Goal: Information Seeking & Learning: Learn about a topic

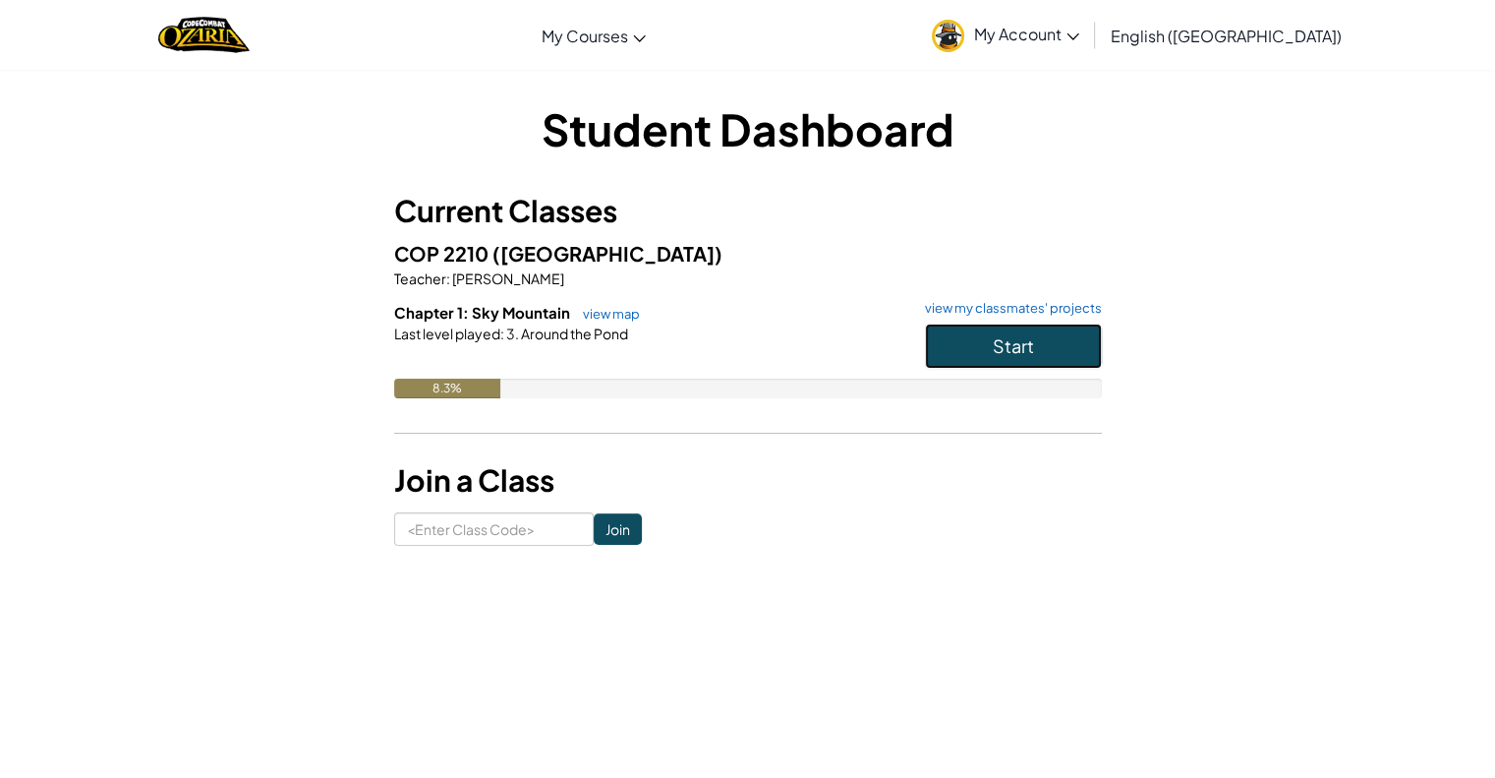
click at [968, 345] on button "Start" at bounding box center [1013, 345] width 177 height 45
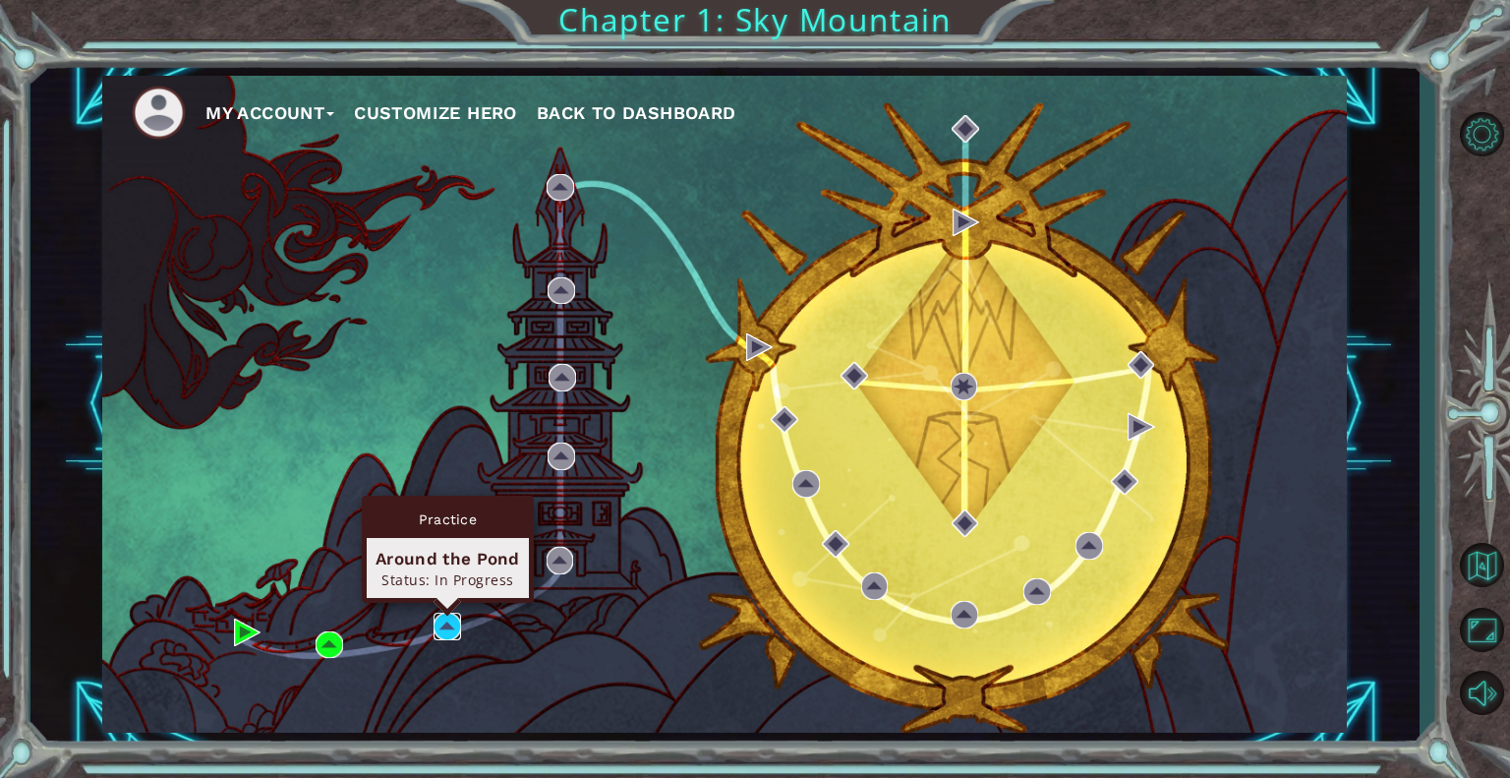
click at [457, 619] on img at bounding box center [448, 627] width 28 height 28
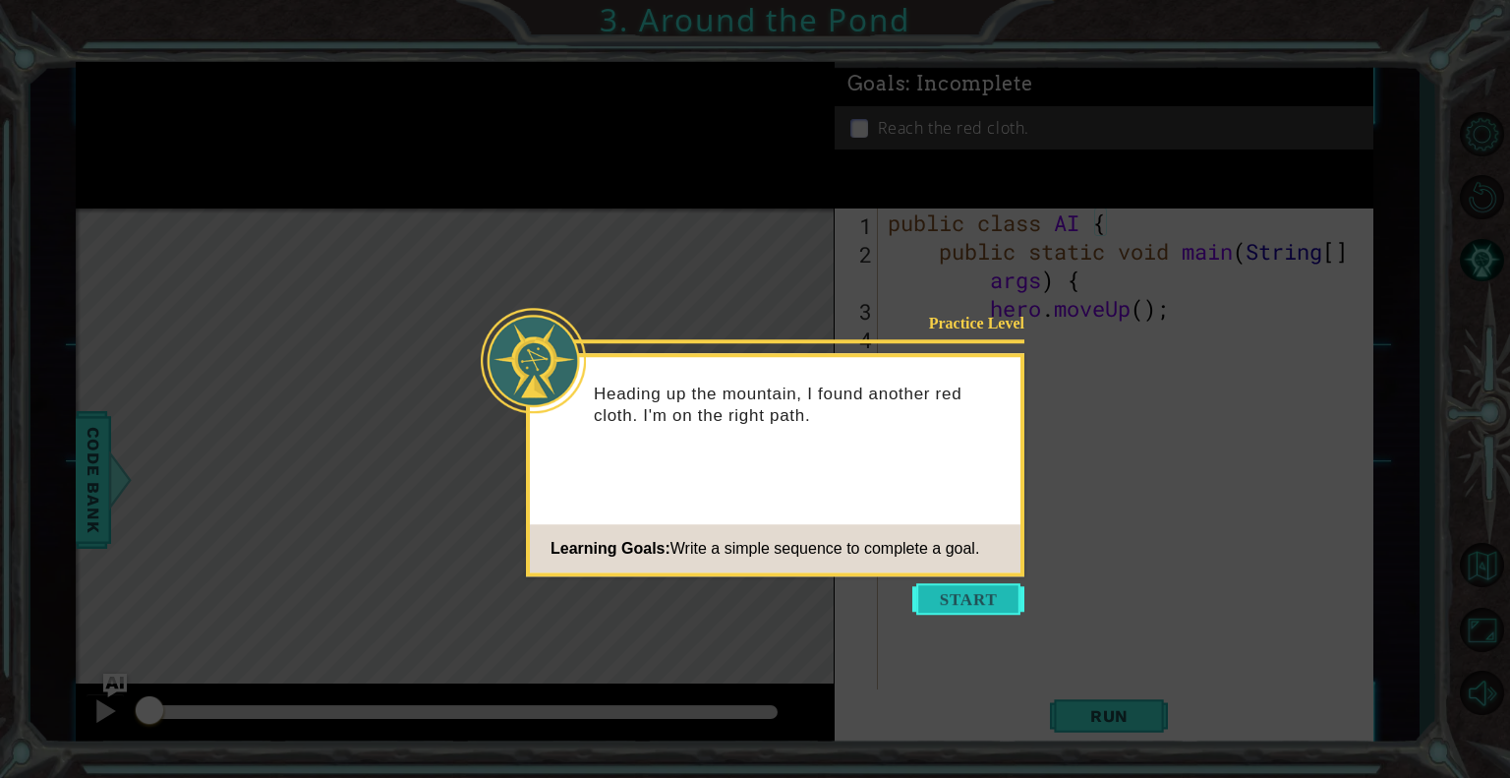
click at [958, 601] on button "Start" at bounding box center [968, 598] width 112 height 31
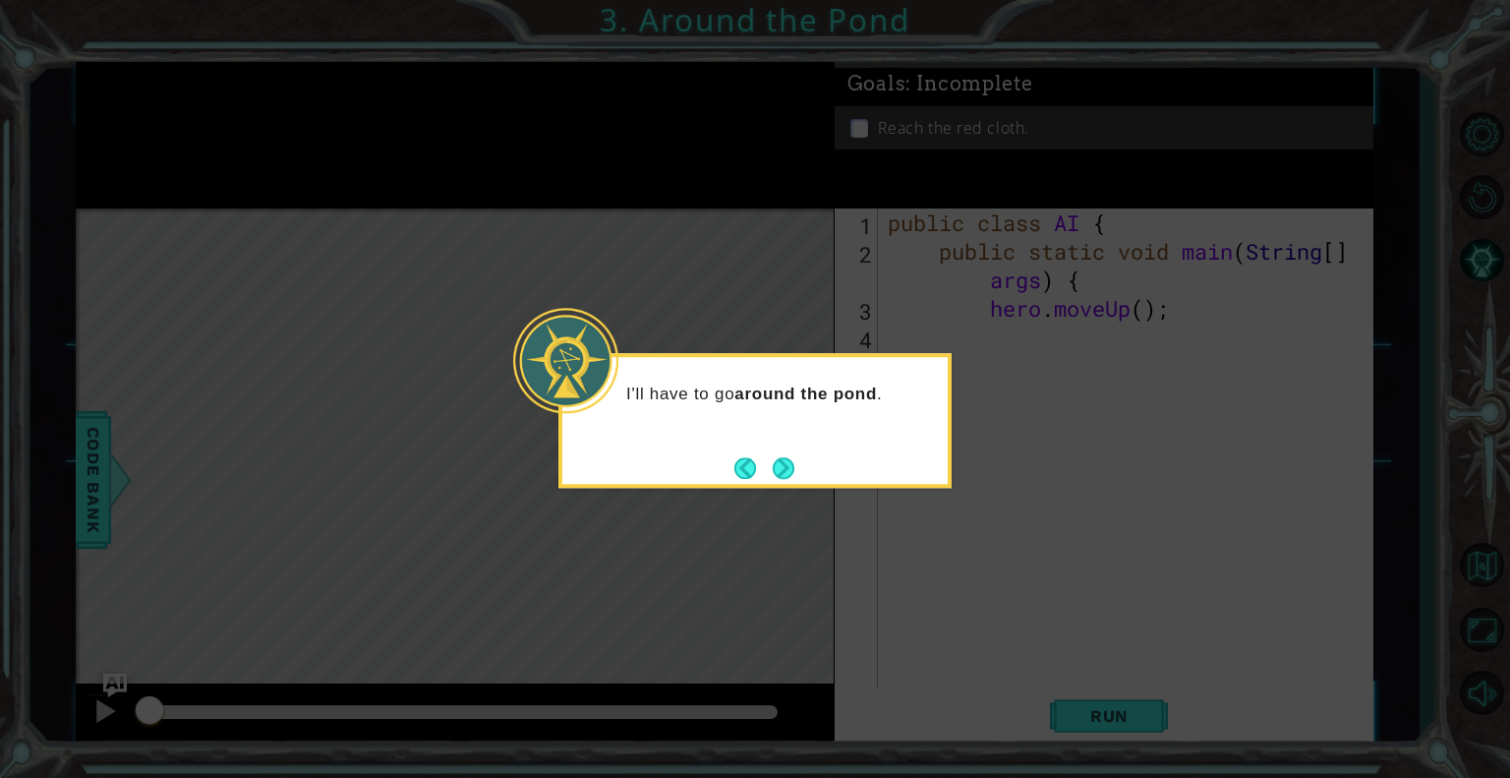
click at [804, 471] on div "I'll have to go around the pond ." at bounding box center [754, 420] width 393 height 135
click at [779, 464] on button "Next" at bounding box center [784, 468] width 22 height 22
click at [779, 464] on icon at bounding box center [755, 389] width 1510 height 778
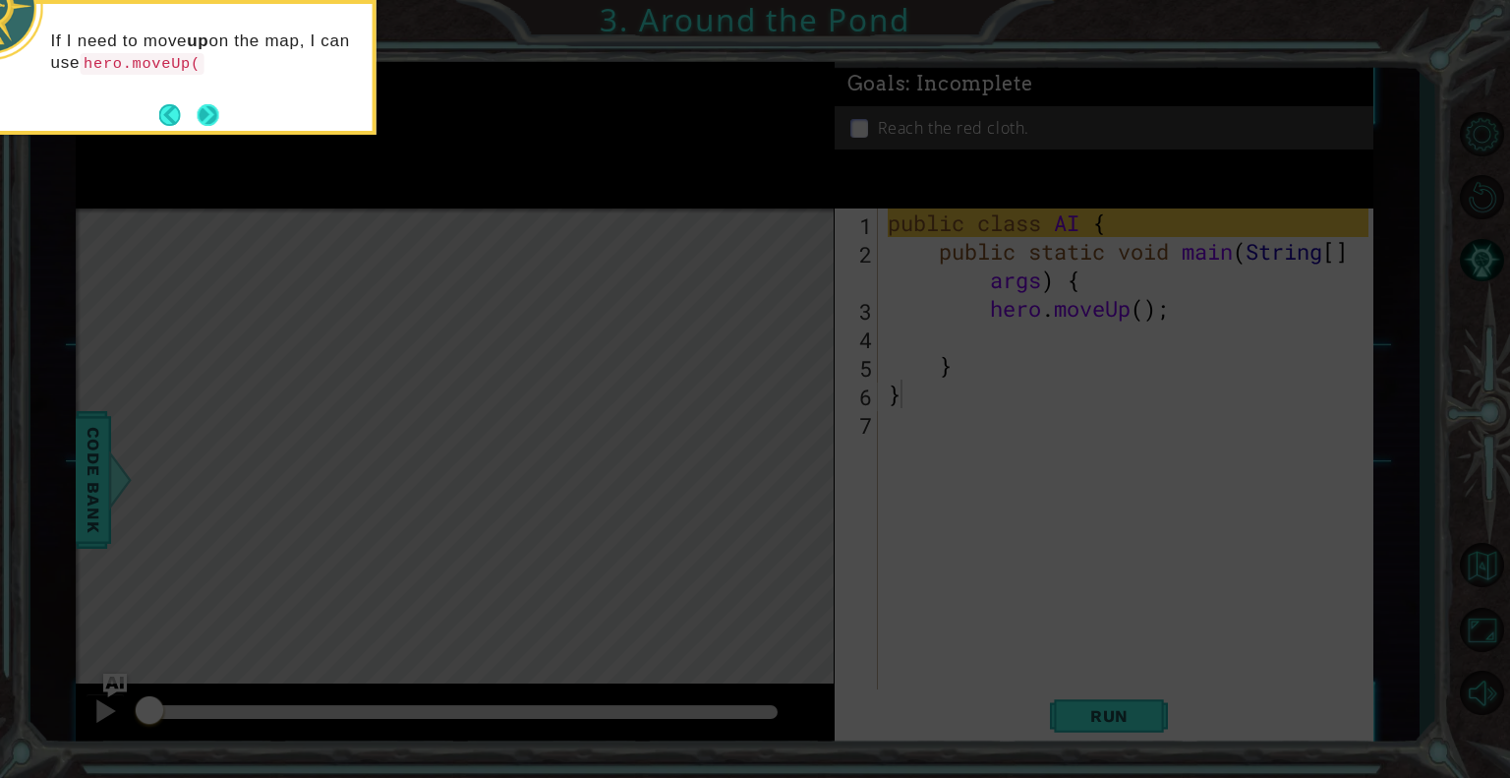
click at [211, 112] on button "Next" at bounding box center [209, 115] width 22 height 22
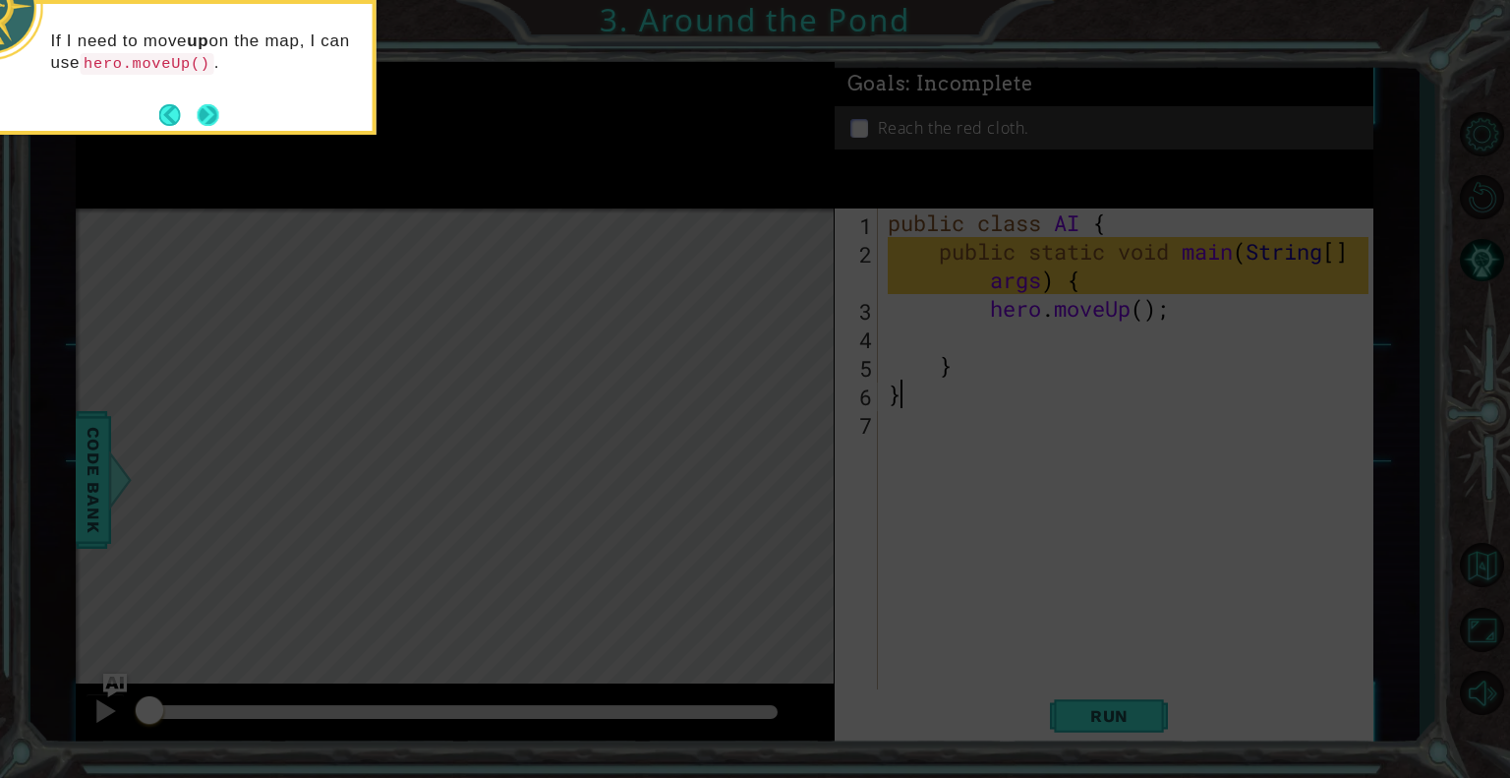
click at [201, 122] on button "Next" at bounding box center [208, 115] width 22 height 22
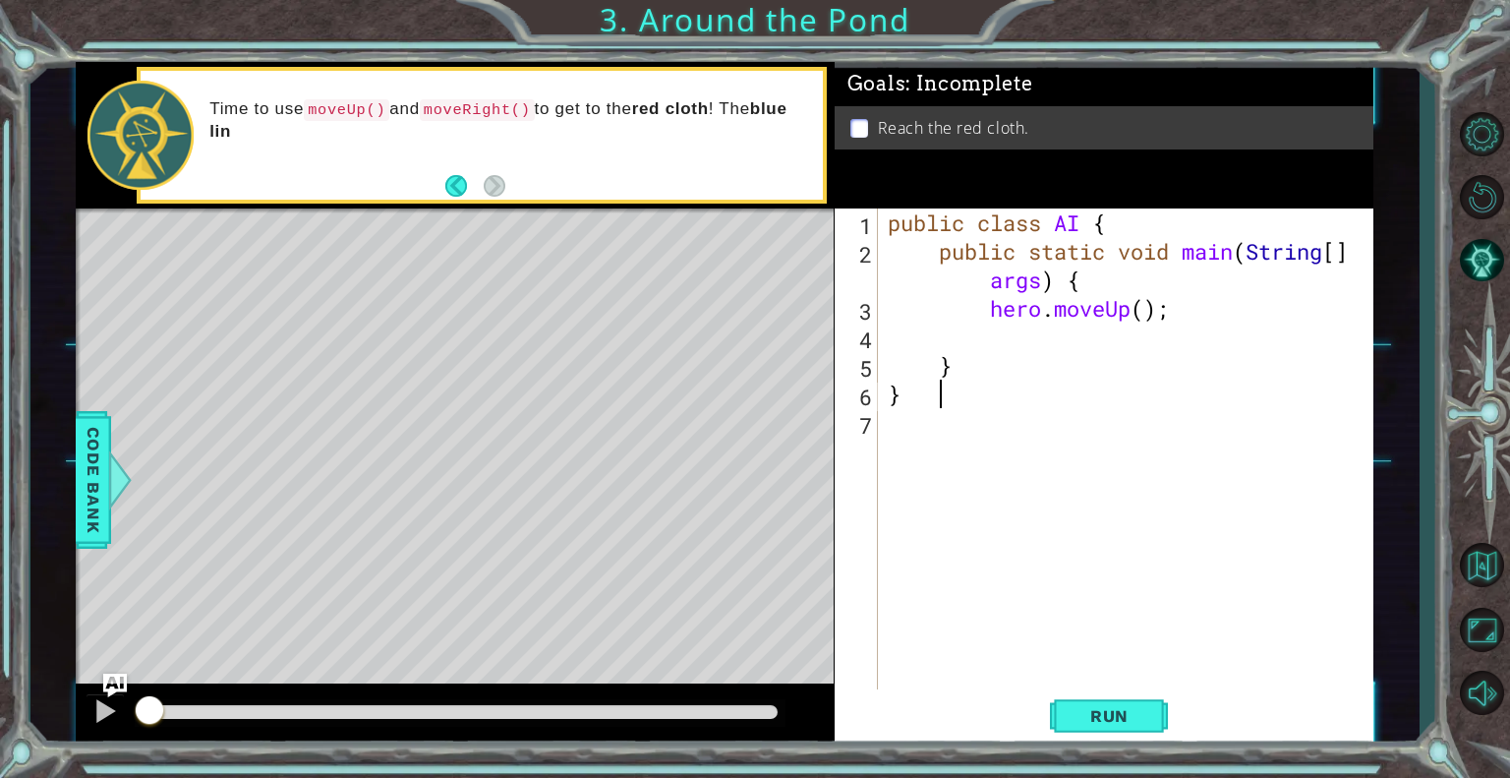
type textarea "}"
click at [1082, 712] on span "Run" at bounding box center [1110, 716] width 78 height 20
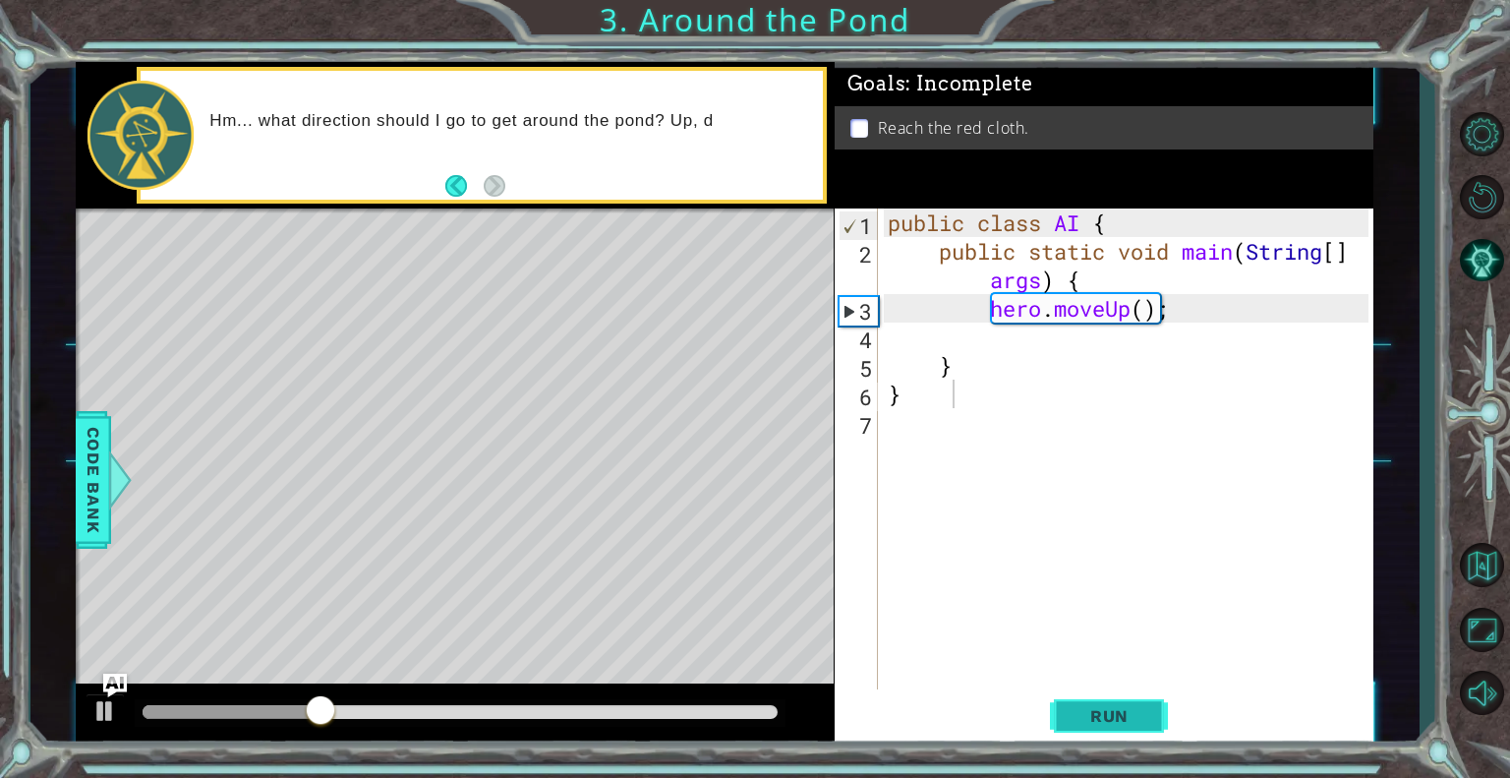
click at [1102, 721] on span "Run" at bounding box center [1110, 716] width 78 height 20
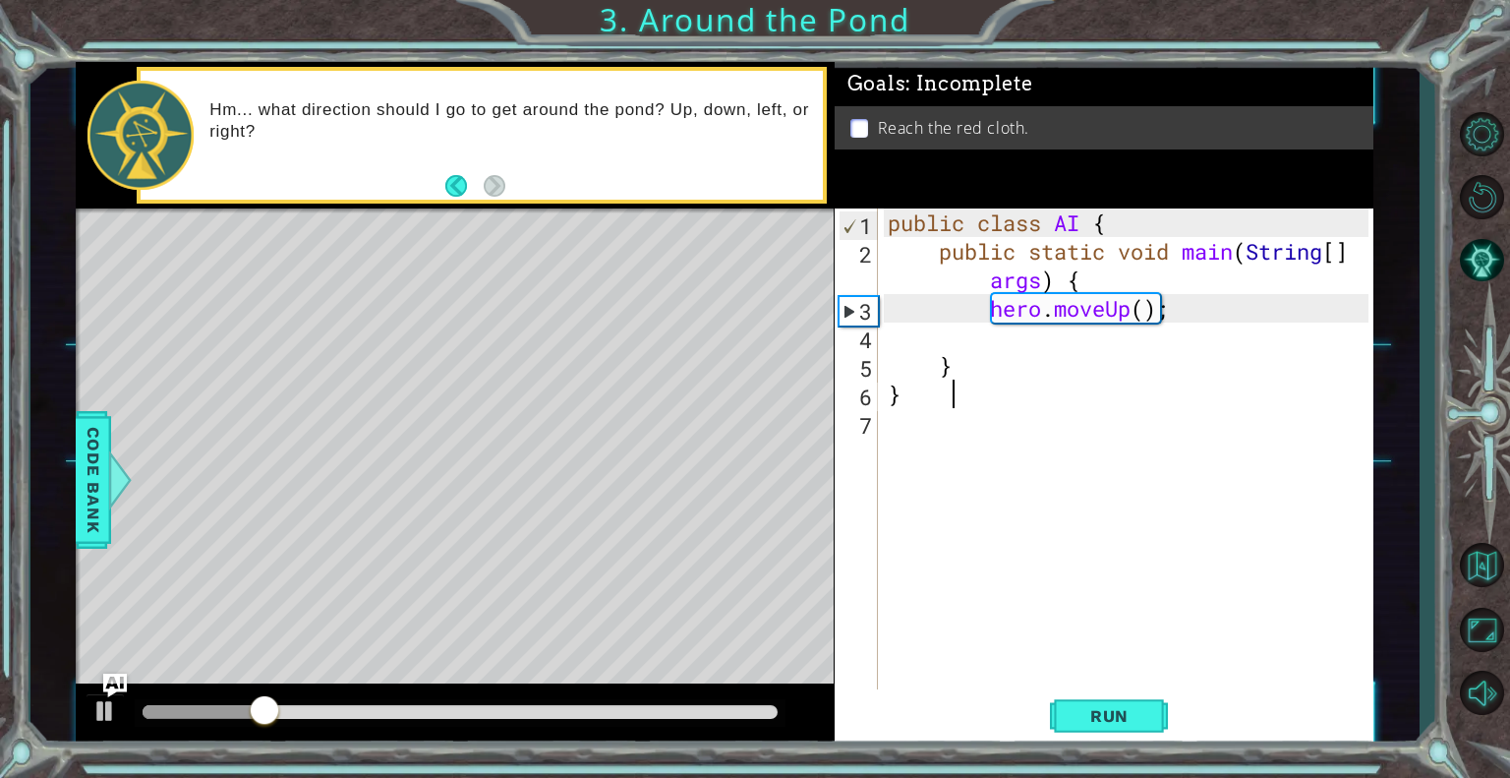
click at [991, 329] on div "public class AI { public static void main ( String [ ] args ) { hero . moveUp (…" at bounding box center [1131, 479] width 495 height 542
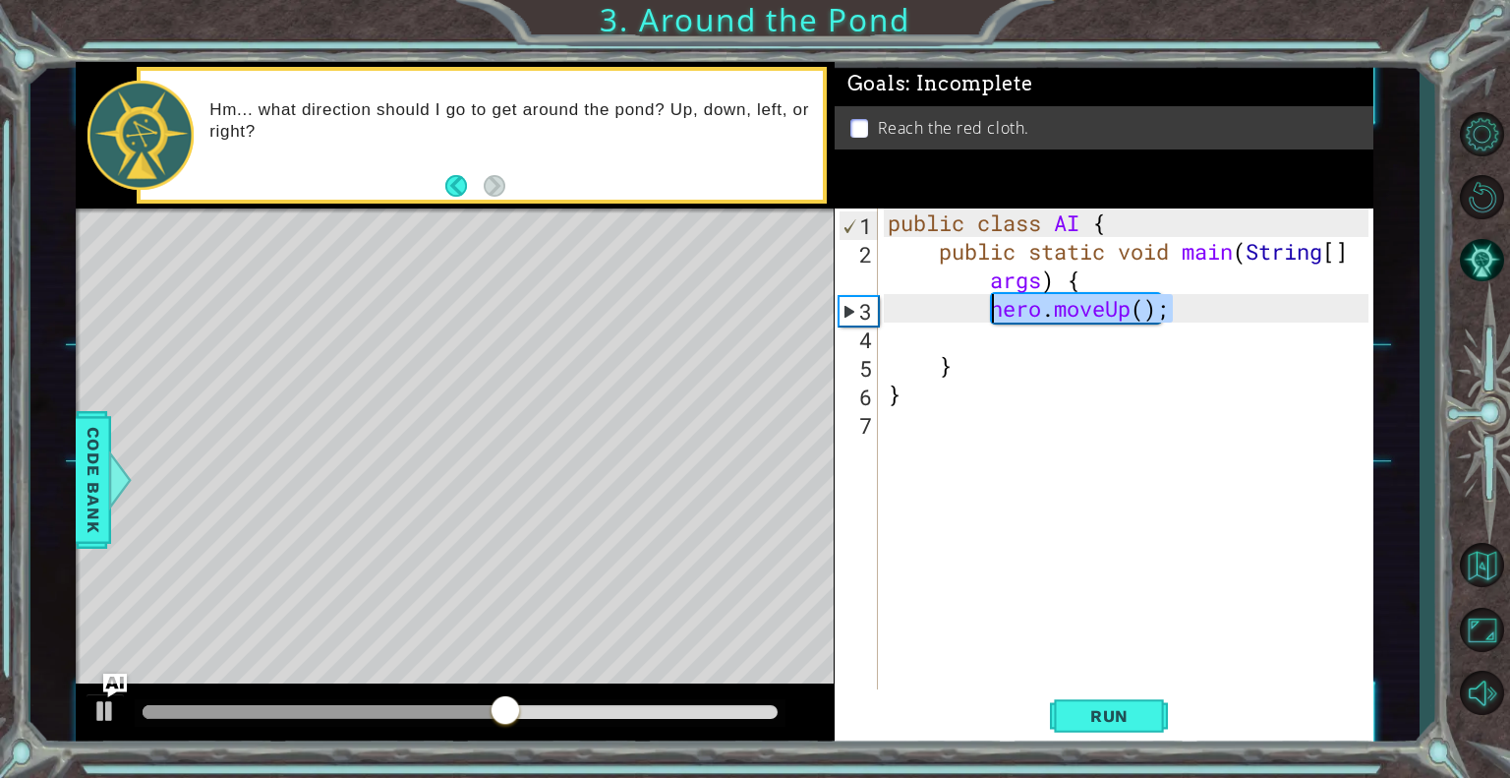
drag, startPoint x: 1063, startPoint y: 293, endPoint x: 989, endPoint y: 308, distance: 75.2
click at [989, 308] on div "public class AI { public static void main ( String [ ] args ) { hero . moveUp (…" at bounding box center [1131, 479] width 495 height 542
type textarea "hero.moveUp();"
click at [1110, 350] on div "public class AI { public static void main ( String [ ] args ) { hero . moveUp (…" at bounding box center [1131, 479] width 495 height 542
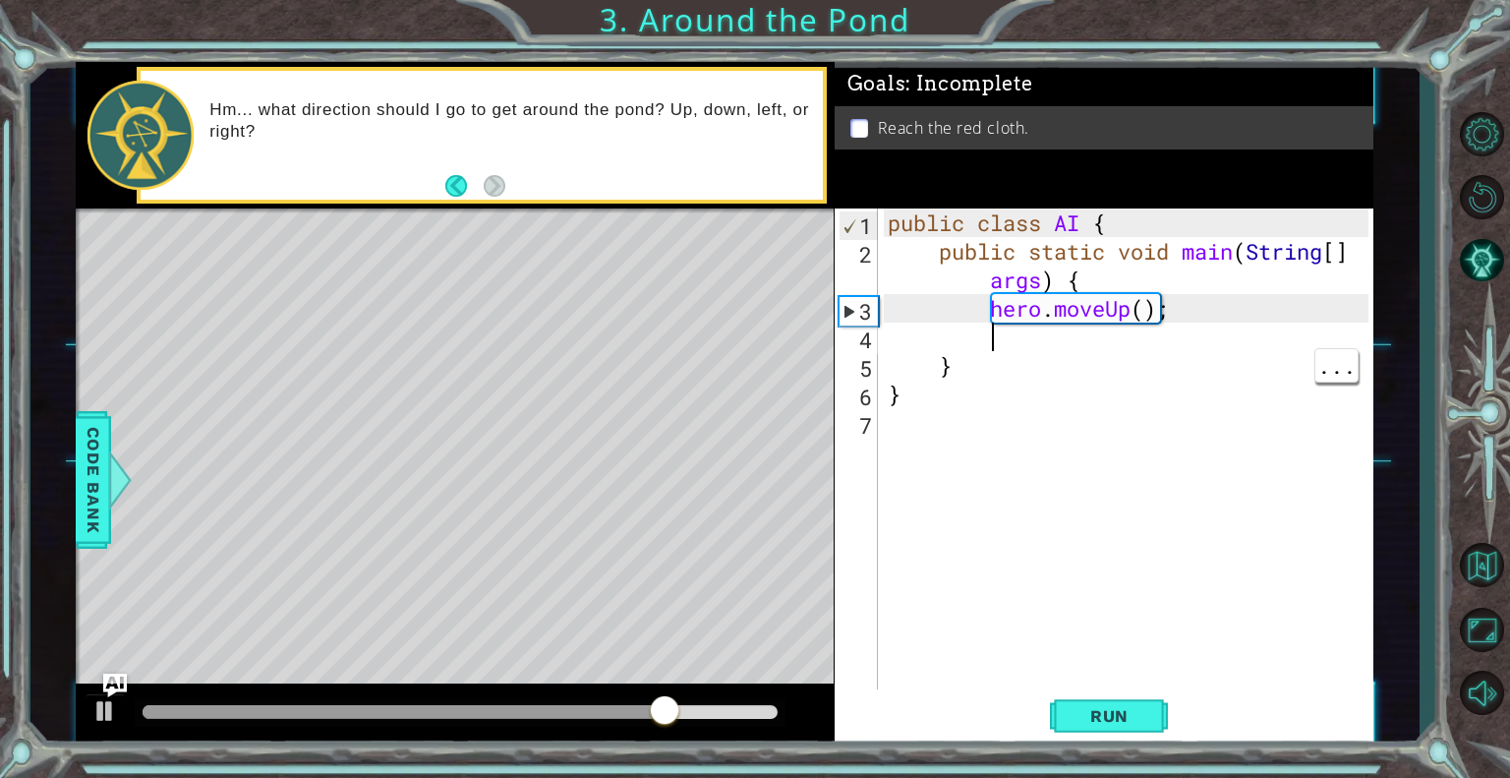
paste textarea "hero.moveUp();"
type textarea "hero.moveUp();"
click at [1128, 709] on span "Run" at bounding box center [1110, 716] width 78 height 20
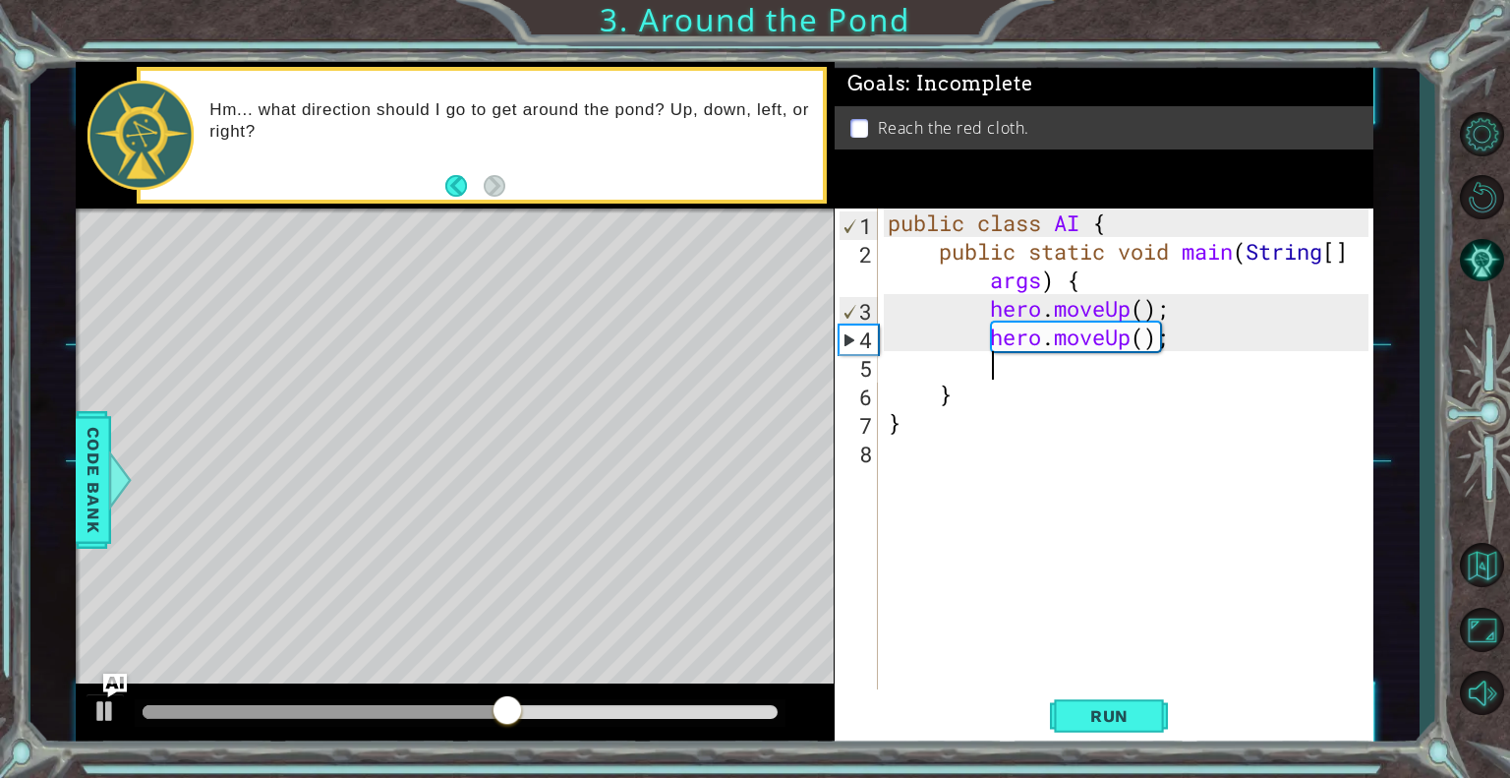
paste textarea "hero.moveUp();"
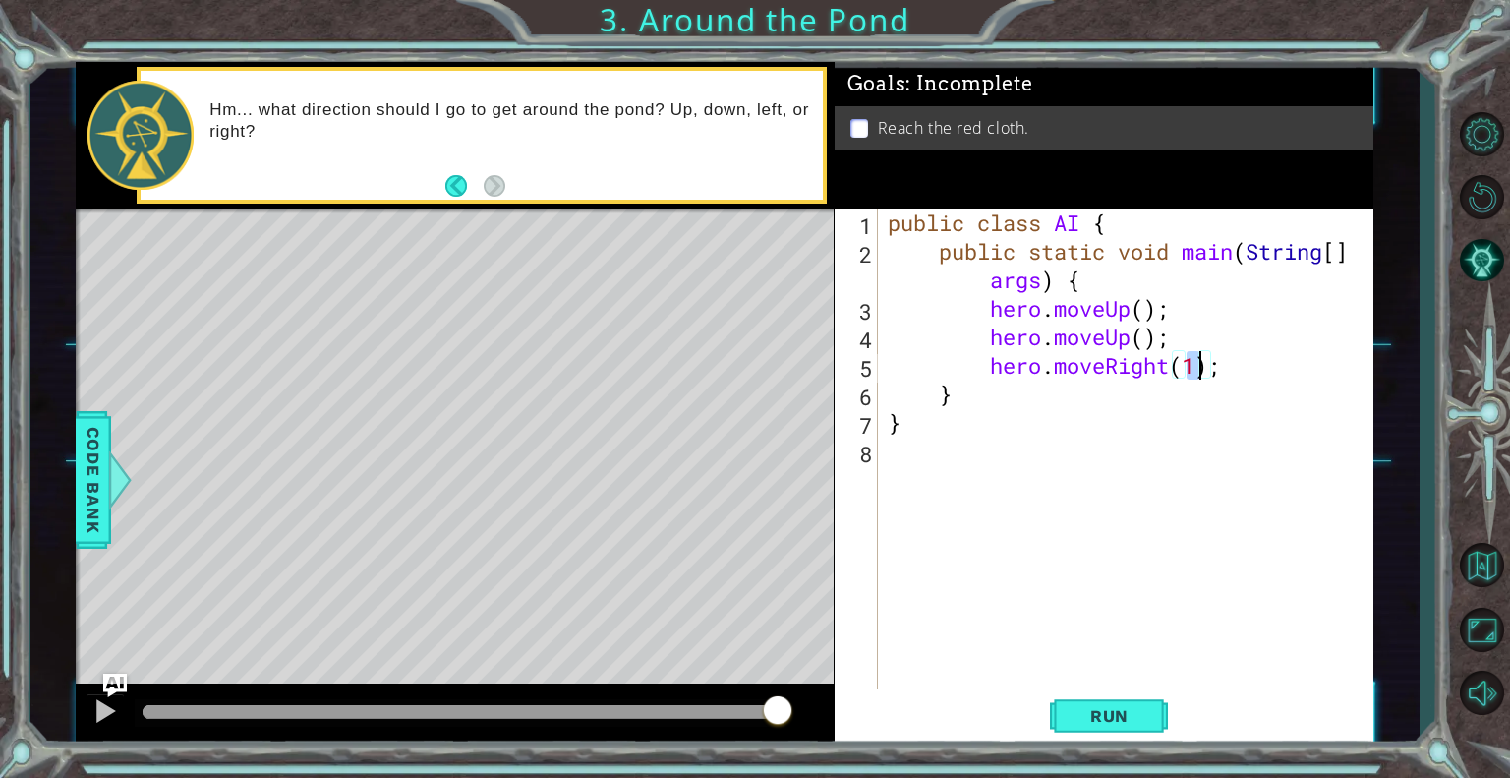
type textarea "hero.moveRight();"
click at [1110, 712] on span "Run" at bounding box center [1110, 716] width 78 height 20
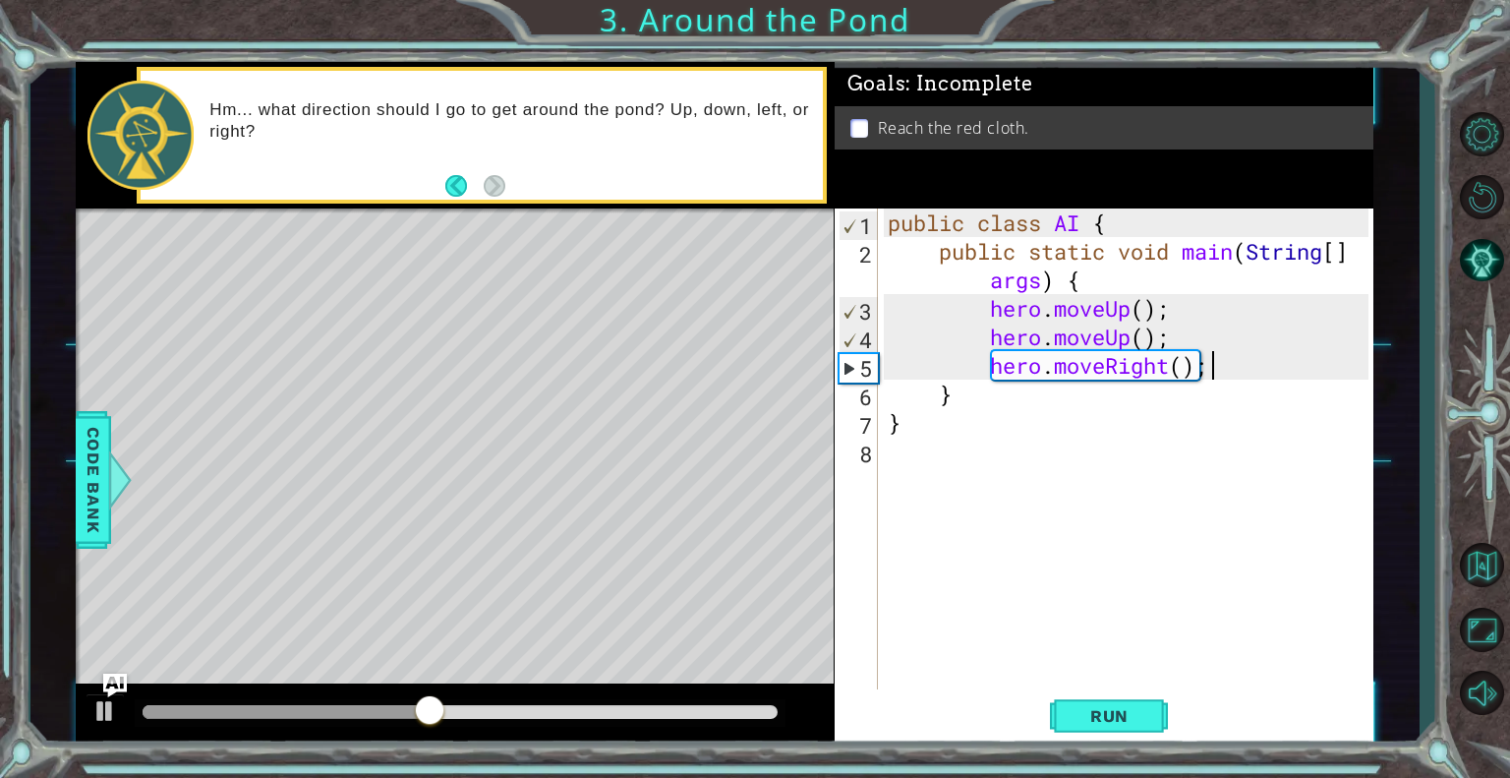
click at [1243, 373] on div "public class AI { public static void main ( String [ ] args ) { hero . moveUp (…" at bounding box center [1131, 479] width 495 height 542
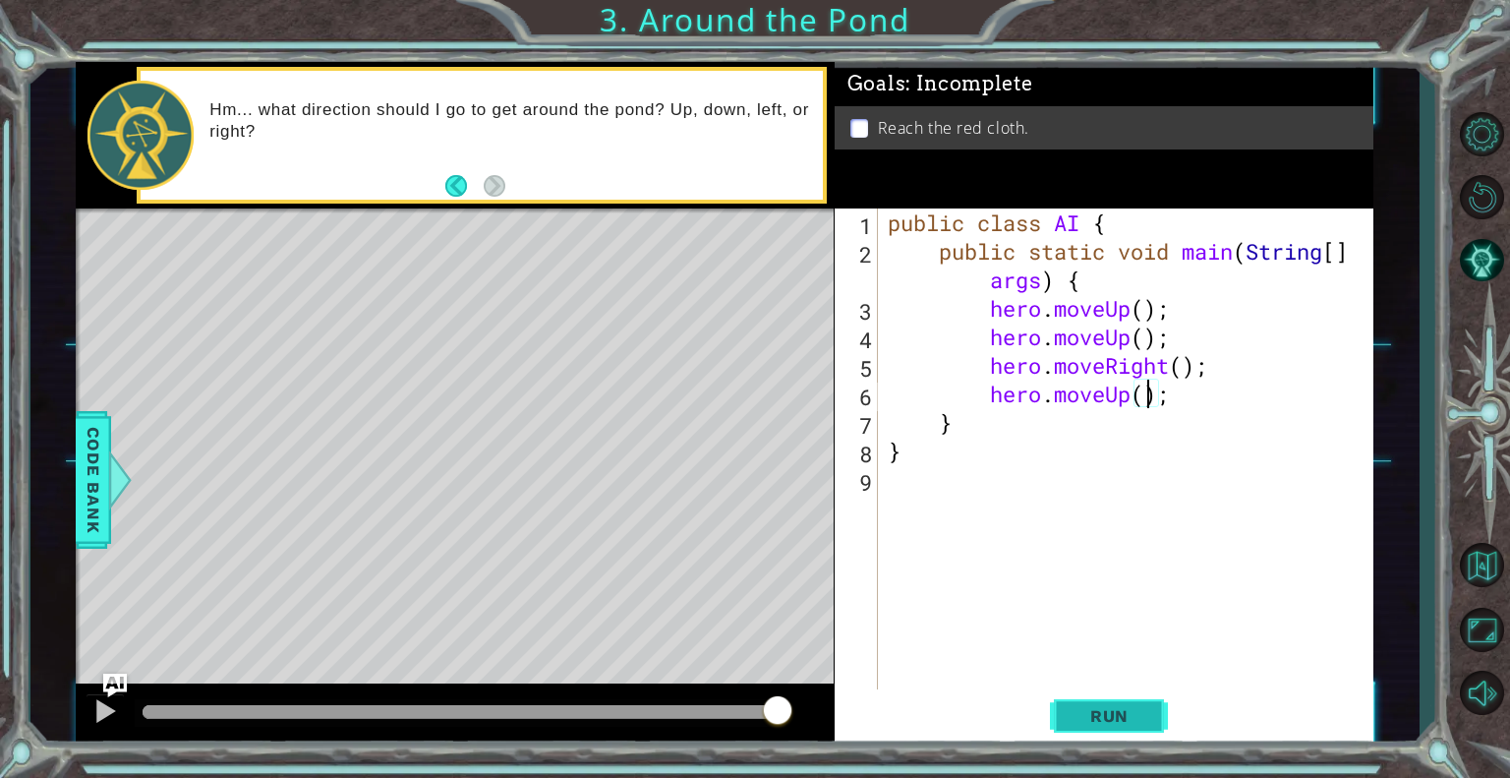
type textarea "hero.moveUp();"
click at [1085, 703] on button "Run" at bounding box center [1109, 716] width 118 height 54
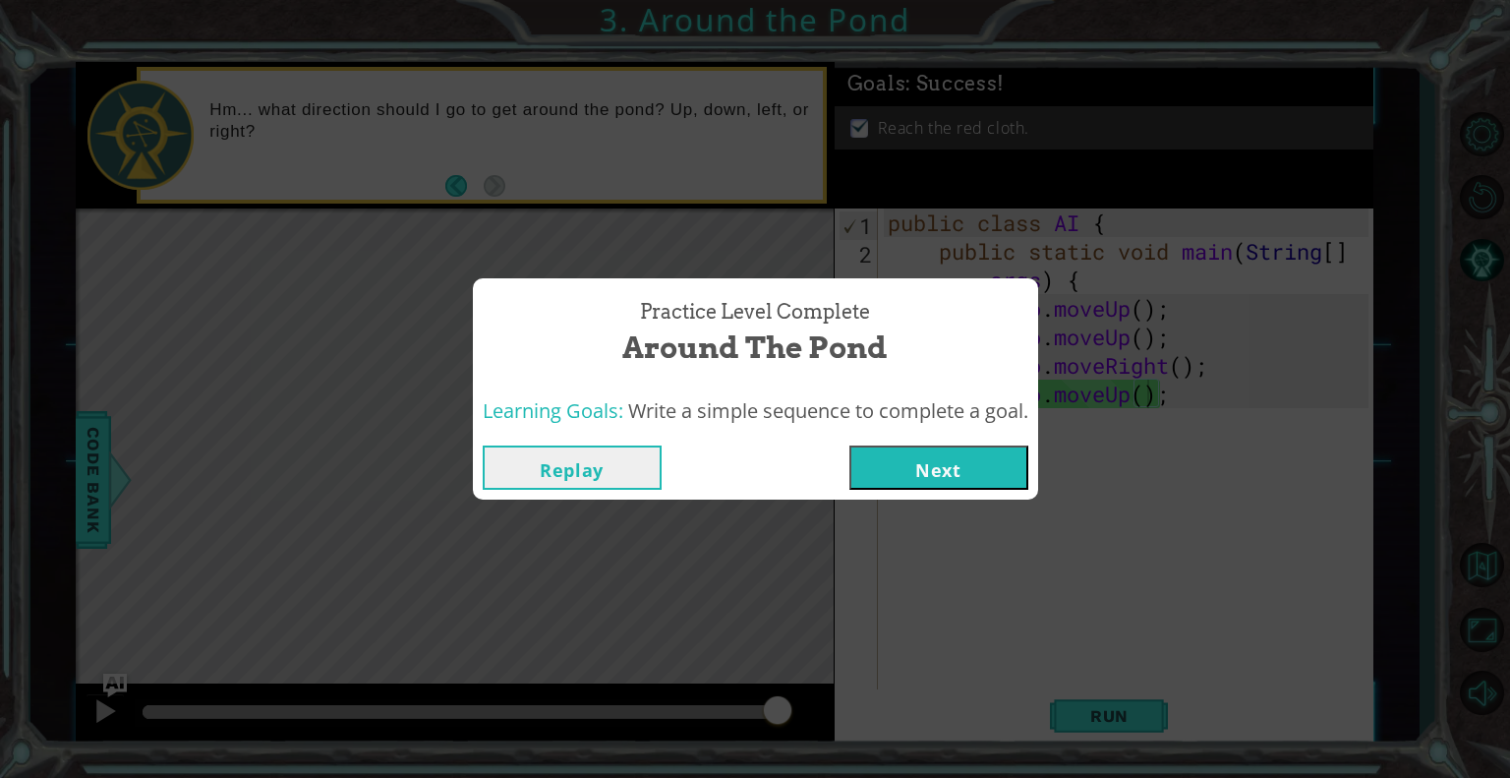
click at [964, 458] on button "Next" at bounding box center [938, 467] width 179 height 44
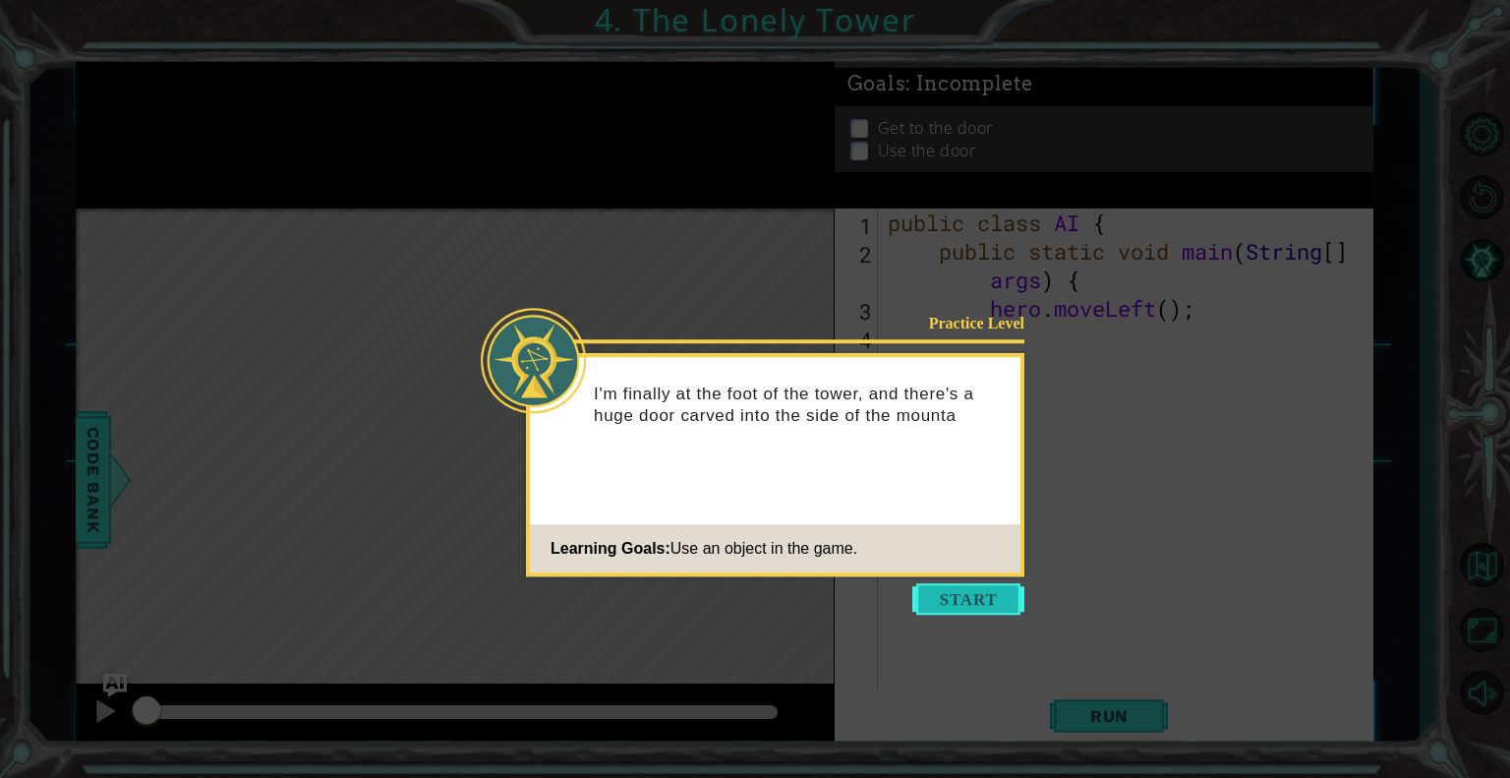
click at [980, 593] on button "Start" at bounding box center [968, 598] width 112 height 31
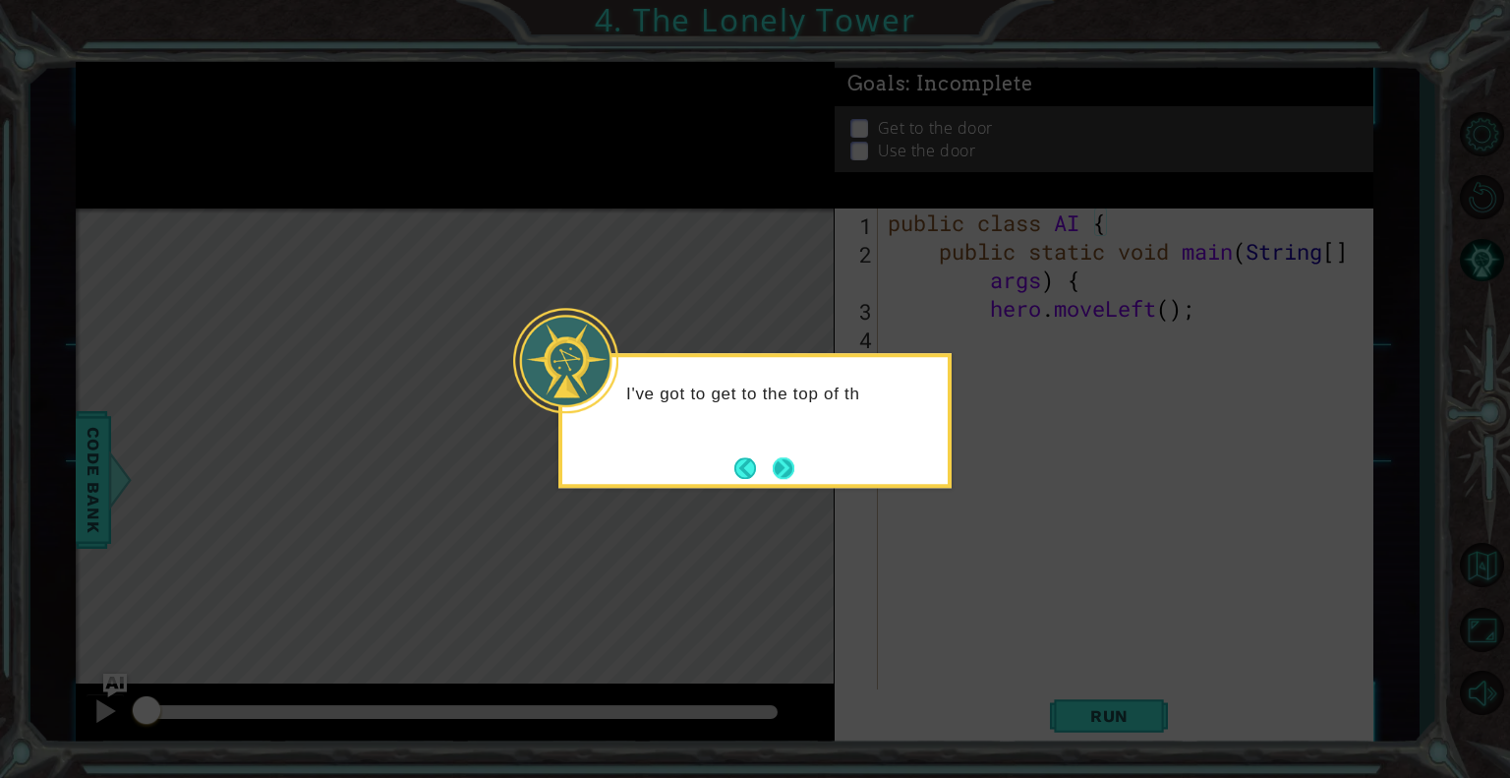
click at [781, 461] on button "Next" at bounding box center [784, 468] width 22 height 22
click at [779, 468] on button "Next" at bounding box center [784, 468] width 22 height 22
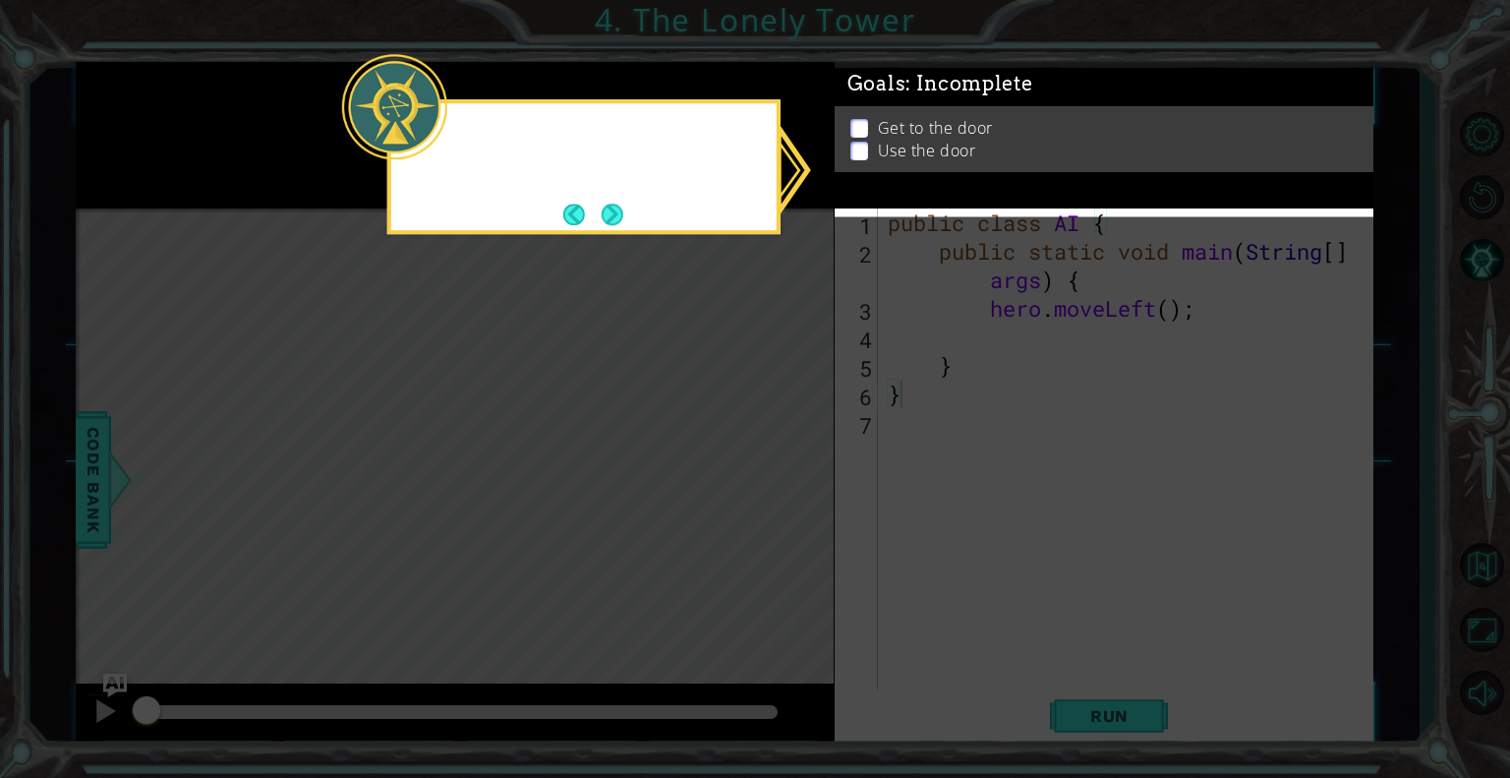
click at [779, 468] on icon at bounding box center [755, 389] width 1510 height 778
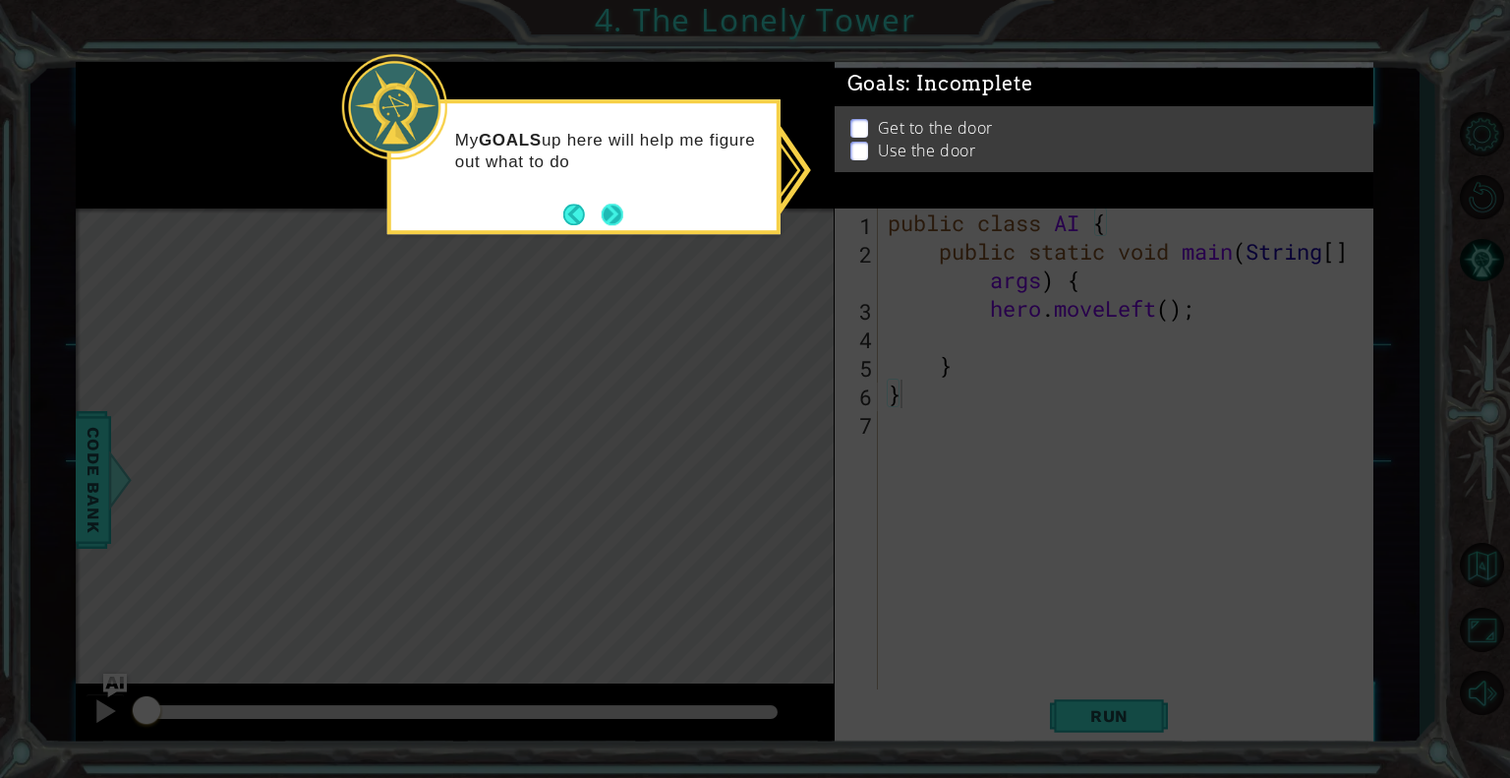
click at [625, 219] on div "My GOALS up here will help me figure out what to do" at bounding box center [583, 166] width 393 height 135
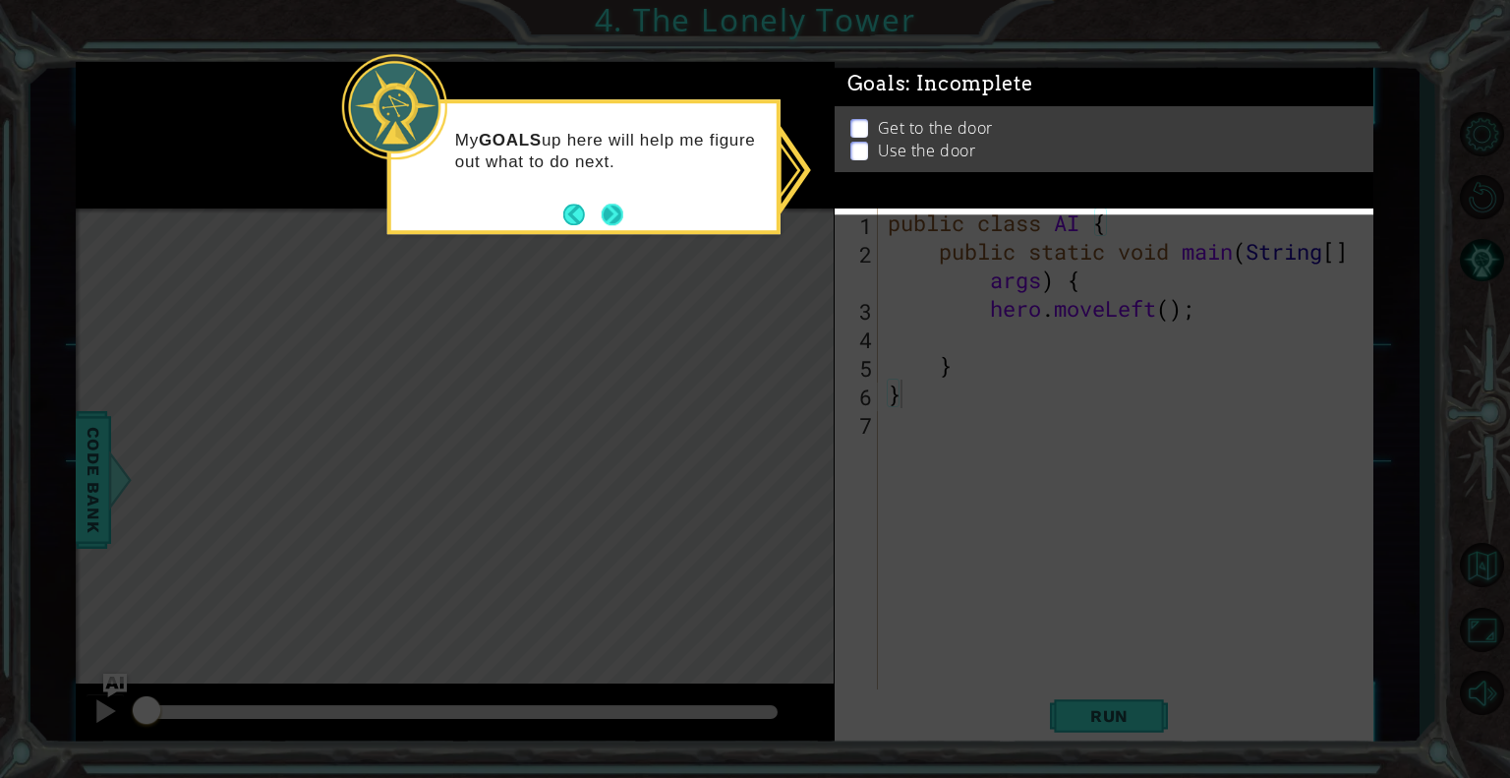
click at [614, 213] on button "Next" at bounding box center [613, 215] width 22 height 22
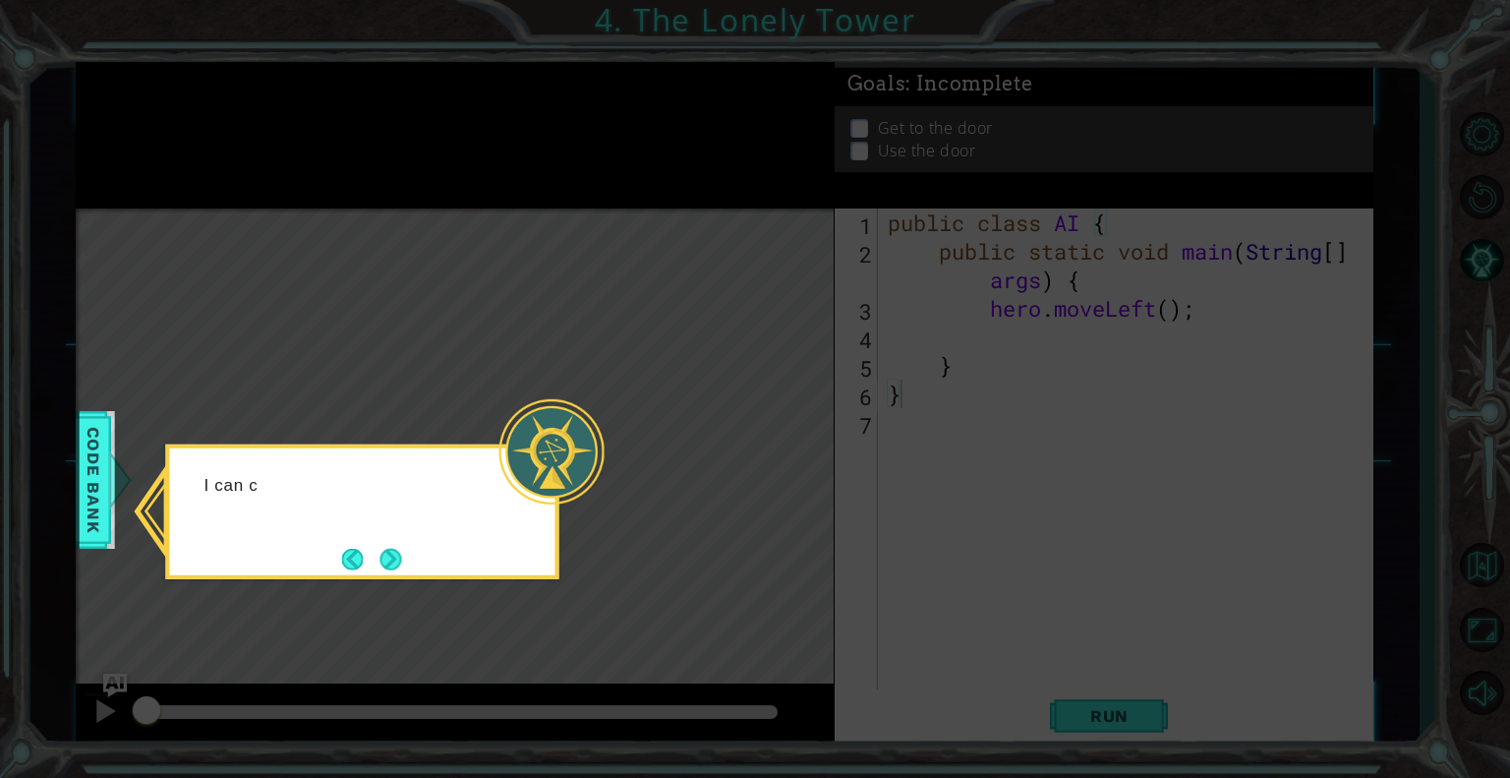
click at [557, 365] on icon at bounding box center [755, 389] width 1510 height 778
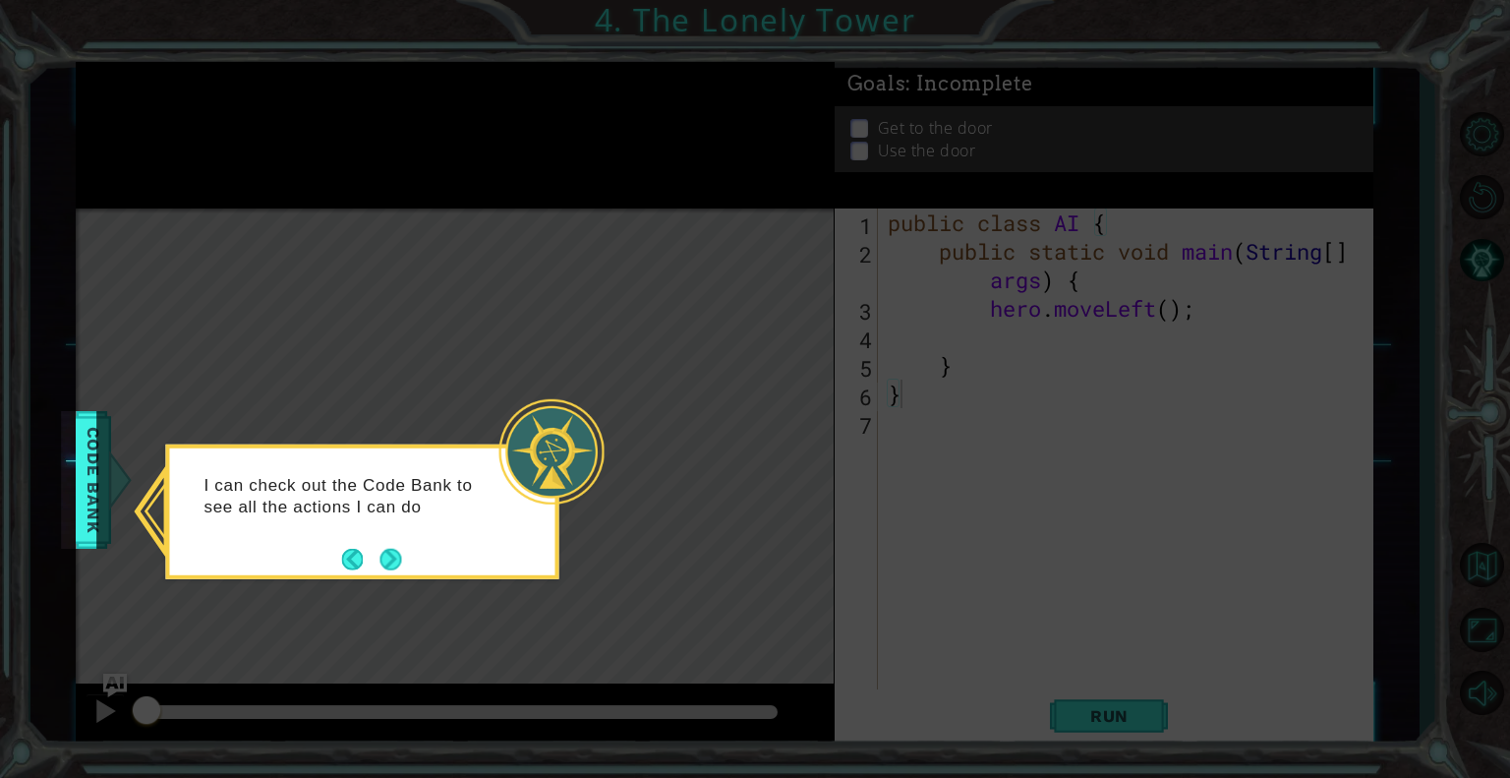
click at [403, 554] on div "I can check out the Code Bank to see all the actions I can do" at bounding box center [361, 504] width 385 height 99
click at [389, 555] on button "Next" at bounding box center [391, 559] width 22 height 22
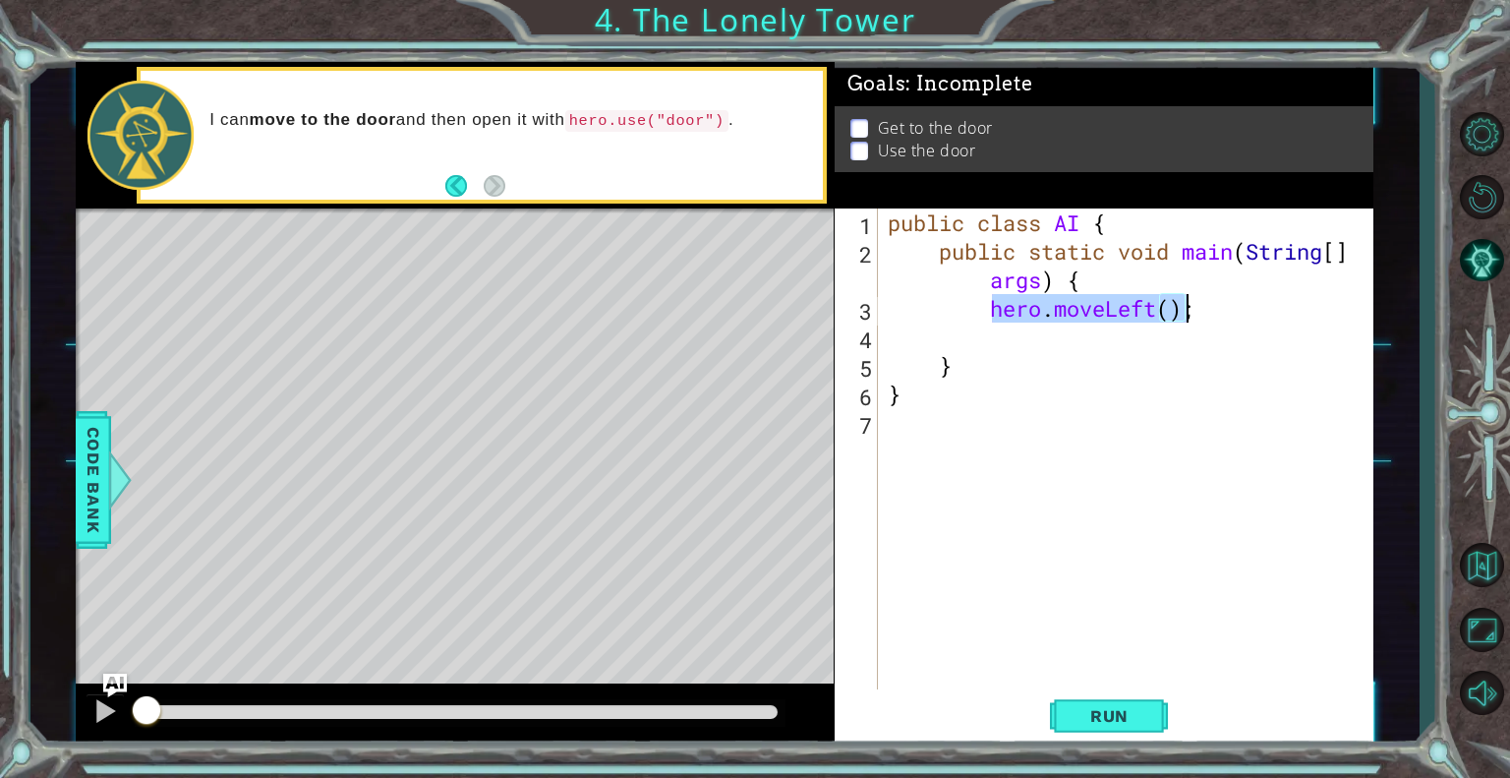
drag, startPoint x: 991, startPoint y: 317, endPoint x: 1193, endPoint y: 304, distance: 202.0
click at [1193, 304] on div "public class AI { public static void main ( String [ ] args ) { hero . moveLeft…" at bounding box center [1131, 479] width 495 height 542
type textarea "hero.moveLeft();"
click at [1200, 305] on div "public class AI { public static void main ( String [ ] args ) { hero . moveLeft…" at bounding box center [1131, 479] width 495 height 542
drag, startPoint x: 1200, startPoint y: 305, endPoint x: 1006, endPoint y: 310, distance: 194.7
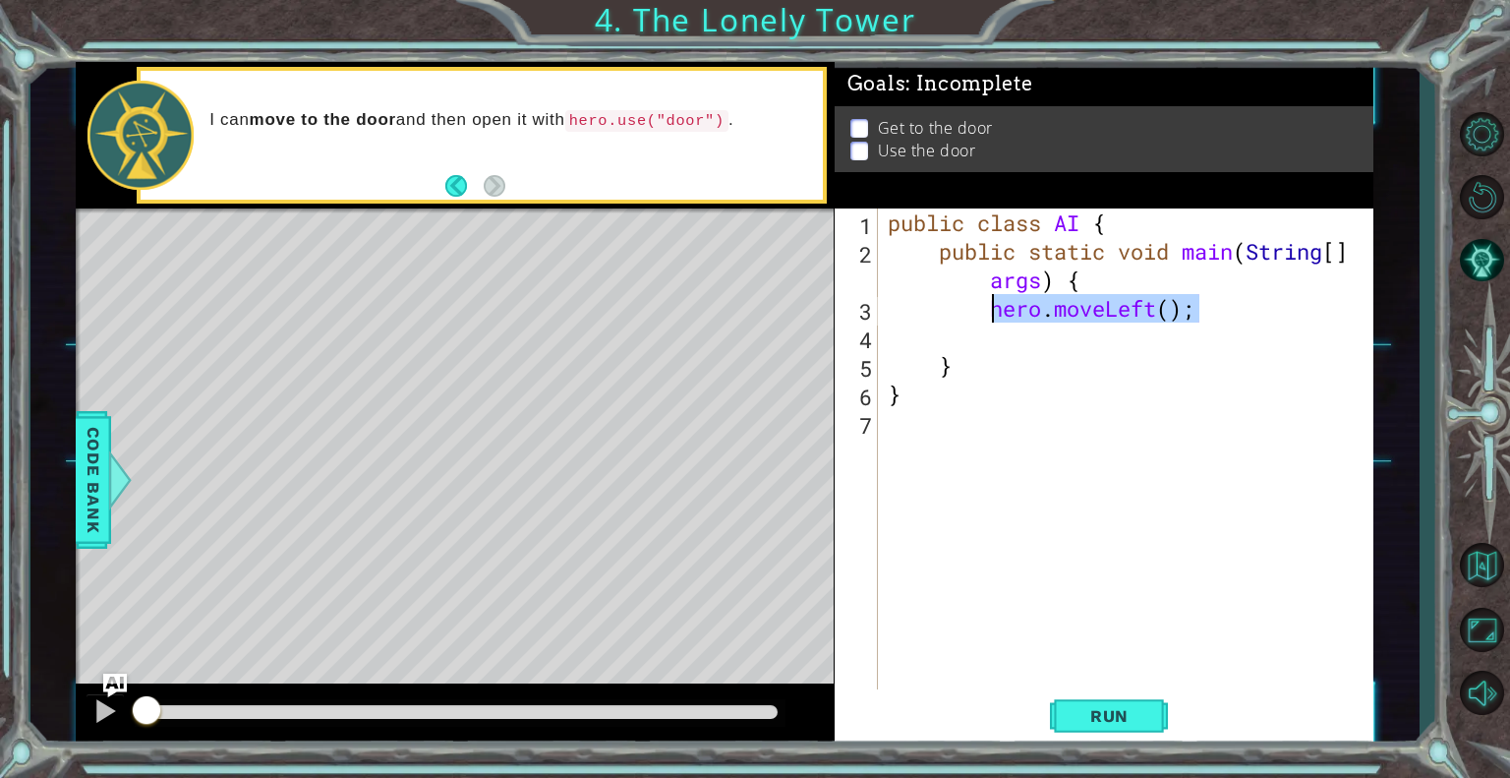
click at [1006, 310] on div "public class AI { public static void main ( String [ ] args ) { hero . moveLeft…" at bounding box center [1131, 479] width 495 height 542
click at [1006, 333] on div "public class AI { public static void main ( String [ ] args ) { hero . moveLeft…" at bounding box center [1131, 479] width 495 height 542
paste textarea "hero.moveLeft();"
type textarea "hero.moveLeft();"
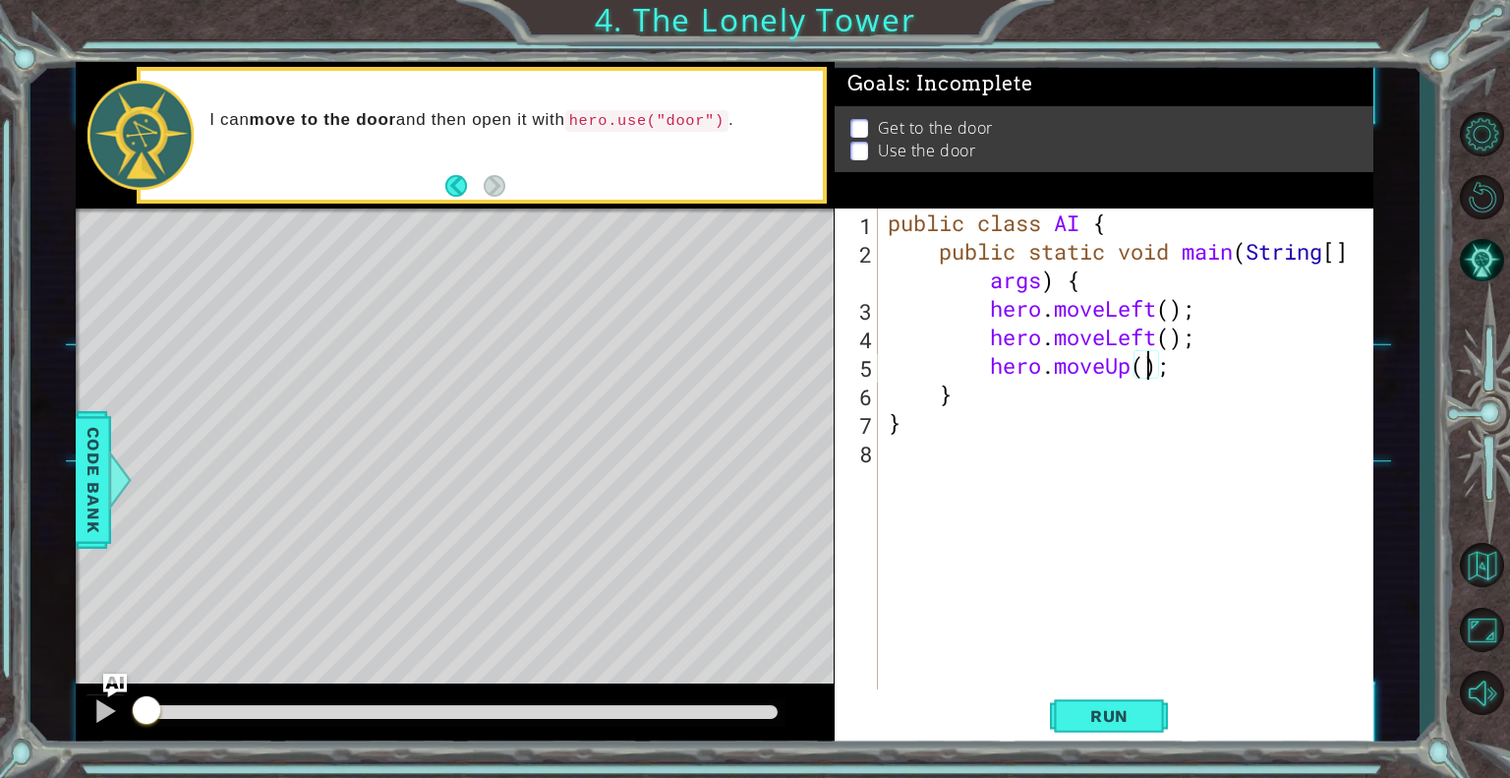
scroll to position [0, 12]
type textarea "hero.moveUp(2);"
click at [1114, 707] on span "Run" at bounding box center [1110, 716] width 78 height 20
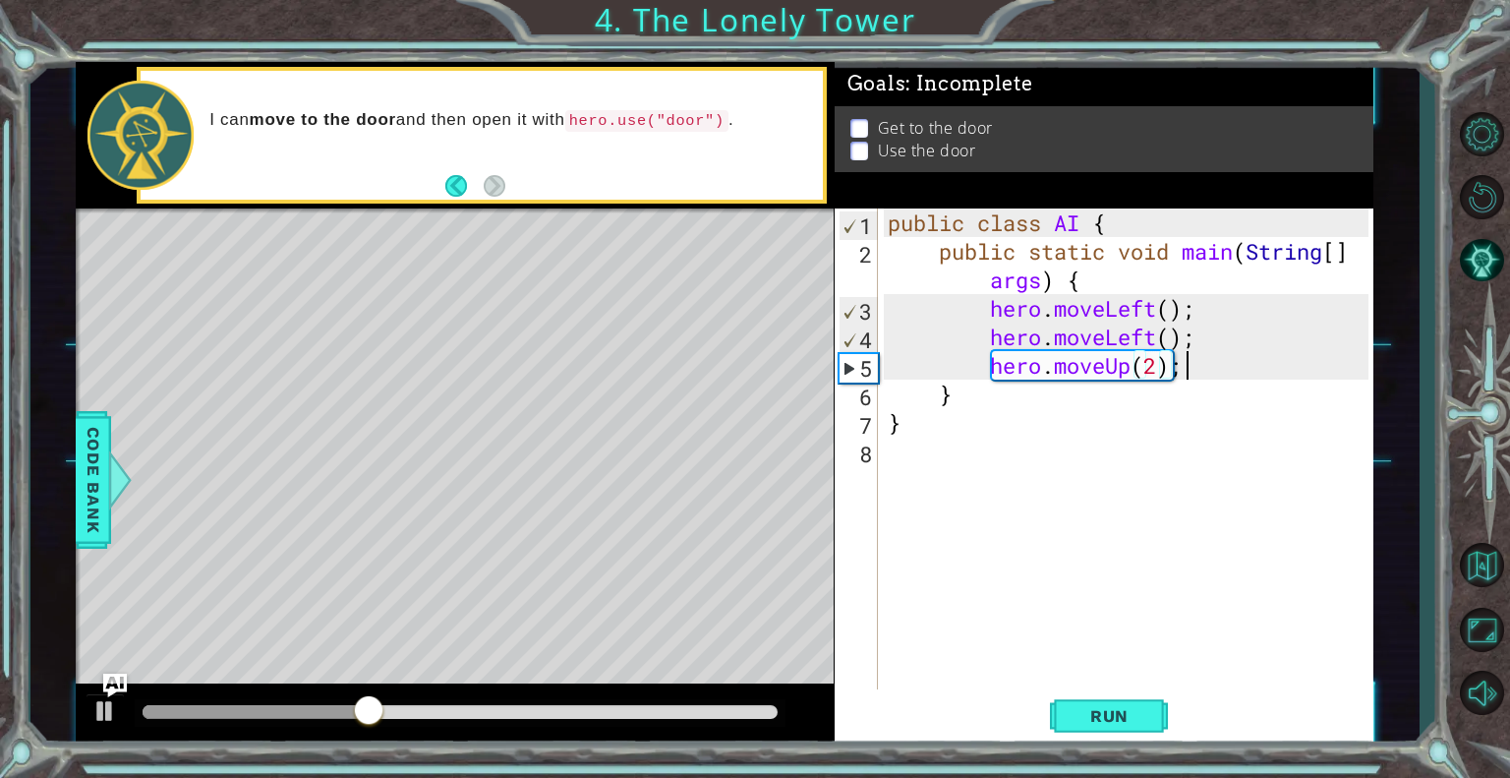
click at [1206, 365] on div "public class AI { public static void main ( String [ ] args ) { hero . moveLeft…" at bounding box center [1131, 479] width 495 height 542
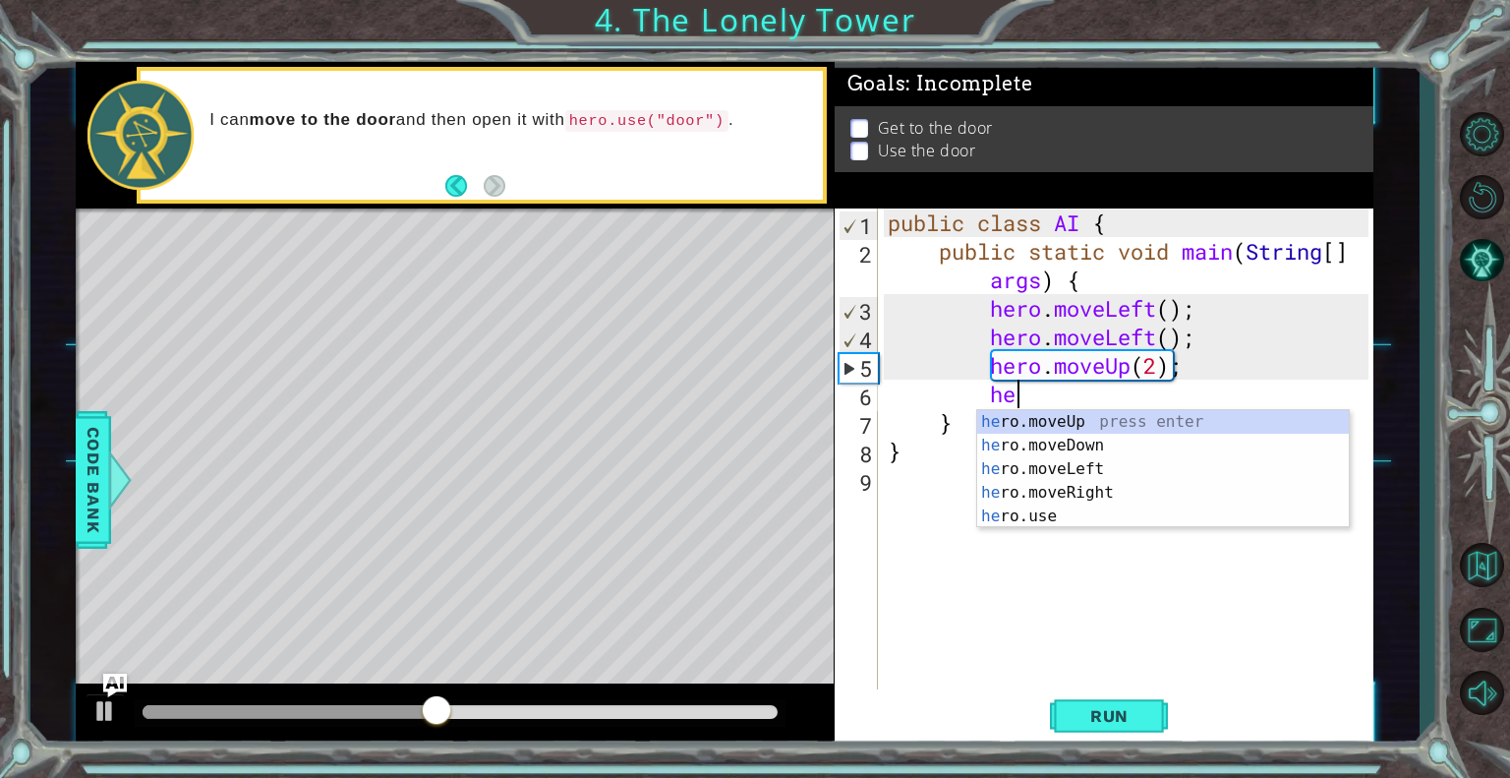
scroll to position [0, 5]
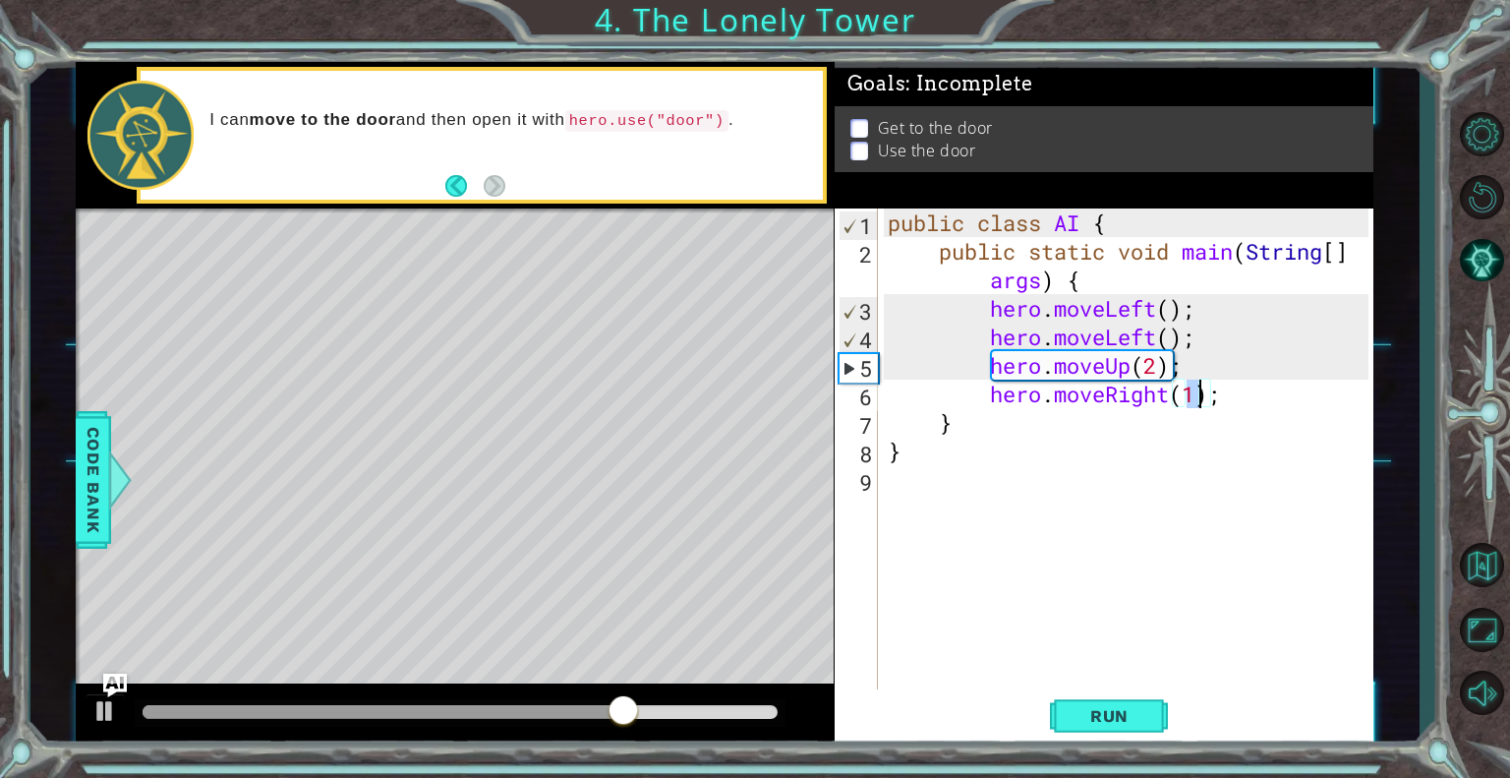
type textarea "hero.moveRight(2);"
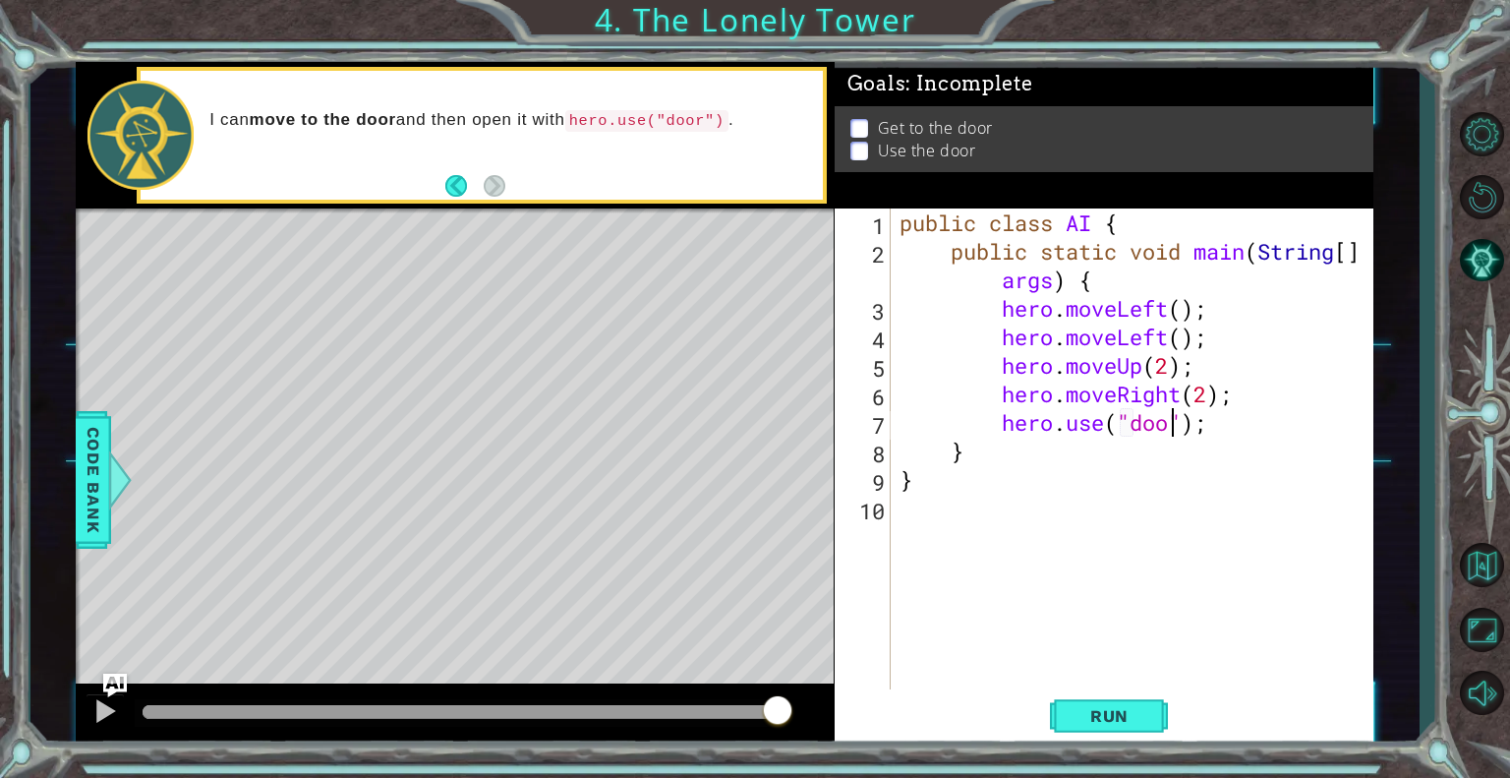
scroll to position [0, 12]
type textarea "hero.use("door");"
drag, startPoint x: 1105, startPoint y: 703, endPoint x: 1223, endPoint y: 420, distance: 306.8
click at [1223, 420] on div "hero.use("door"); 1 2 3 4 5 6 7 8 9 10 public class AI { public static void mai…" at bounding box center [1104, 477] width 539 height 539
click at [1100, 722] on span "Run" at bounding box center [1110, 716] width 78 height 20
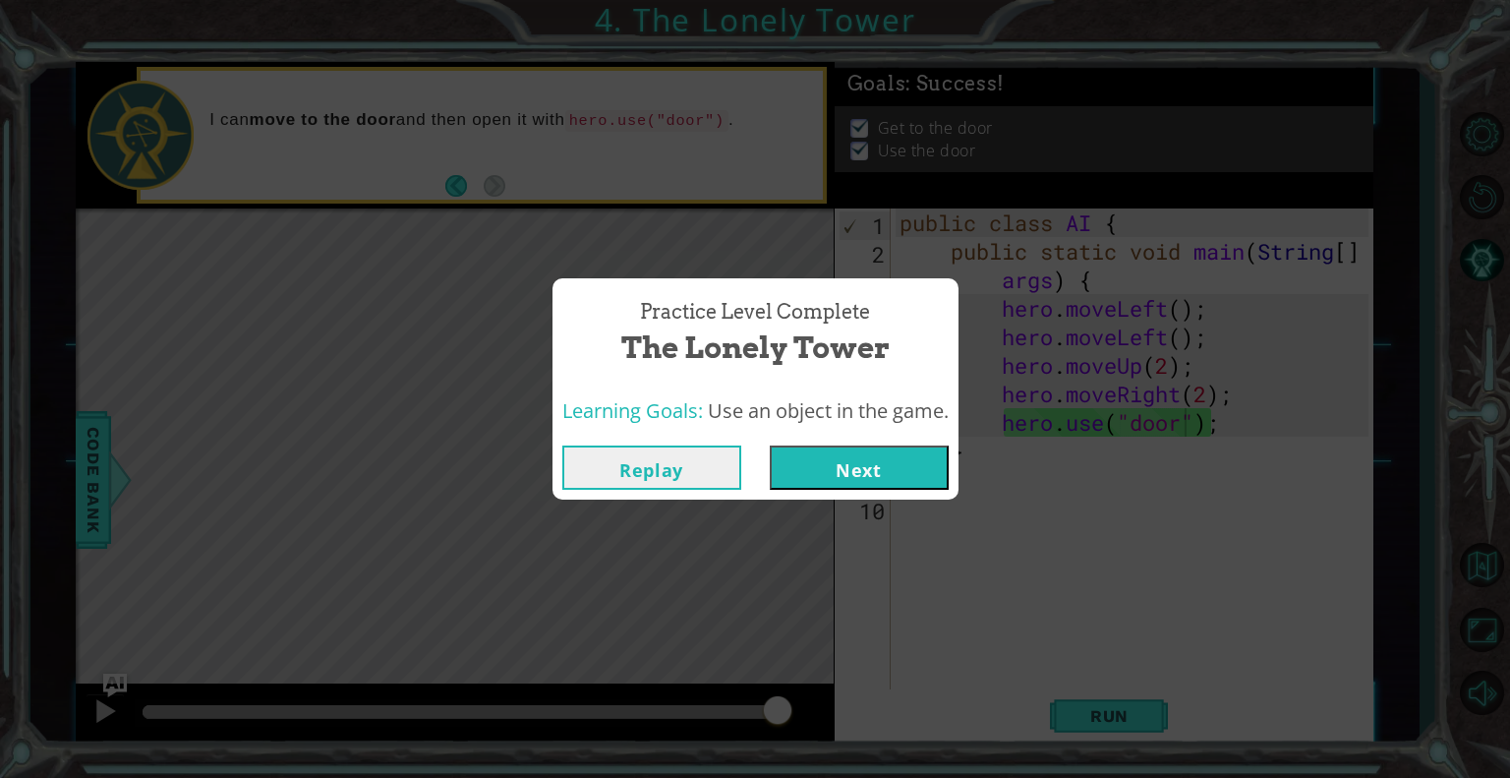
click at [833, 459] on button "Next" at bounding box center [859, 467] width 179 height 44
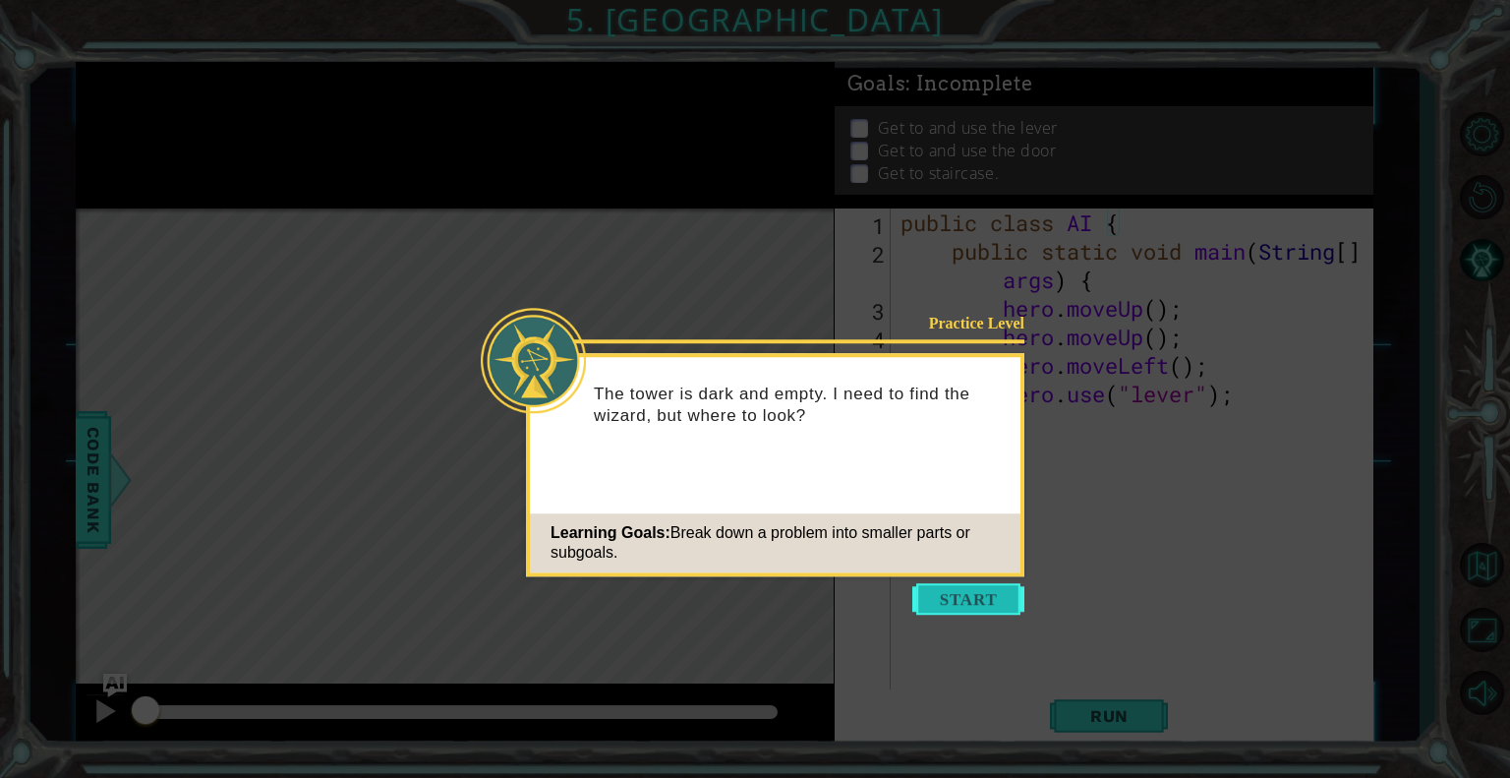
click at [956, 594] on button "Start" at bounding box center [968, 598] width 112 height 31
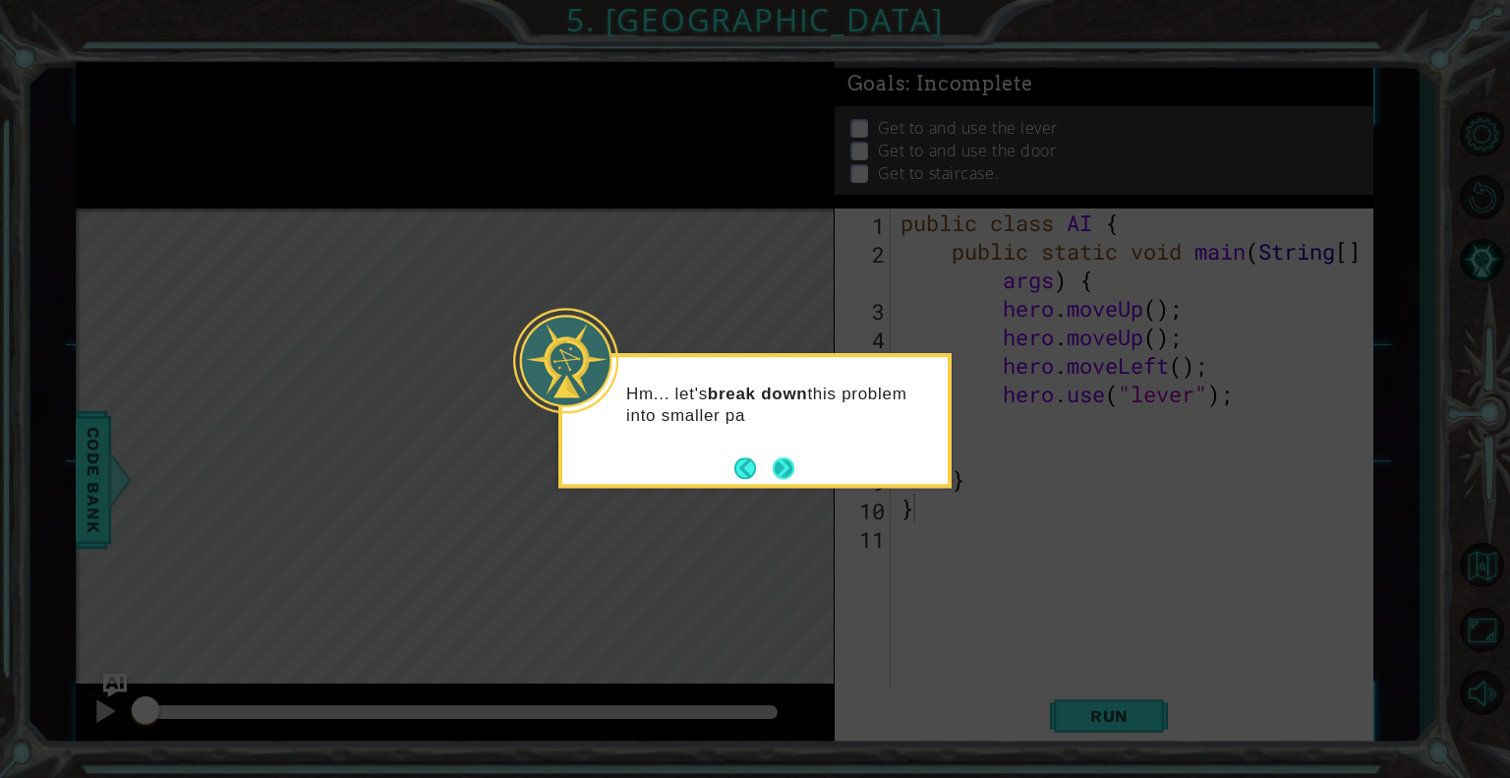
click at [783, 457] on button "Next" at bounding box center [784, 468] width 22 height 22
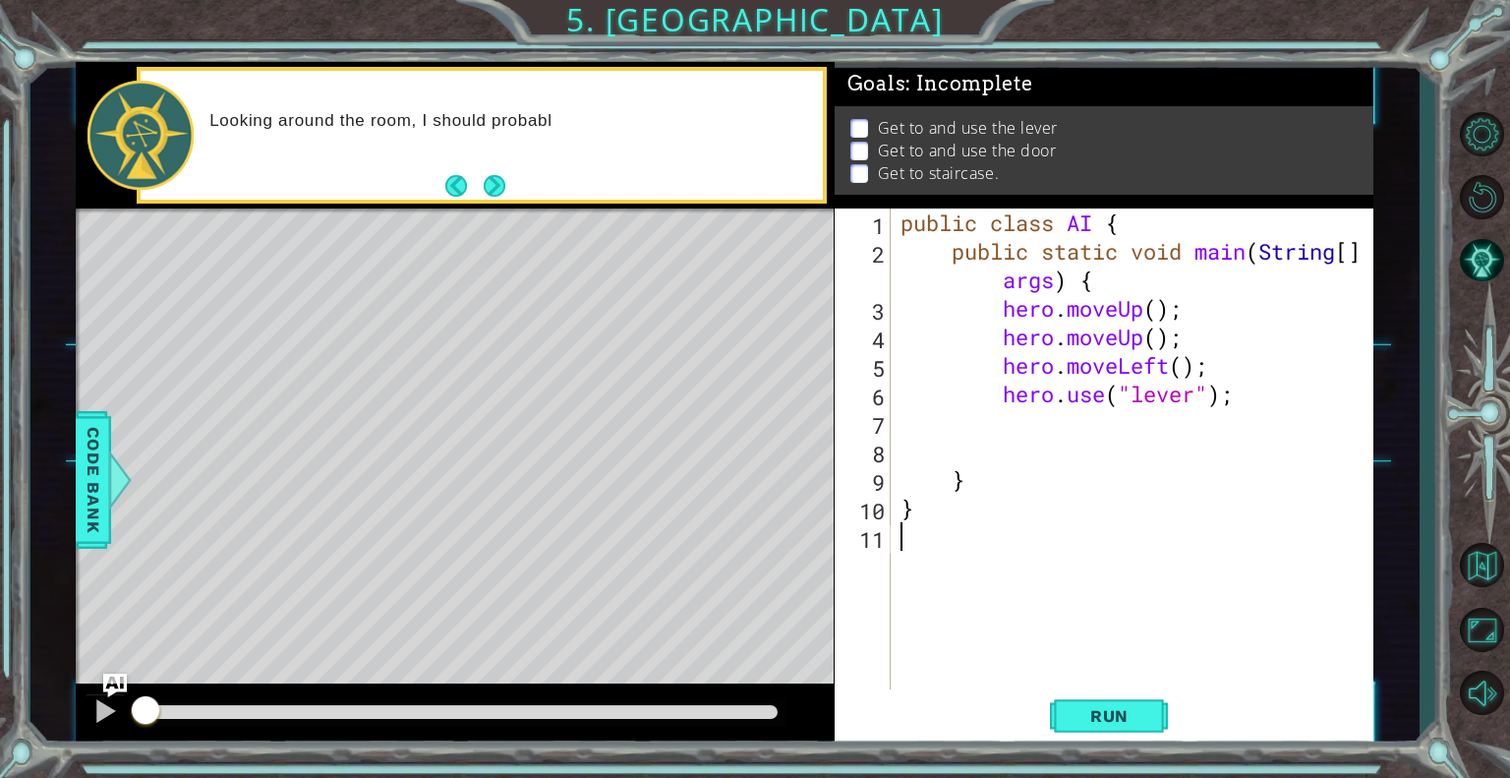
click at [1089, 609] on div "public class AI { public static void main ( String [ ] args ) { hero . moveUp (…" at bounding box center [1138, 479] width 482 height 542
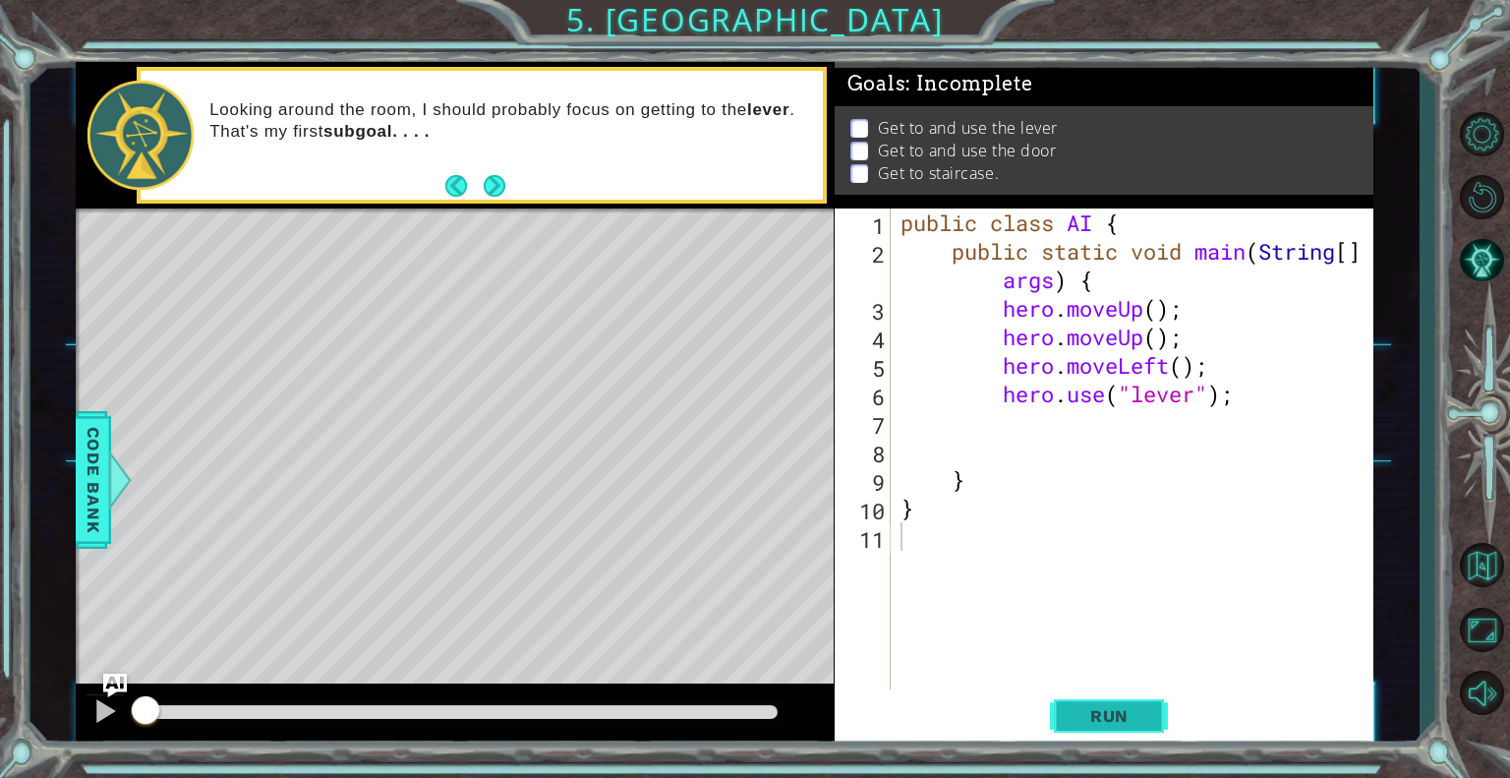
click at [1101, 717] on span "Run" at bounding box center [1110, 716] width 78 height 20
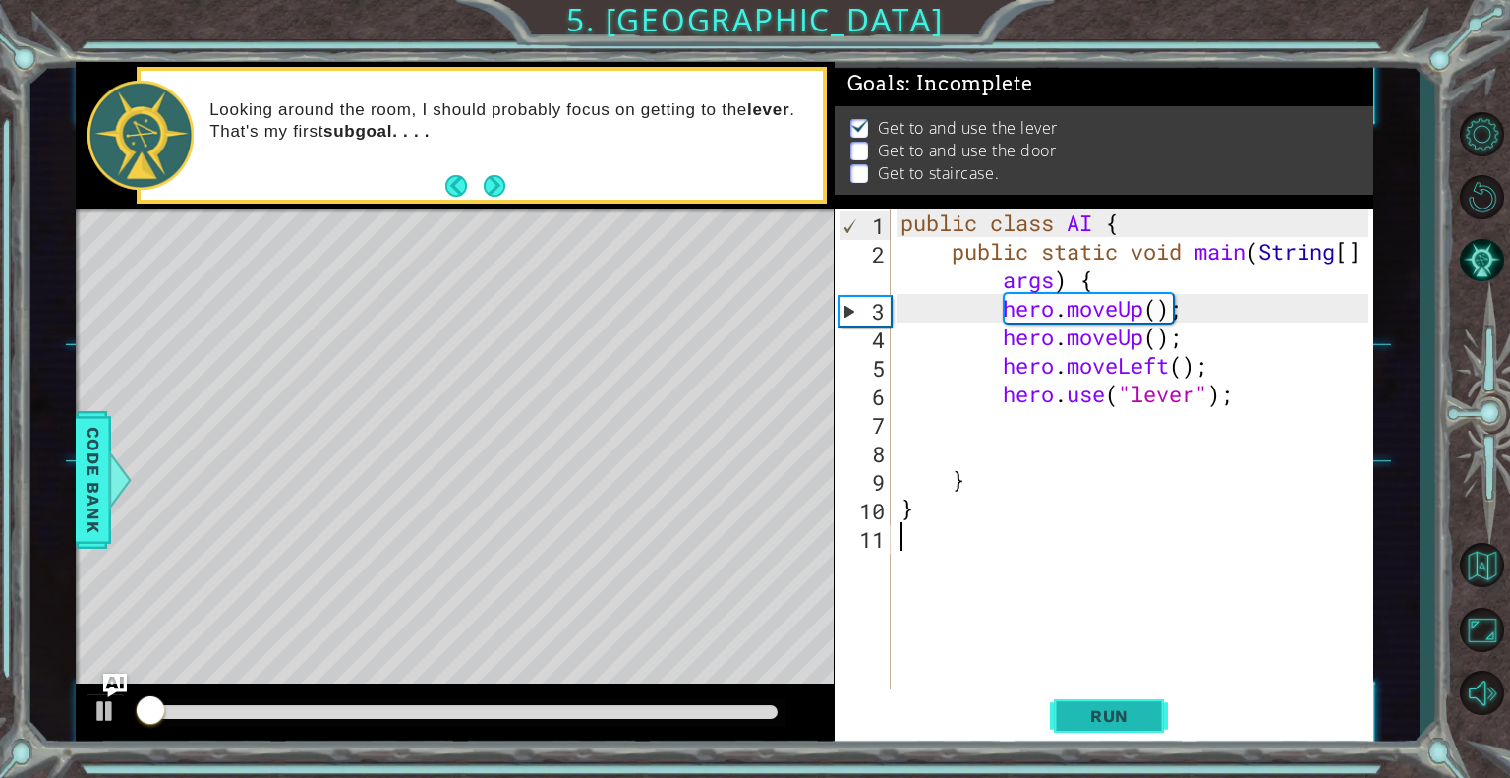
scroll to position [6, 0]
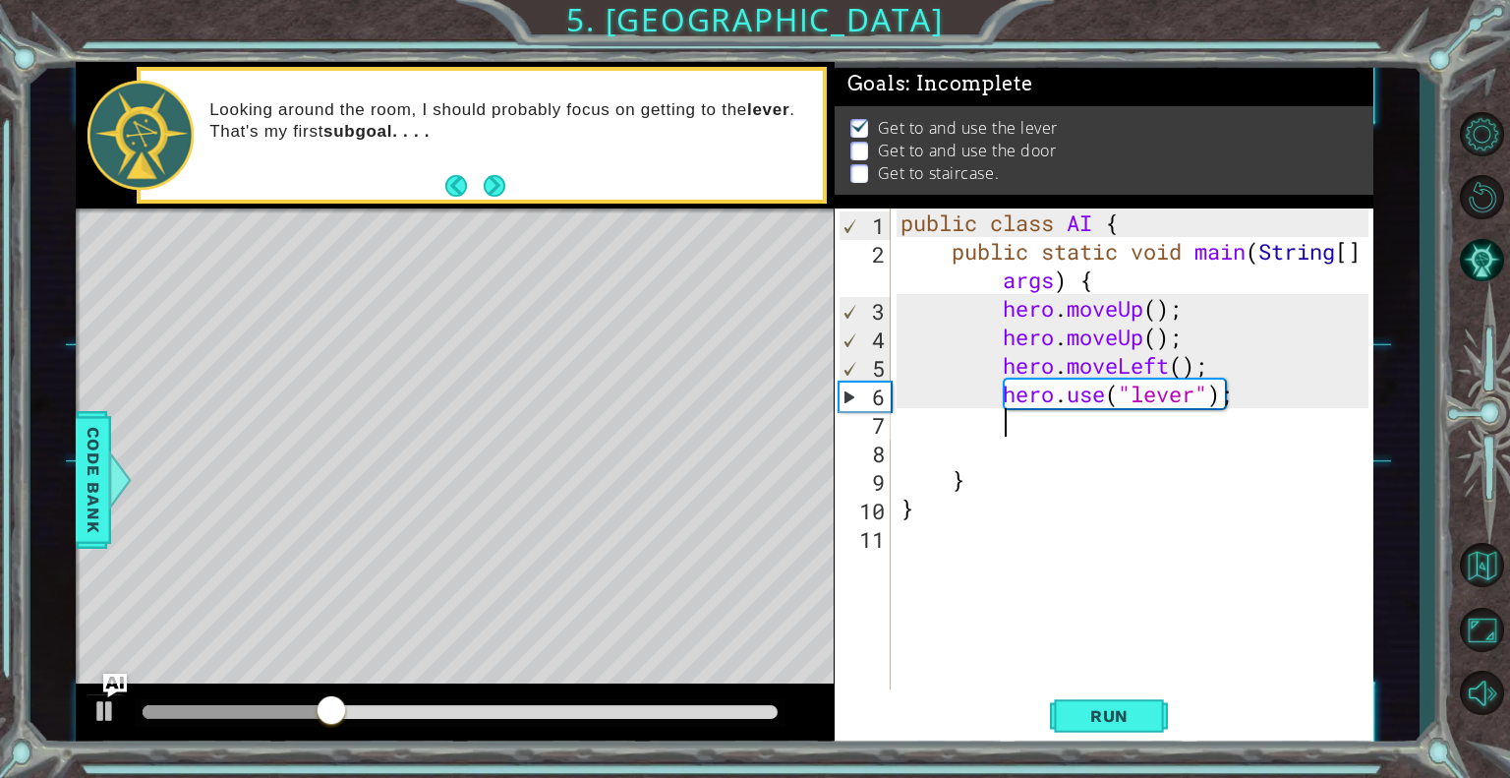
click at [1126, 434] on div "public class AI { public static void main ( String [ ] args ) { hero . moveUp (…" at bounding box center [1138, 479] width 482 height 542
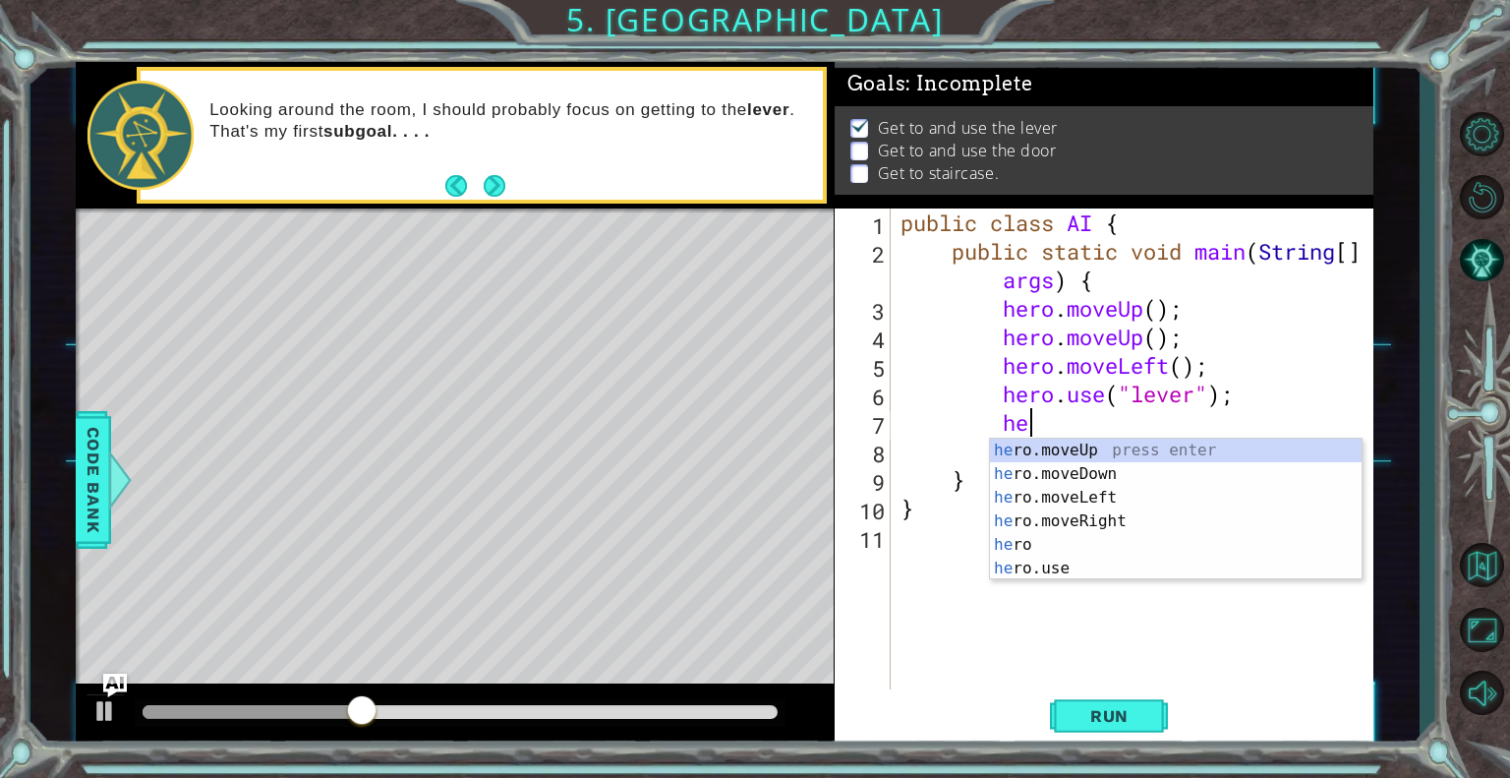
scroll to position [0, 5]
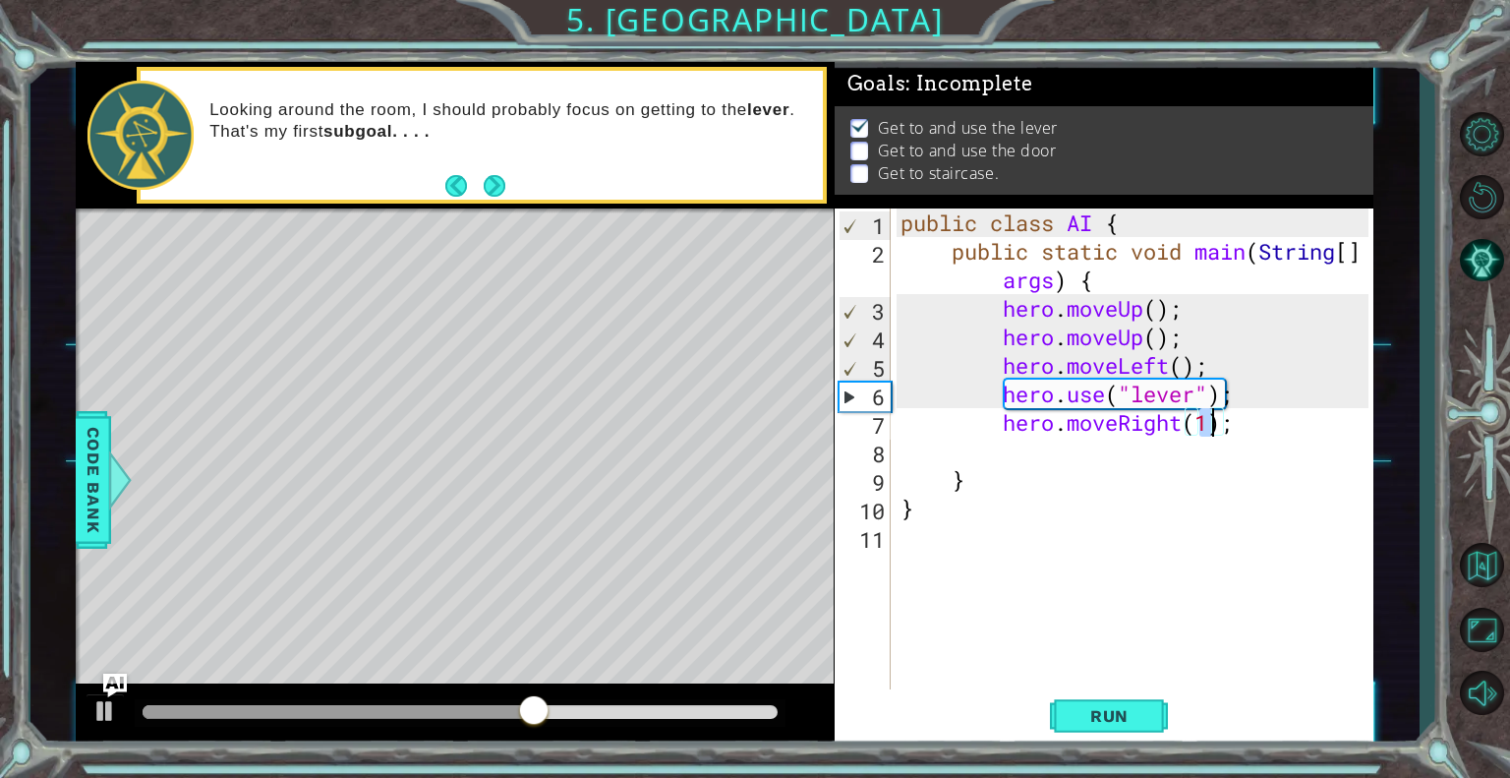
type textarea "hero.moveRight(3);"
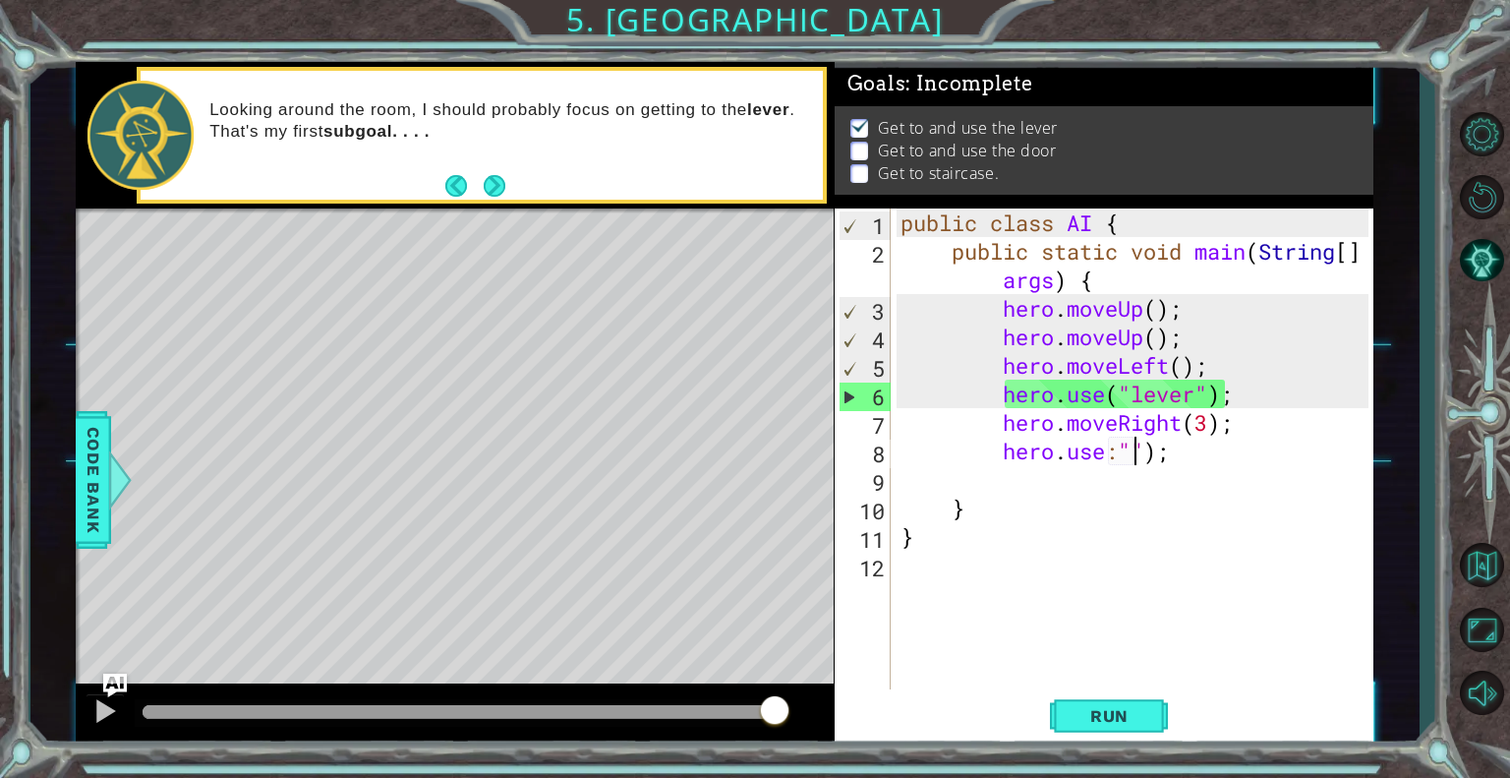
scroll to position [0, 10]
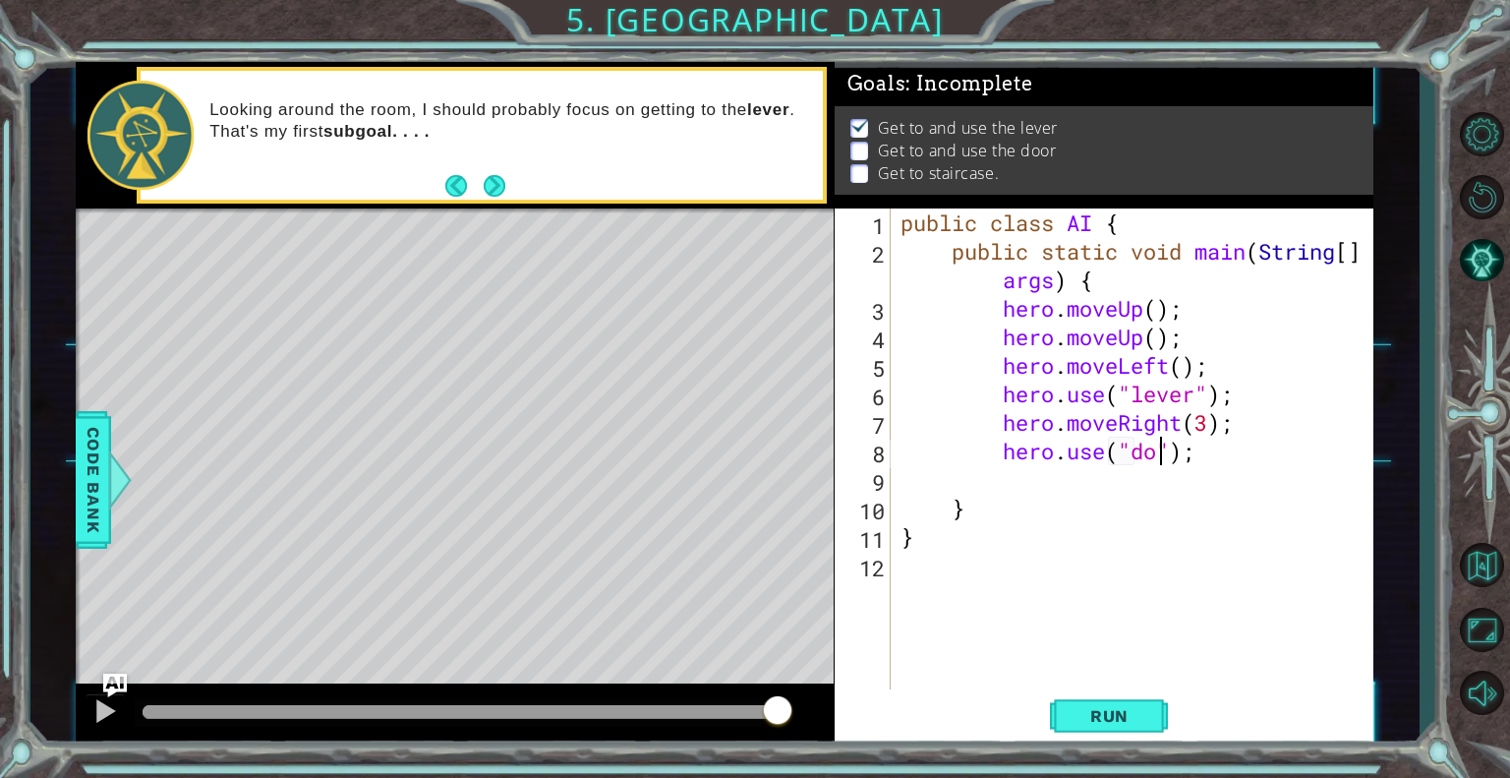
type textarea "hero.use("door");"
click at [1144, 723] on span "Run" at bounding box center [1110, 716] width 78 height 20
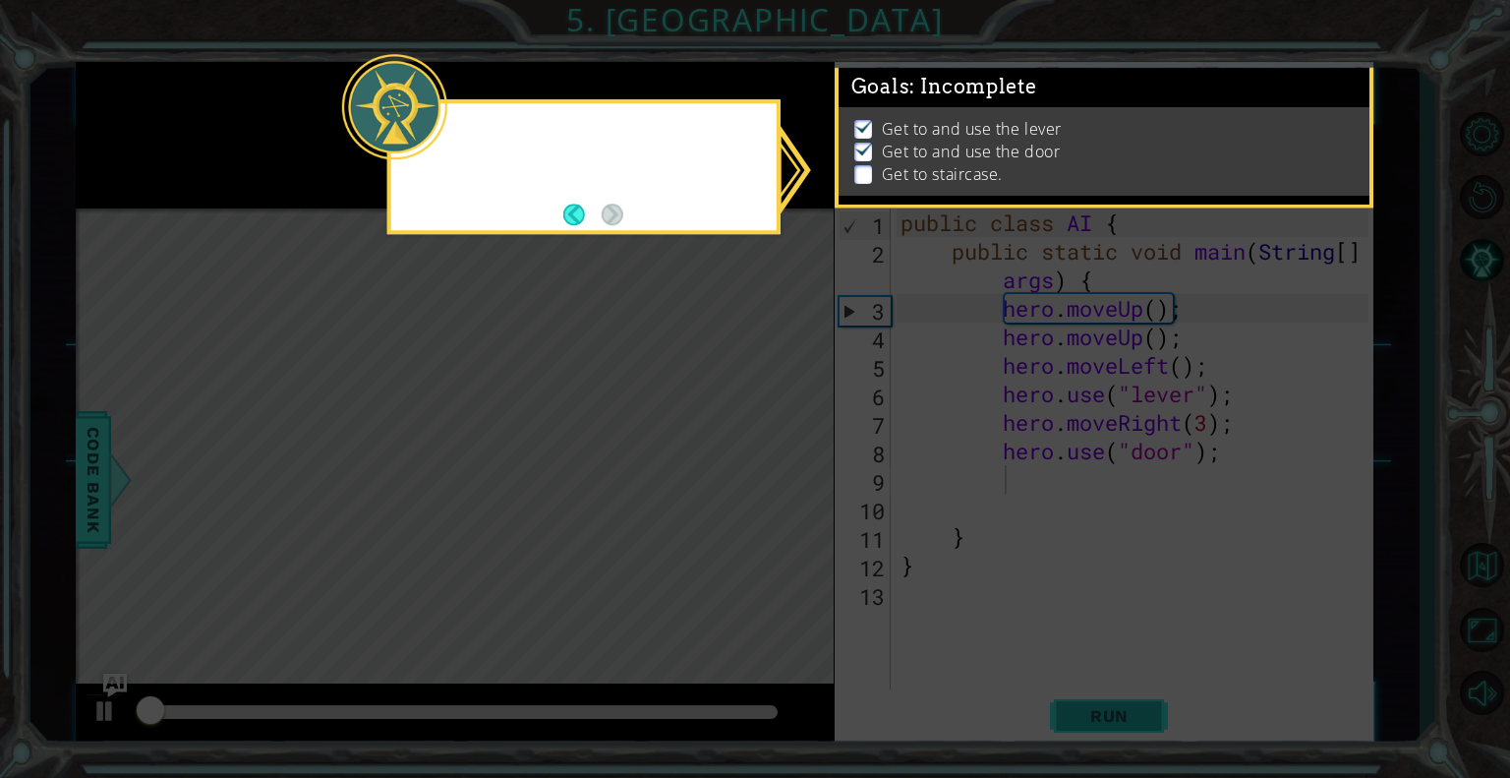
scroll to position [6, 0]
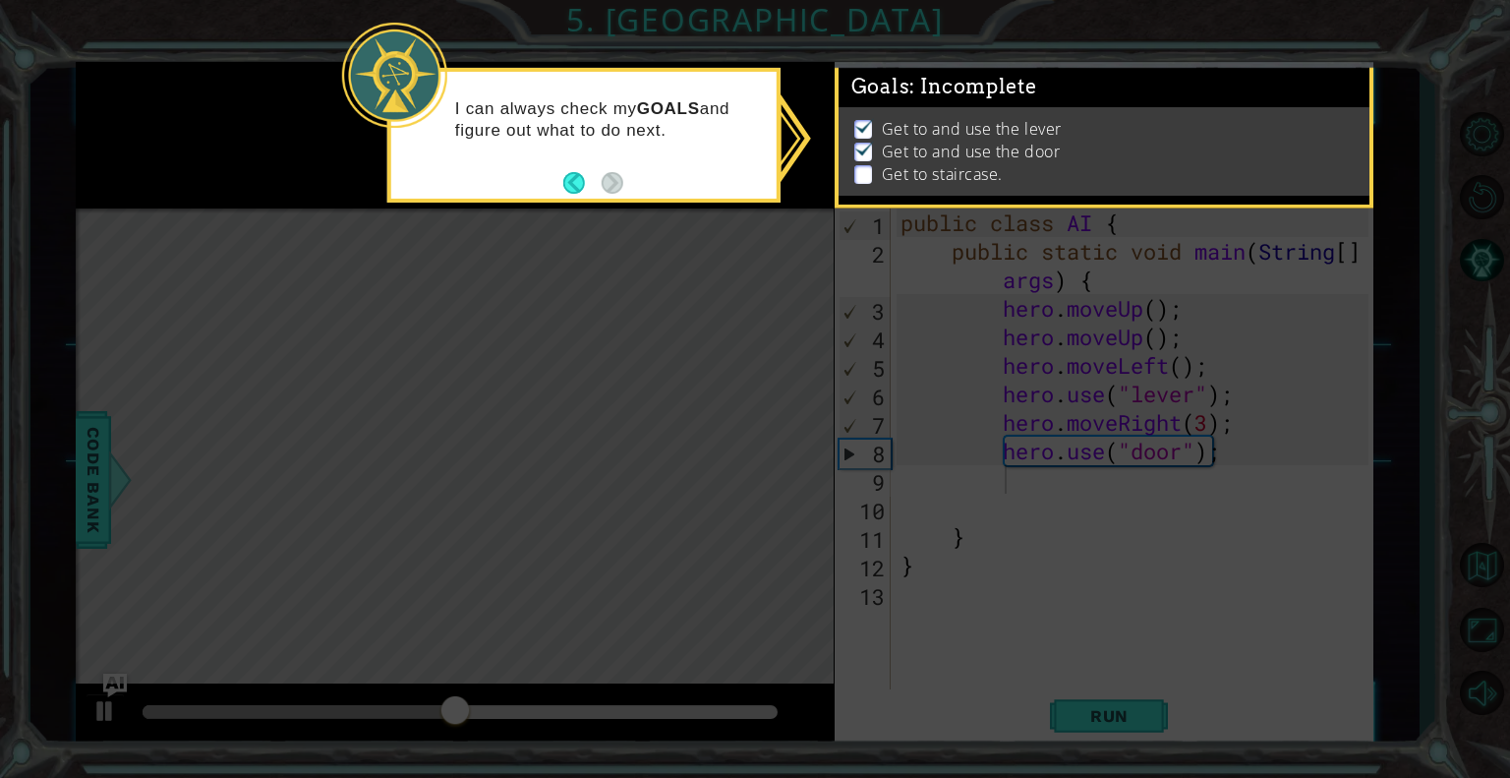
click at [1023, 598] on icon at bounding box center [755, 389] width 1510 height 778
click at [445, 86] on div at bounding box center [394, 75] width 105 height 105
click at [575, 177] on button "Back" at bounding box center [582, 183] width 38 height 22
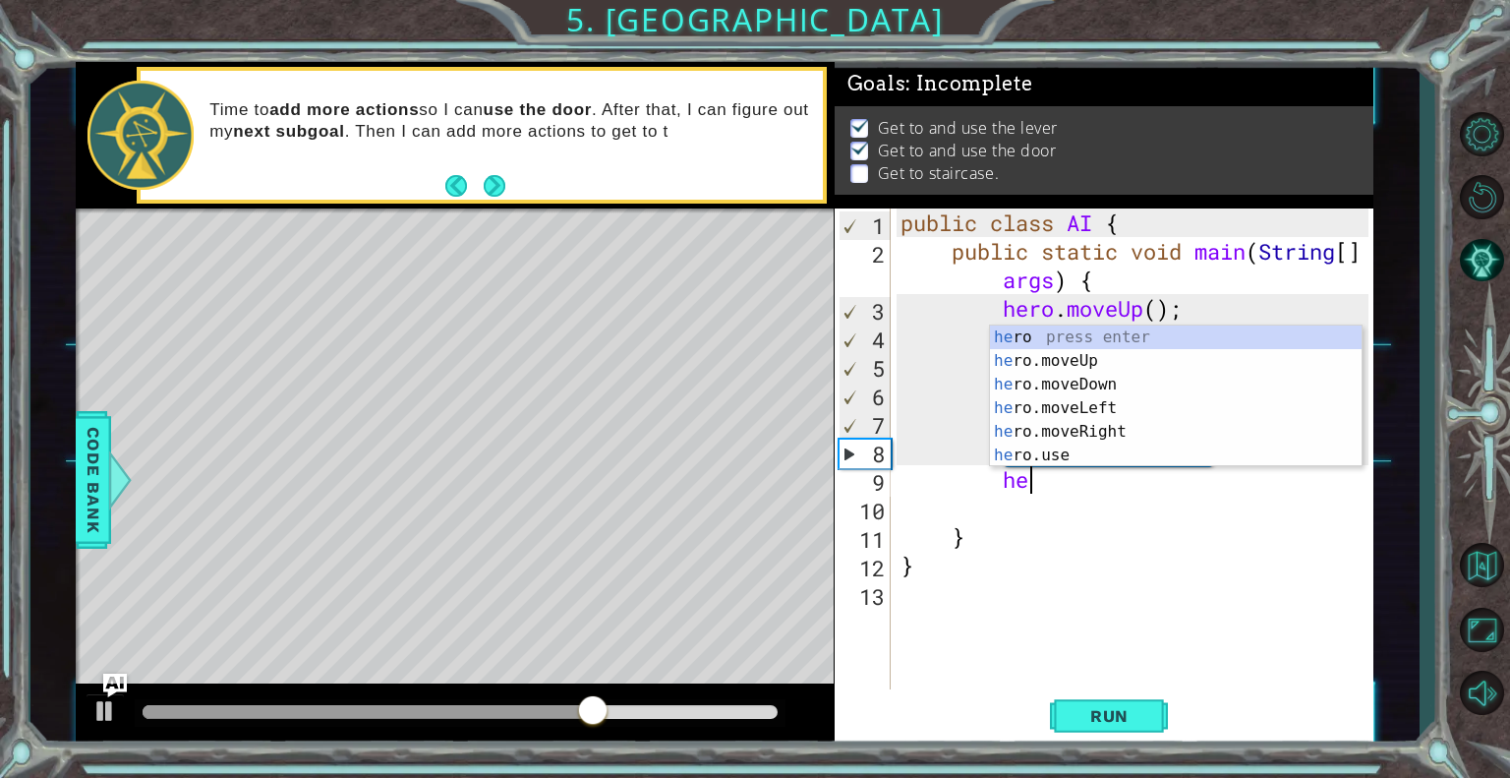
scroll to position [0, 5]
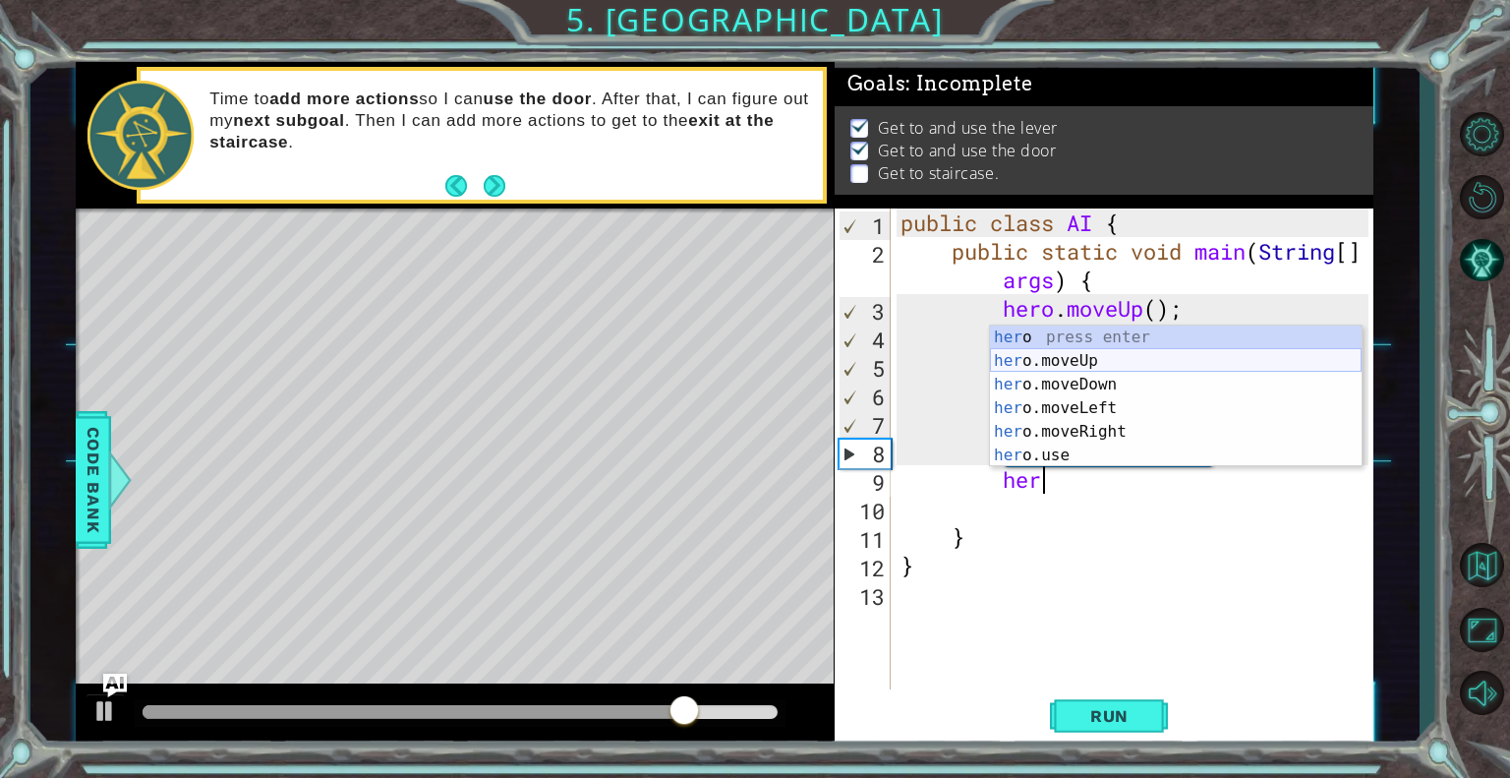
click at [1097, 360] on div "her o press enter her o.moveUp press enter her o.moveDown press enter her o.mov…" at bounding box center [1176, 419] width 372 height 189
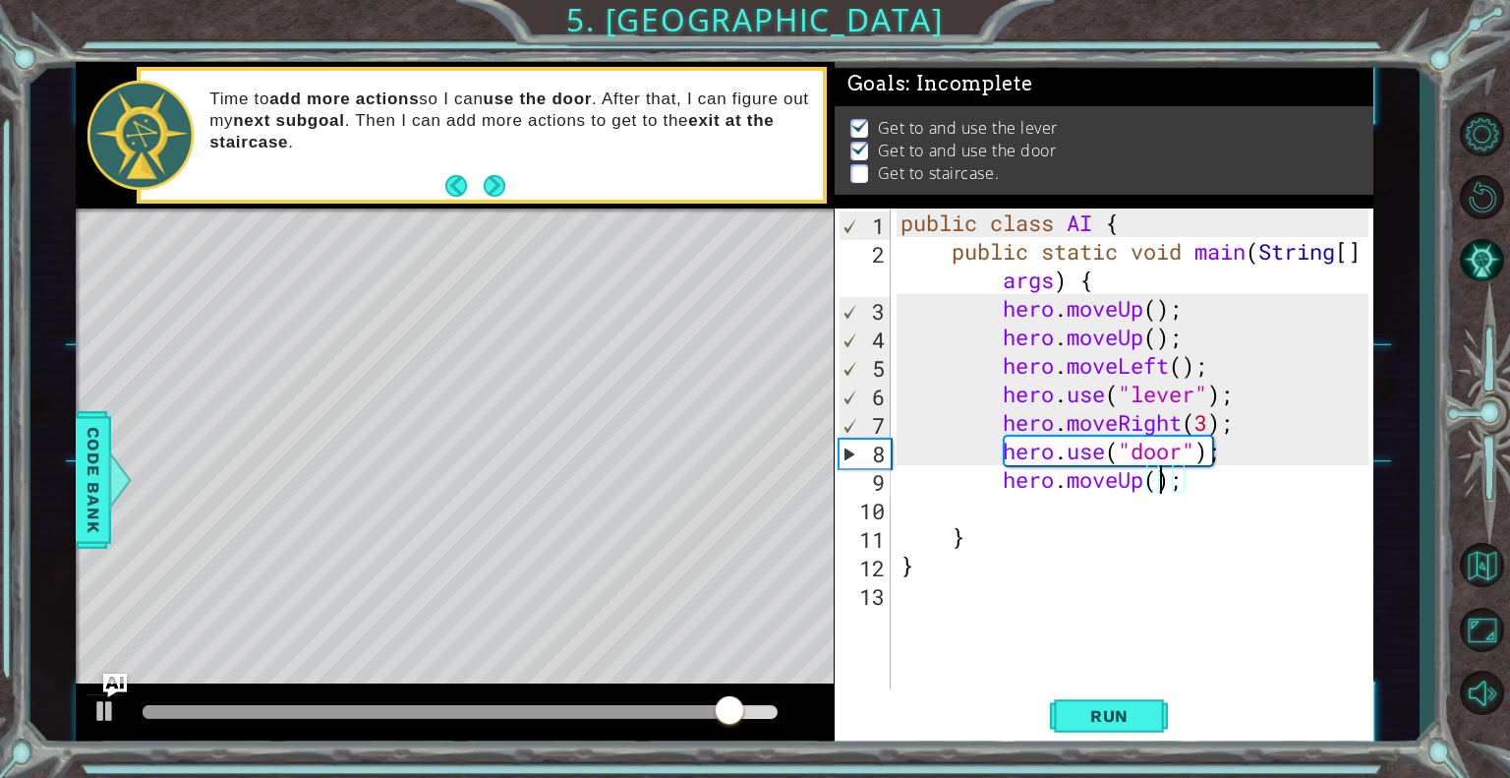
type textarea "hero.moveUp(2);"
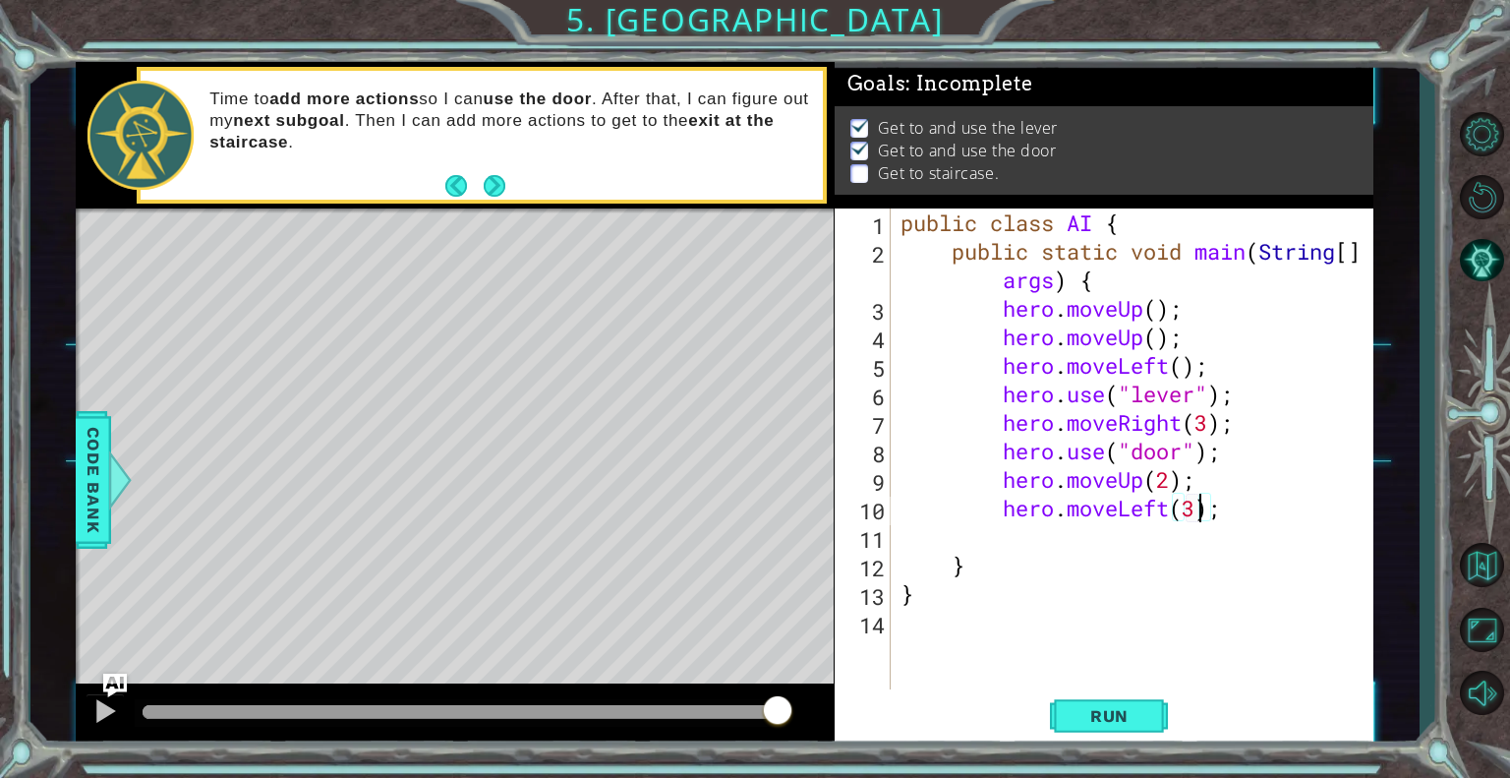
scroll to position [0, 13]
type textarea "hero.moveLeft(3);"
click at [1137, 700] on button "Run" at bounding box center [1109, 716] width 118 height 54
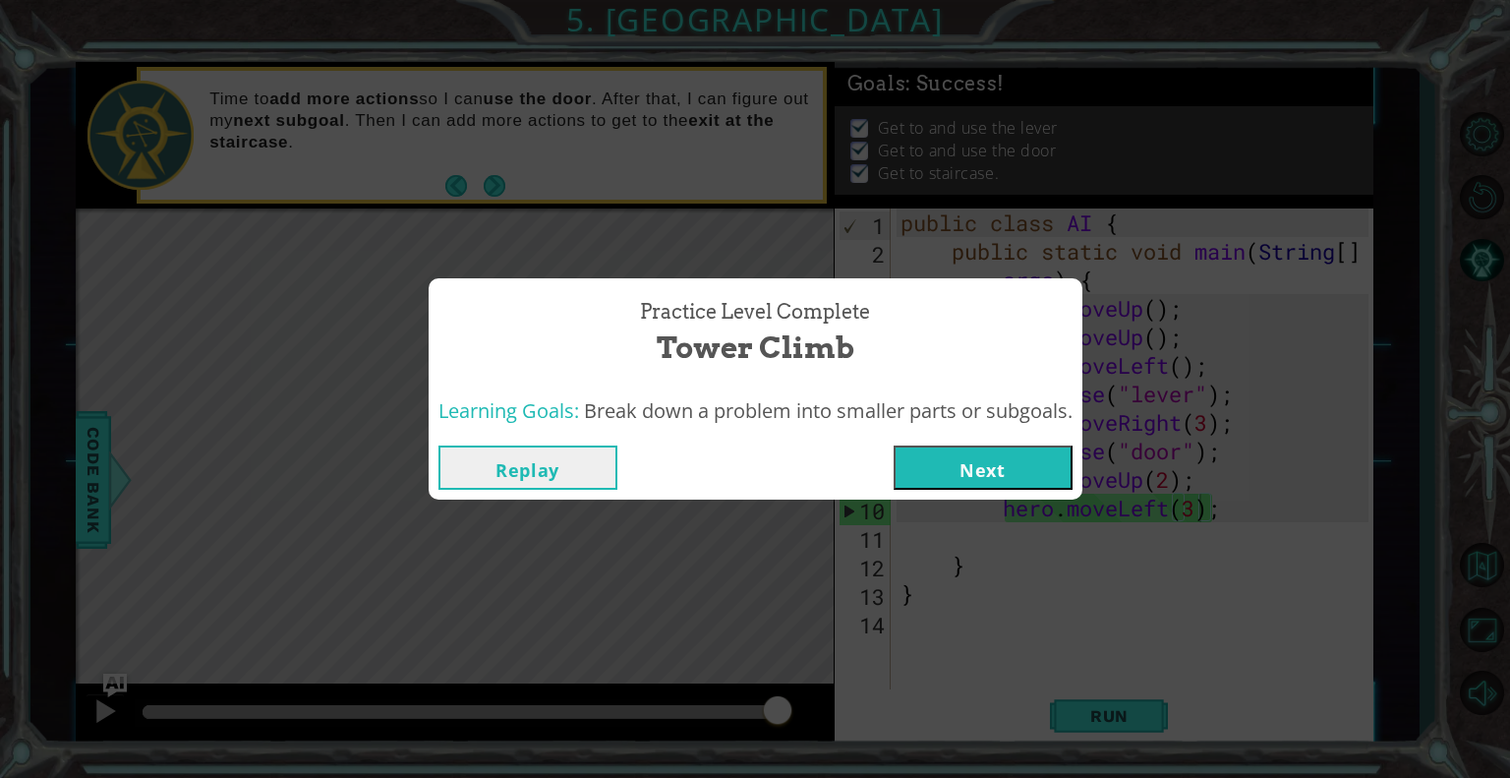
click at [973, 469] on button "Next" at bounding box center [983, 467] width 179 height 44
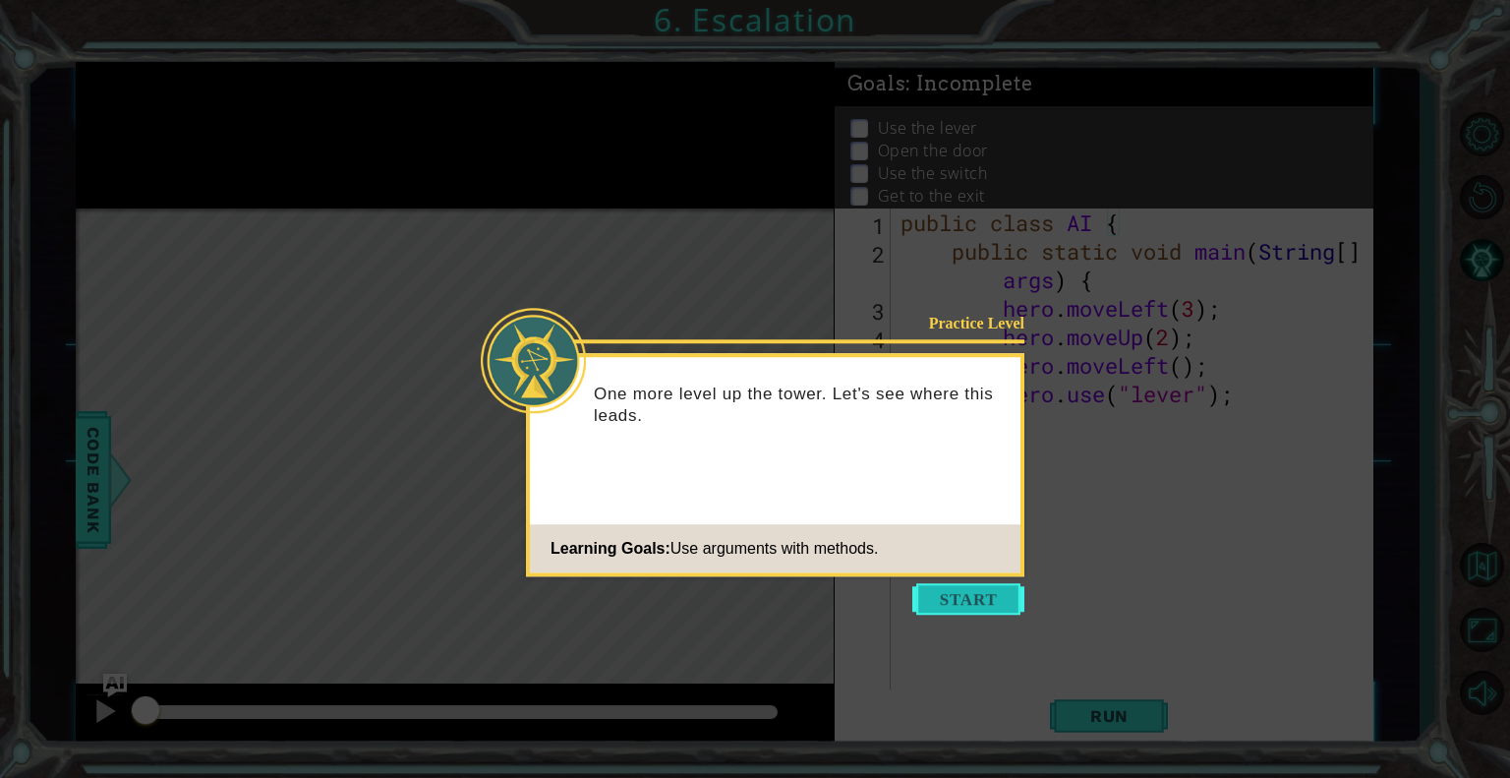
click at [993, 607] on button "Start" at bounding box center [968, 598] width 112 height 31
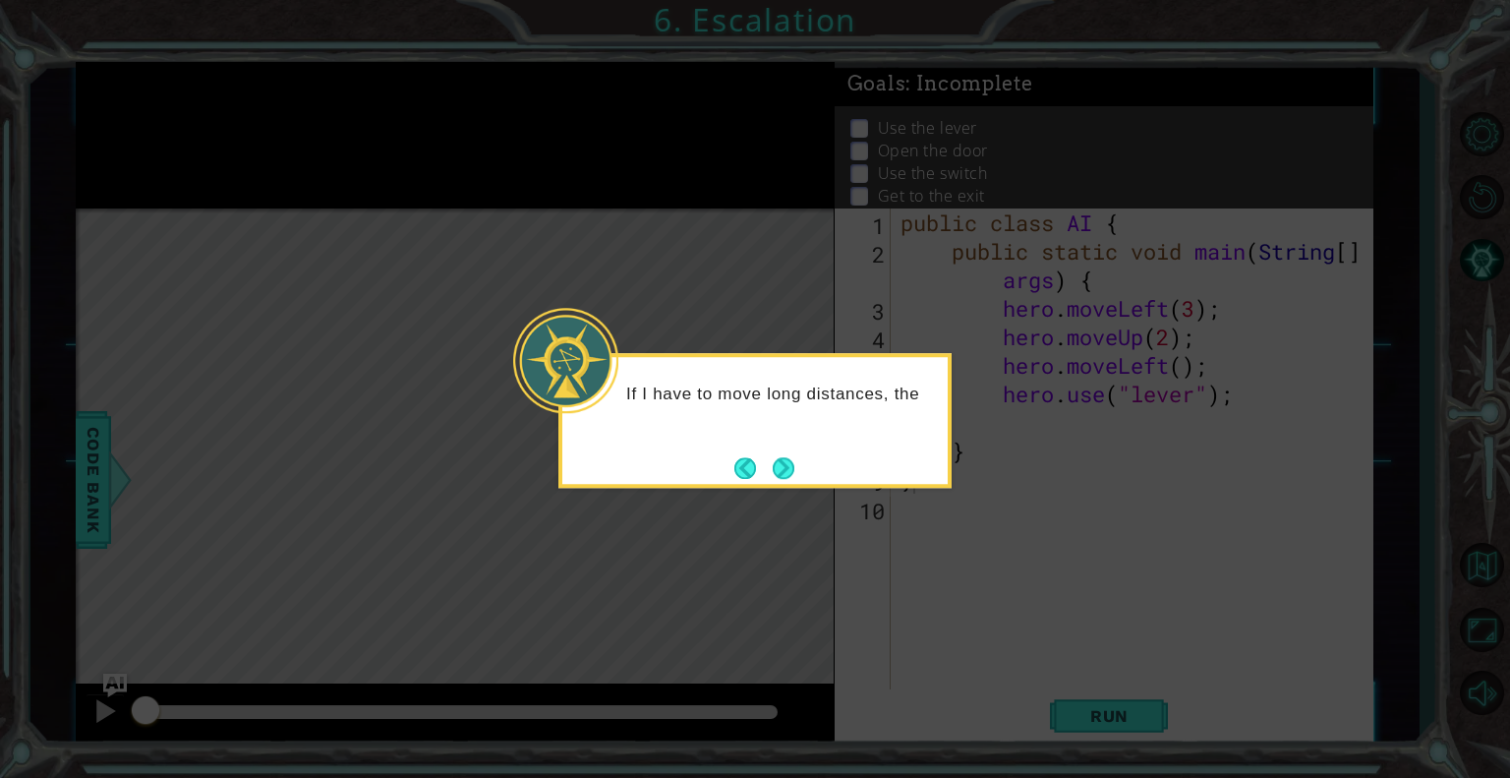
click at [766, 336] on icon at bounding box center [755, 389] width 1510 height 778
click at [902, 353] on div "If I have to move long distances, there are easier ways to do it." at bounding box center [754, 420] width 393 height 135
click at [800, 477] on div "If I have to move long distances, there are easier ways to do it." at bounding box center [754, 420] width 393 height 135
click at [781, 457] on button "Next" at bounding box center [784, 468] width 22 height 22
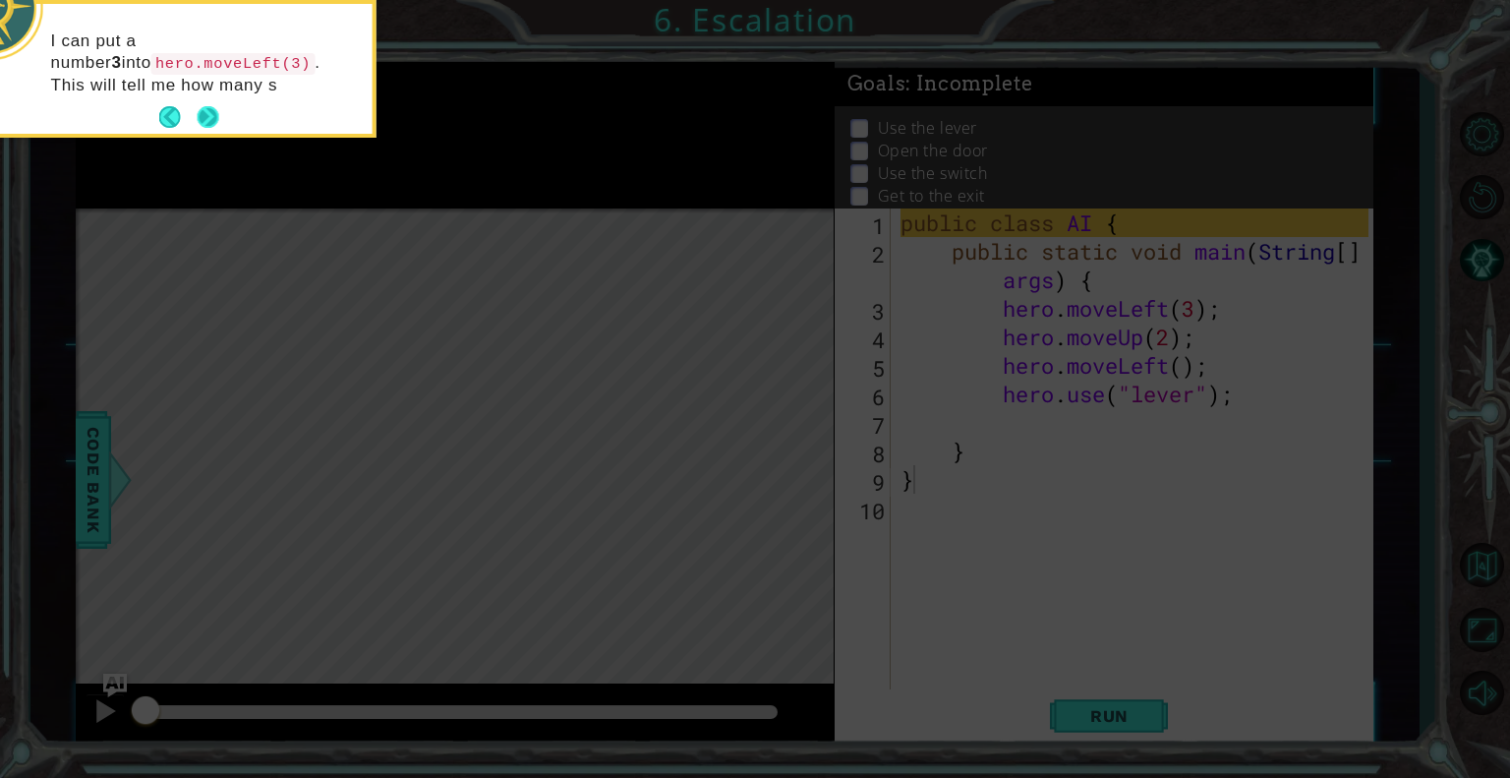
click at [212, 116] on button "Next" at bounding box center [209, 117] width 22 height 22
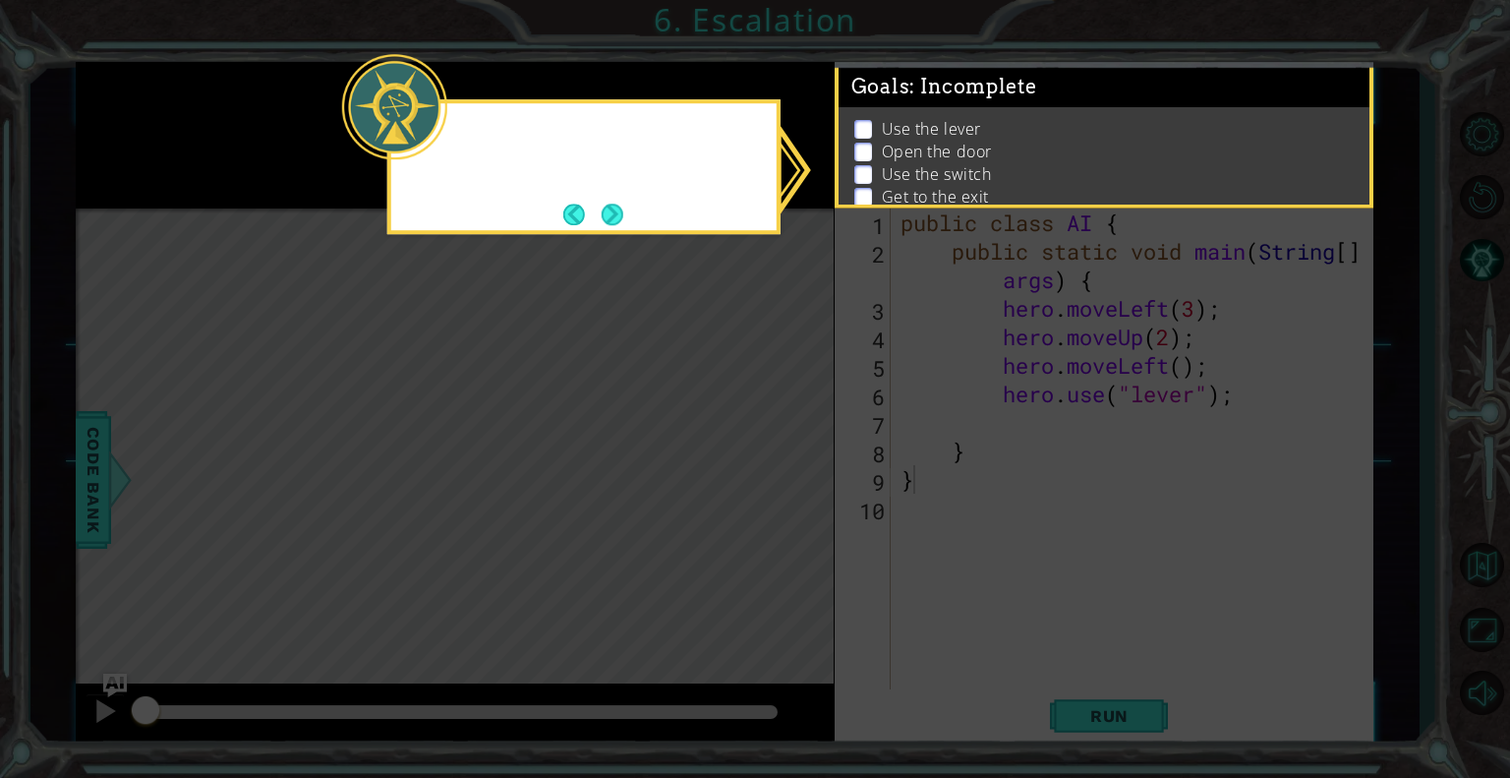
click at [212, 116] on icon at bounding box center [755, 389] width 1510 height 778
click at [621, 212] on button "Next" at bounding box center [613, 215] width 22 height 22
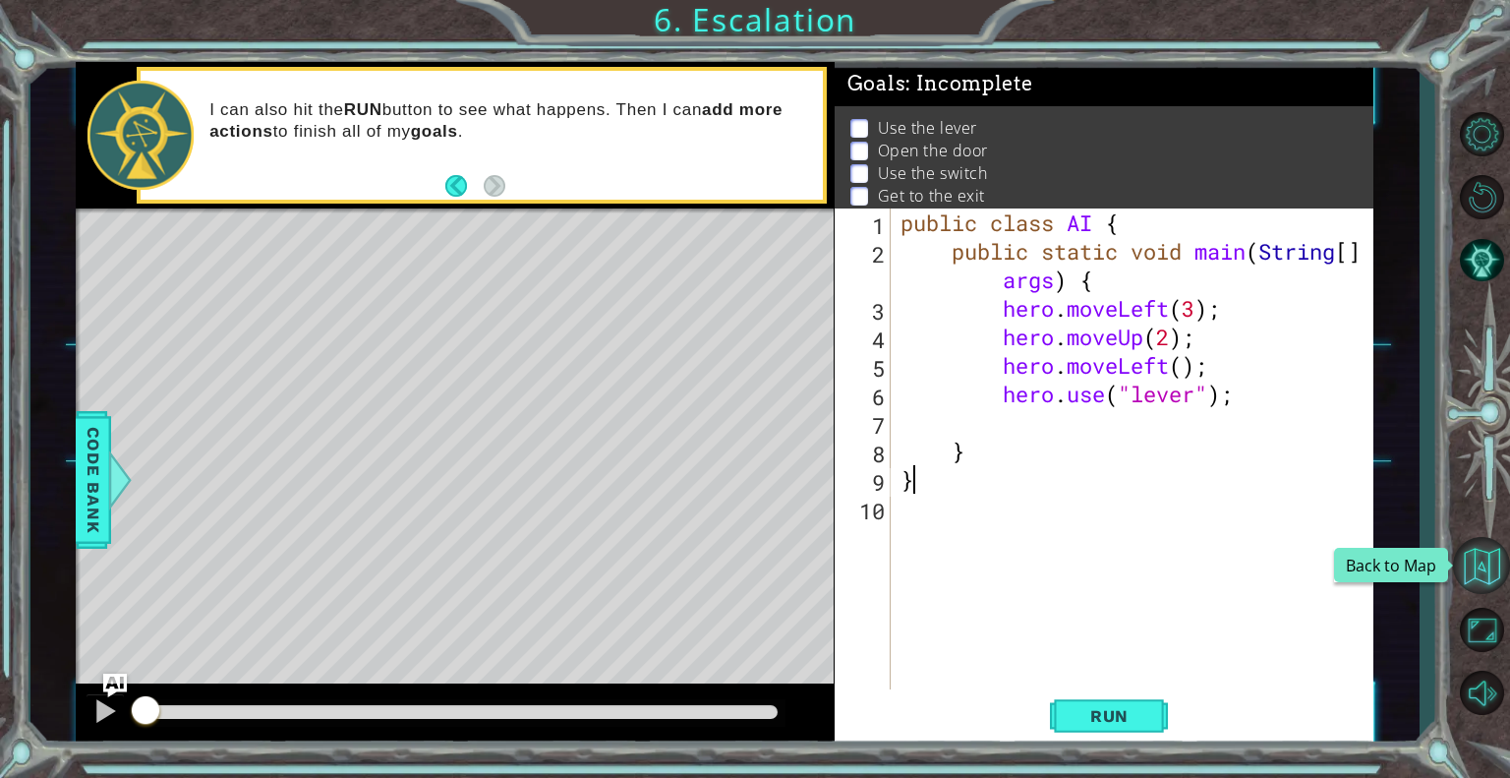
click at [1488, 578] on button "Back to Map" at bounding box center [1481, 565] width 57 height 57
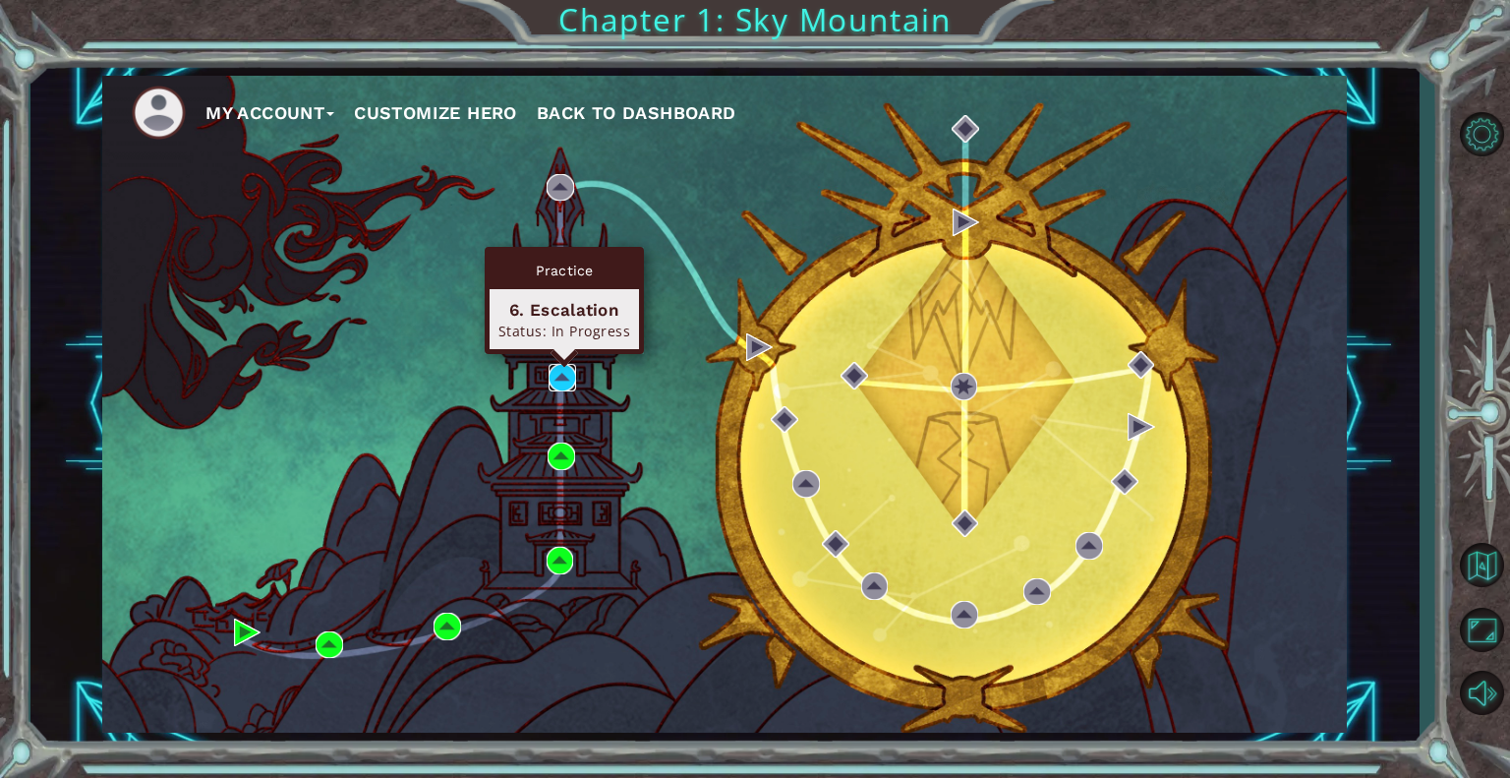
click at [566, 377] on img at bounding box center [563, 378] width 28 height 28
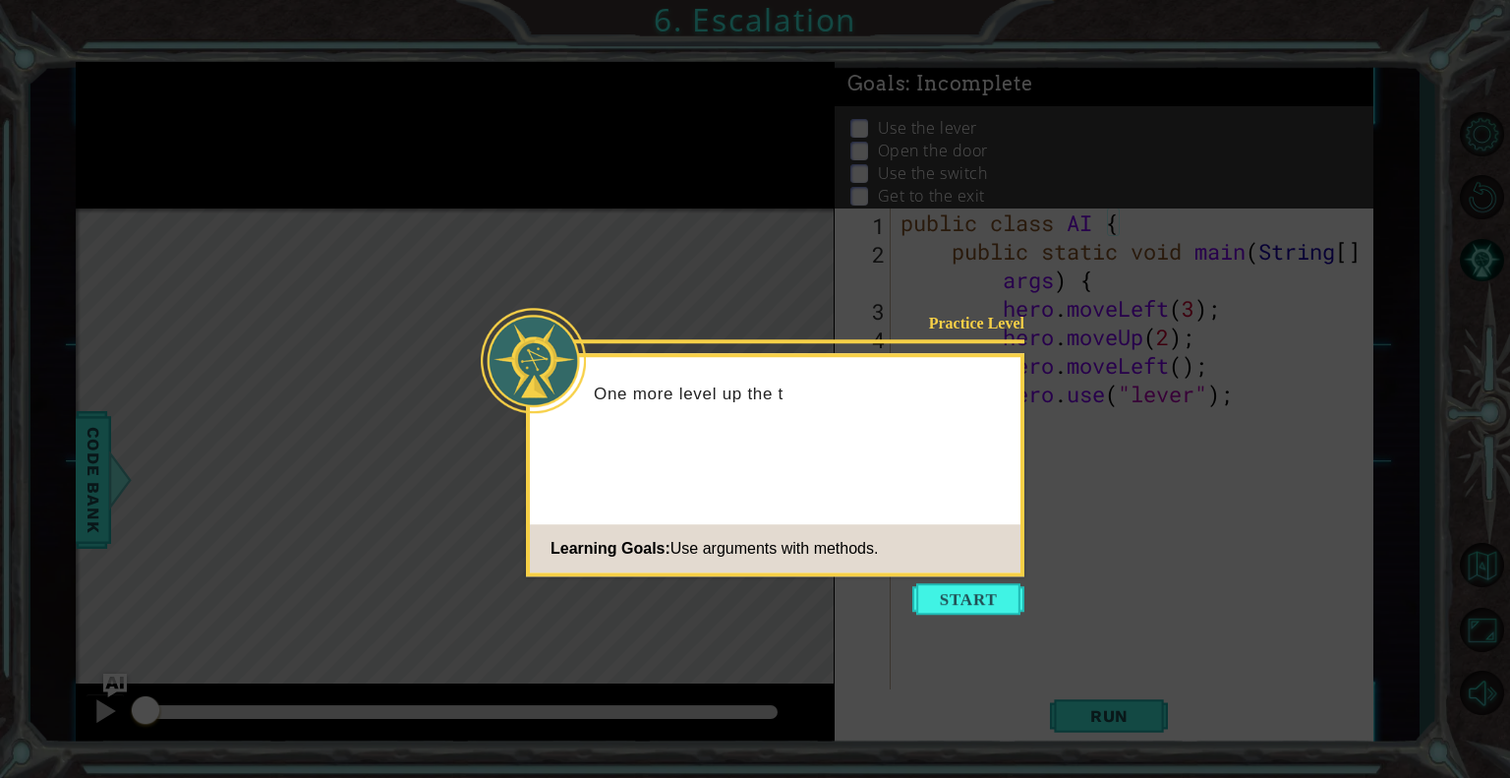
click at [986, 616] on icon at bounding box center [755, 389] width 1510 height 778
click at [1007, 604] on button "Start" at bounding box center [968, 598] width 112 height 31
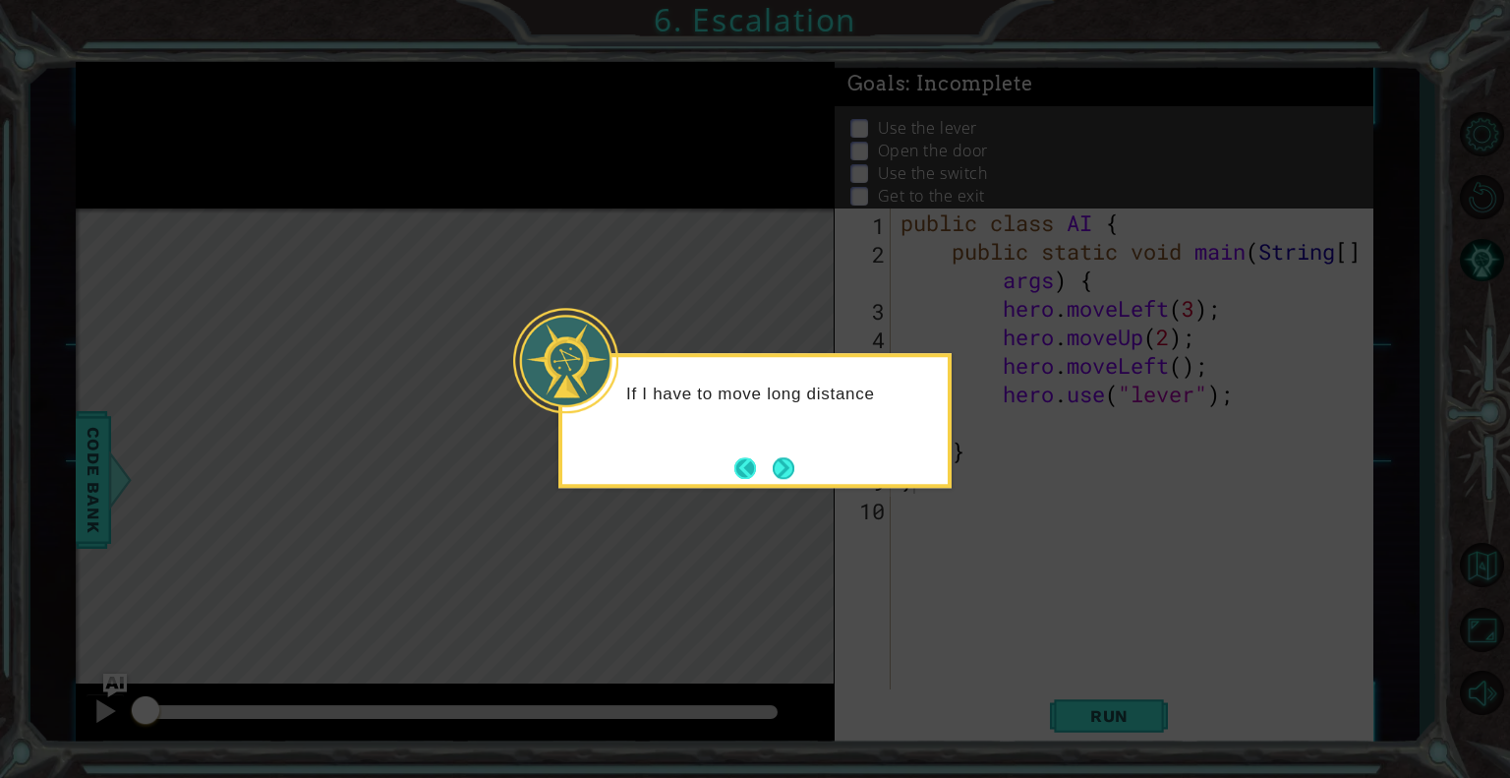
click at [744, 462] on button "Back" at bounding box center [753, 468] width 38 height 22
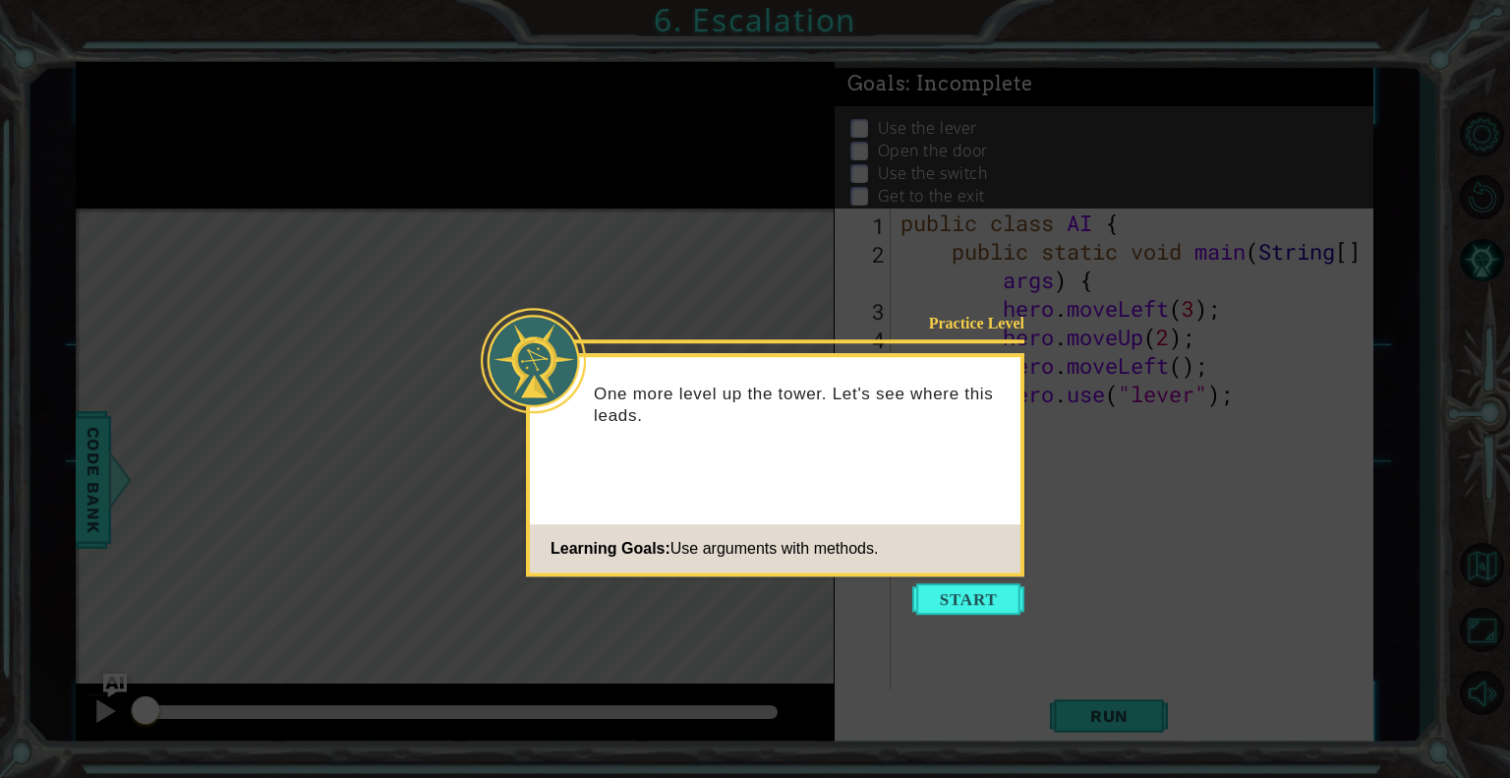
click at [958, 624] on icon at bounding box center [755, 389] width 1510 height 778
click at [956, 614] on button "Start" at bounding box center [968, 598] width 112 height 31
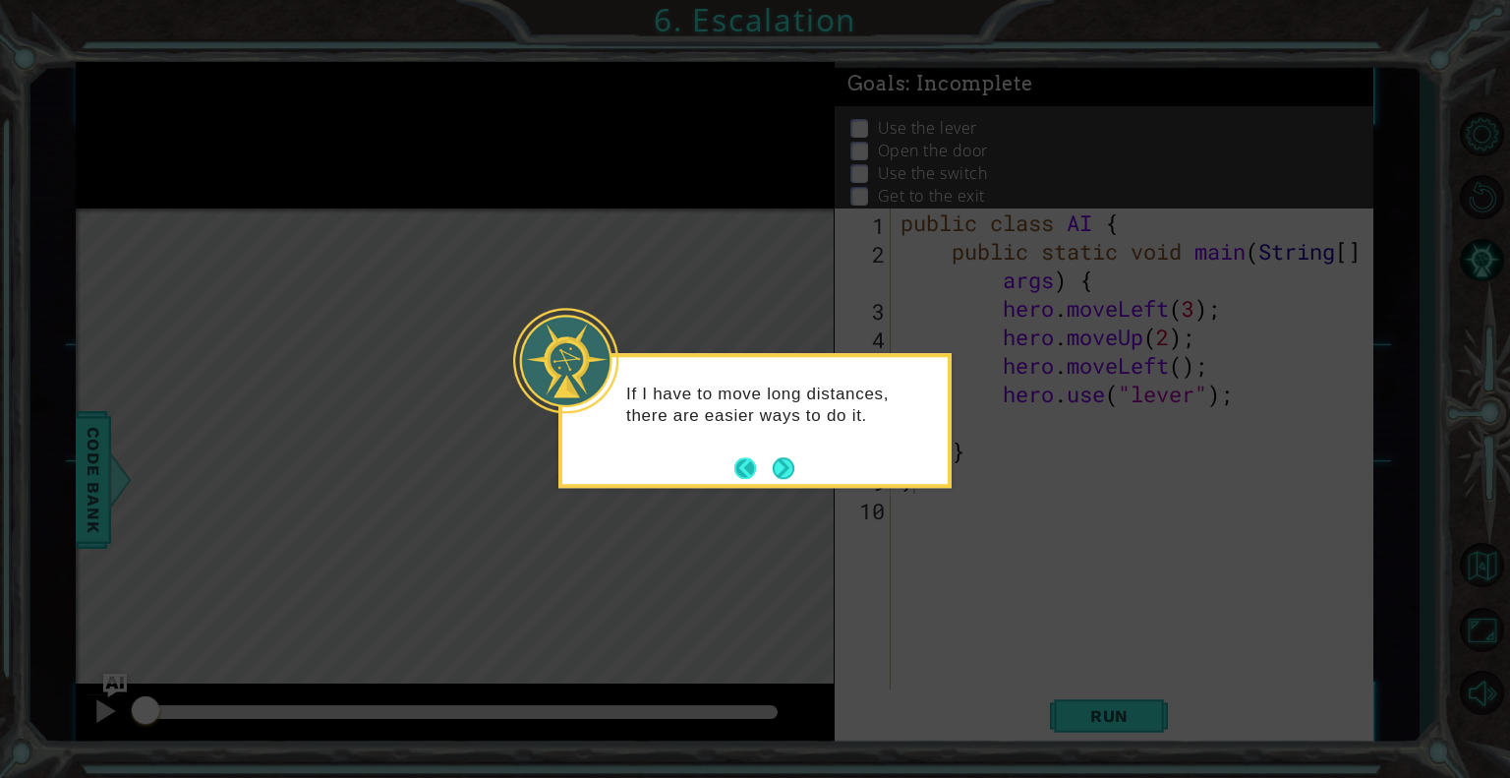
click at [753, 474] on button "Back" at bounding box center [753, 468] width 38 height 22
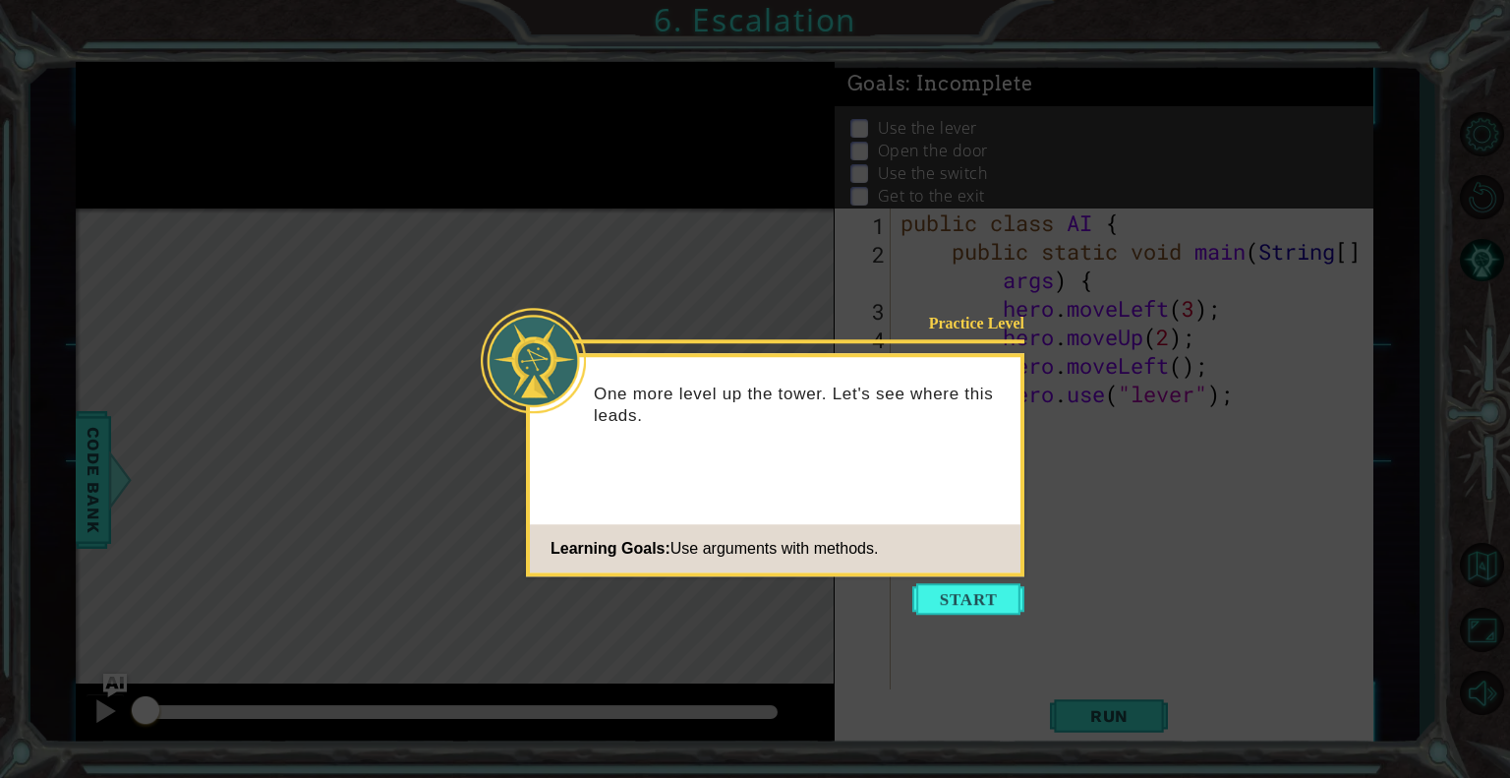
click at [753, 474] on div "Practice Level One more level up the tower. Let's see where this leads. Learnin…" at bounding box center [775, 464] width 498 height 223
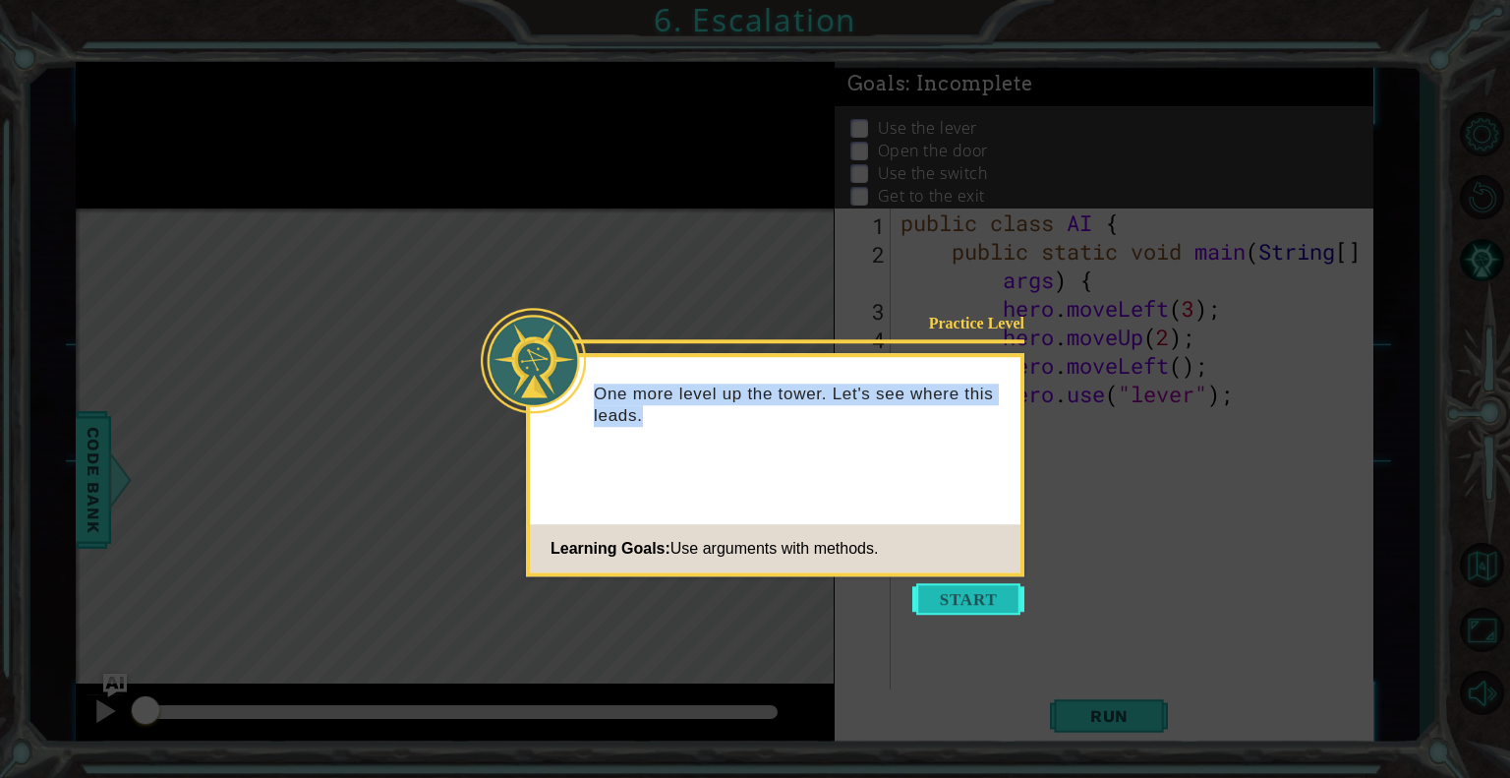
click at [943, 596] on button "Start" at bounding box center [968, 598] width 112 height 31
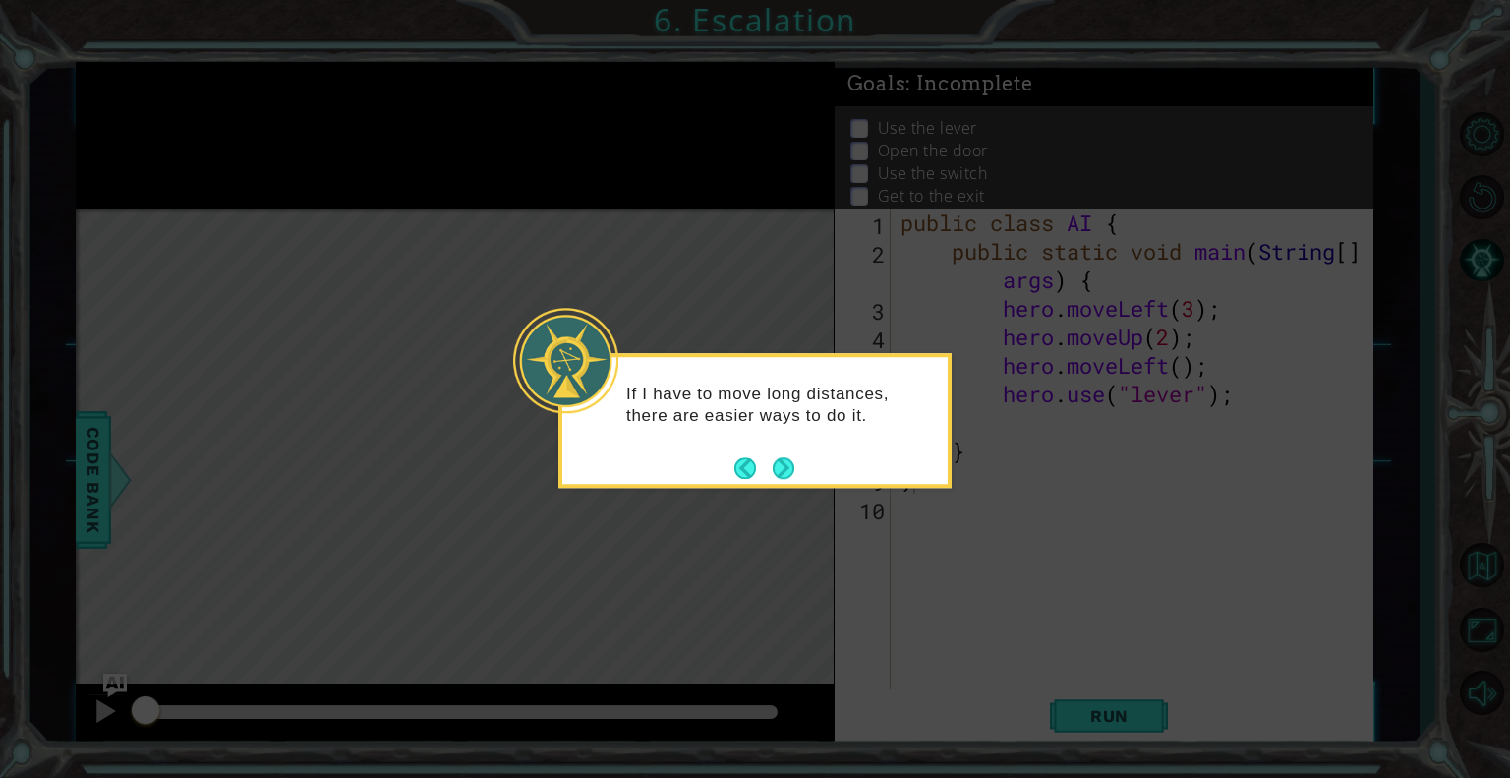
click at [790, 475] on button "Next" at bounding box center [784, 468] width 22 height 22
click at [810, 463] on icon at bounding box center [755, 389] width 1510 height 778
click at [799, 468] on icon at bounding box center [755, 389] width 1510 height 778
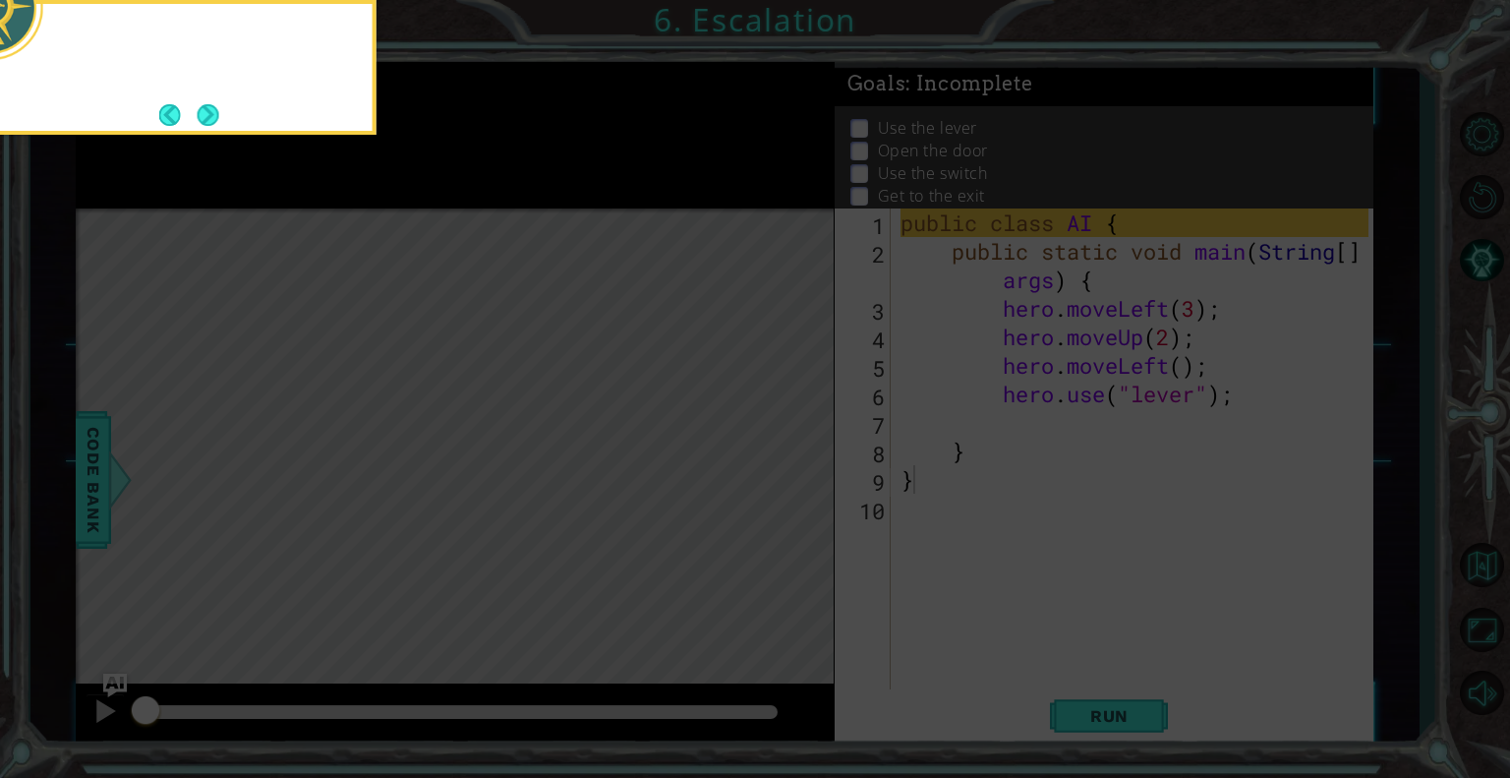
click at [797, 475] on icon at bounding box center [755, 116] width 1510 height 1322
click at [792, 523] on icon at bounding box center [755, 116] width 1510 height 1322
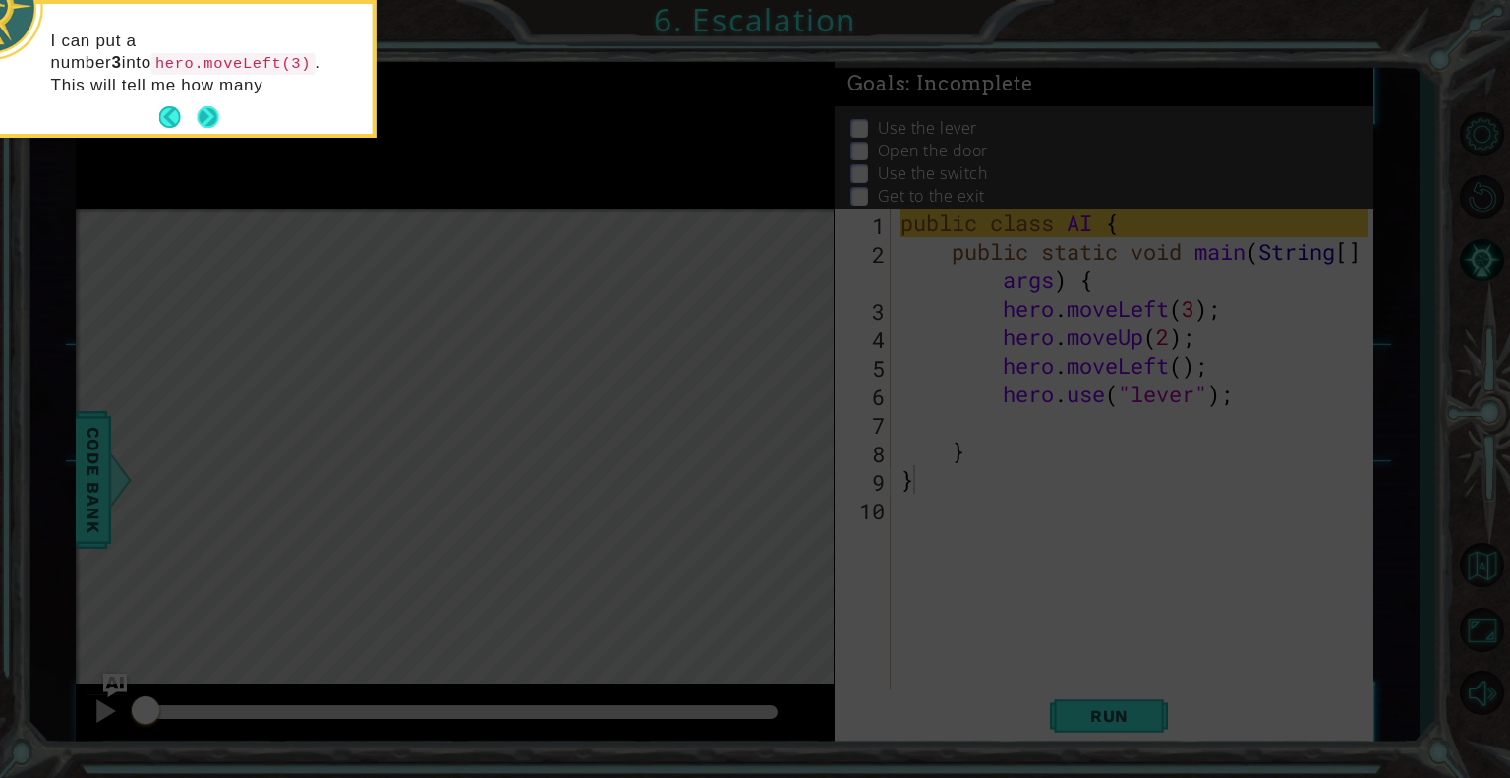
click at [213, 116] on button "Next" at bounding box center [209, 117] width 22 height 22
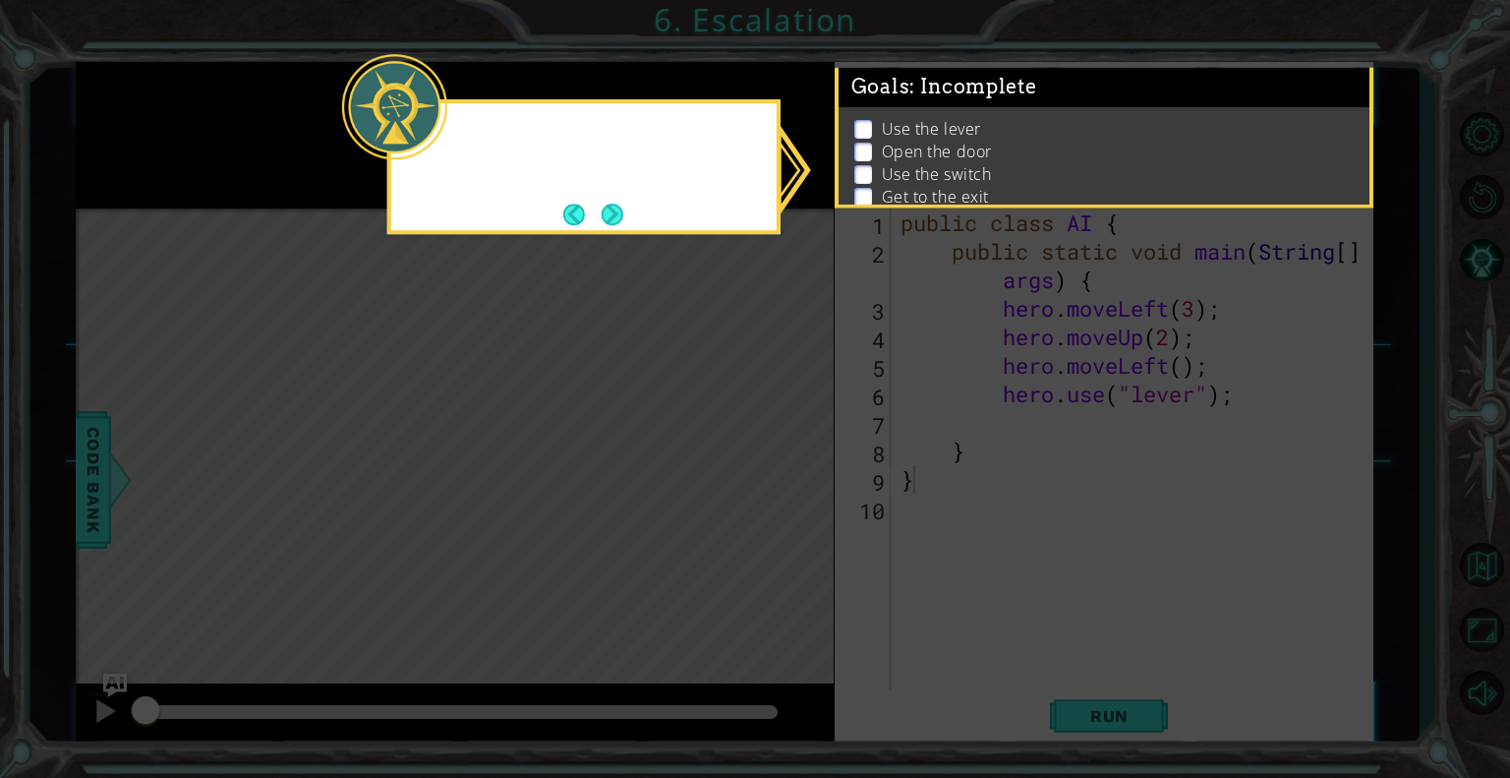
click at [217, 128] on icon at bounding box center [755, 389] width 1510 height 778
click at [217, 127] on icon at bounding box center [755, 389] width 1510 height 778
click at [621, 214] on button "Next" at bounding box center [613, 215] width 22 height 22
click at [622, 216] on icon at bounding box center [755, 389] width 1510 height 778
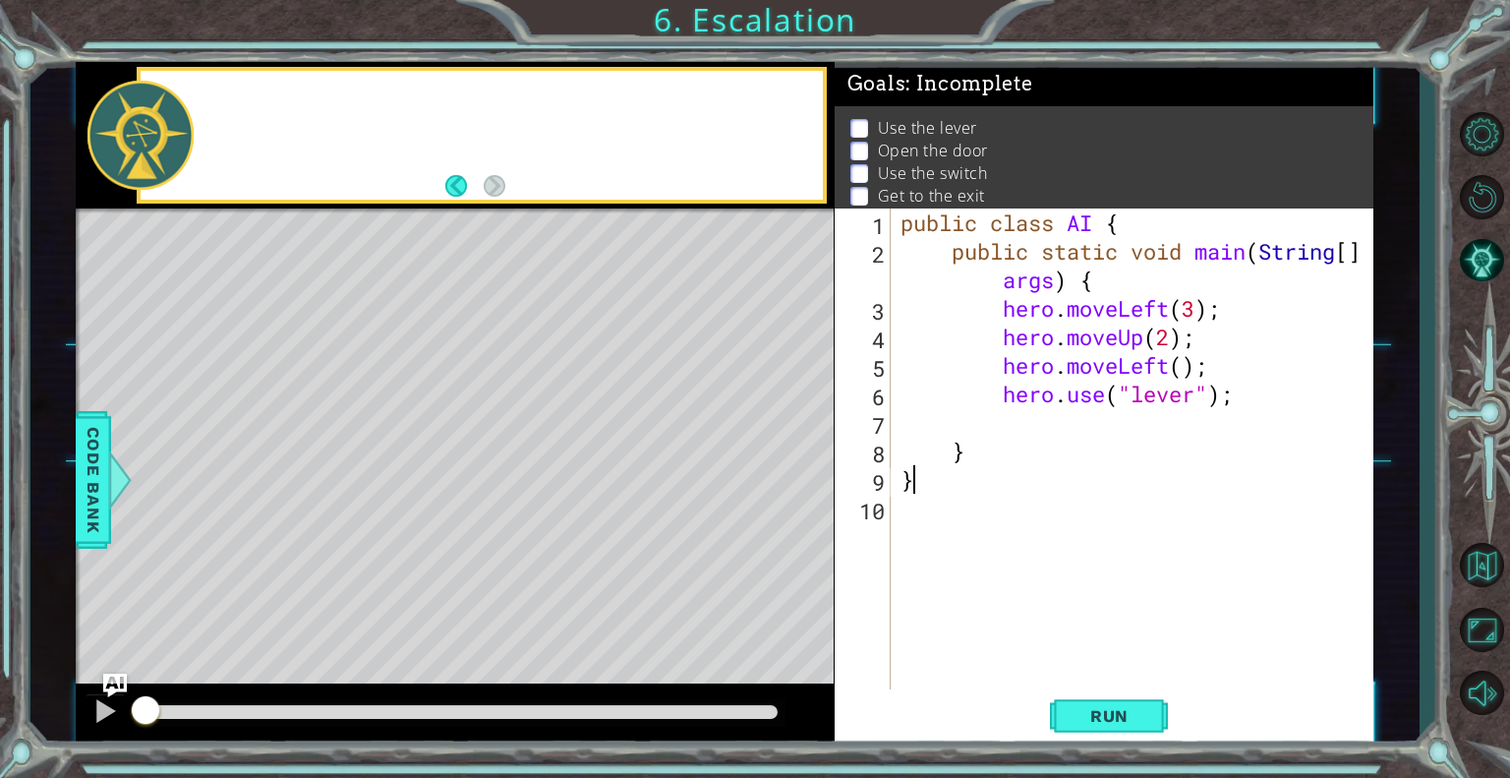
click at [626, 224] on div "Level Map" at bounding box center [530, 497] width 908 height 579
